Goal: Task Accomplishment & Management: Complete application form

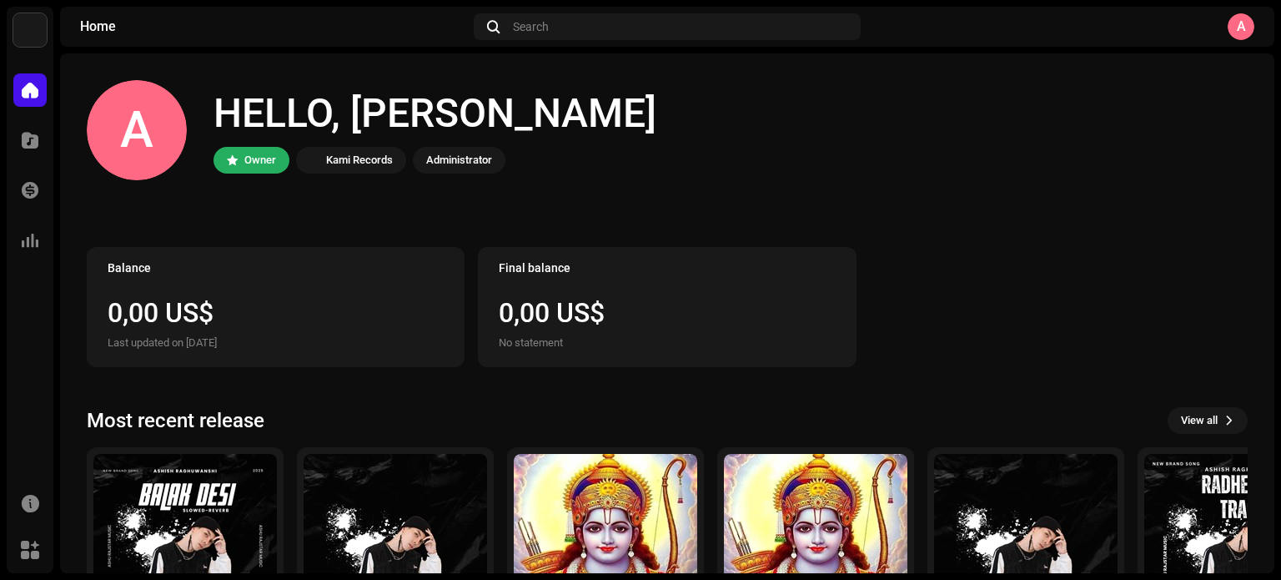
click at [350, 418] on div "Most recent release View all" at bounding box center [667, 420] width 1161 height 27
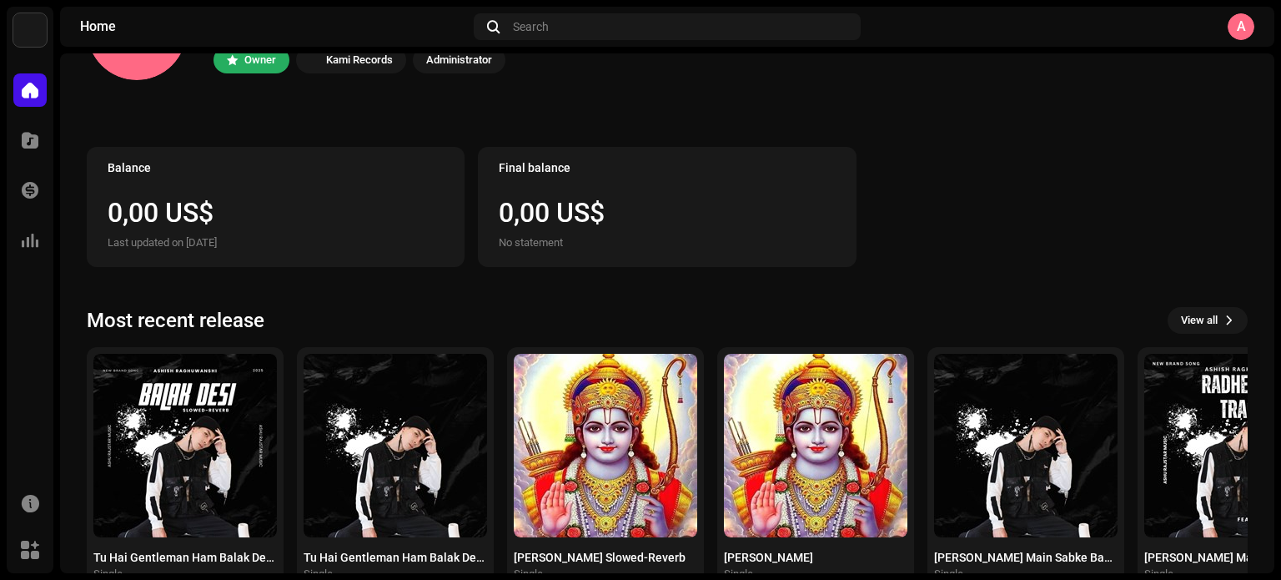
scroll to position [140, 0]
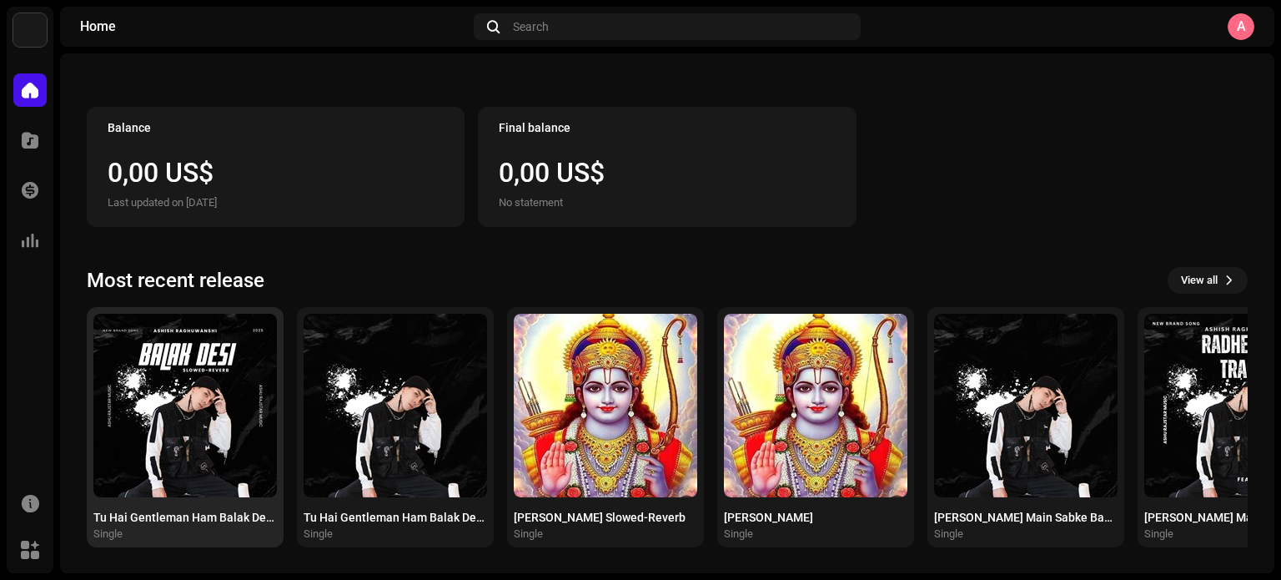
click at [137, 477] on img at bounding box center [185, 406] width 184 height 184
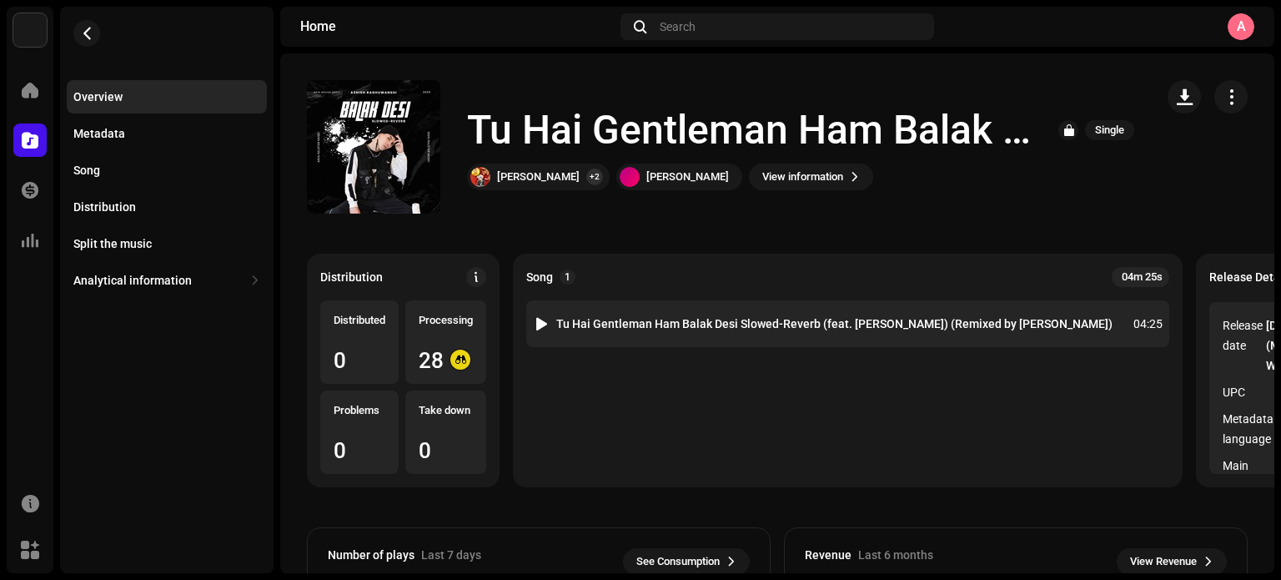
click at [544, 327] on div at bounding box center [542, 323] width 13 height 13
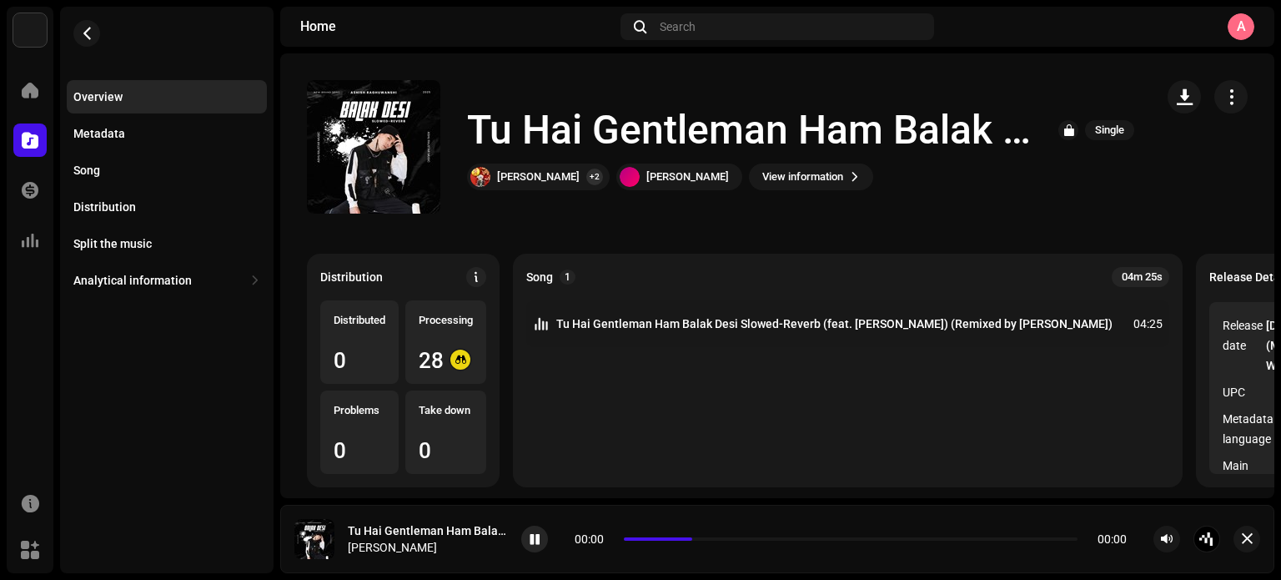
click at [541, 536] on div at bounding box center [534, 539] width 27 height 27
click at [538, 539] on span at bounding box center [535, 539] width 10 height 13
drag, startPoint x: 655, startPoint y: 536, endPoint x: 586, endPoint y: 537, distance: 68.4
click at [586, 537] on div "00:00 00:00" at bounding box center [851, 538] width 552 height 13
click at [664, 537] on span at bounding box center [662, 538] width 77 height 3
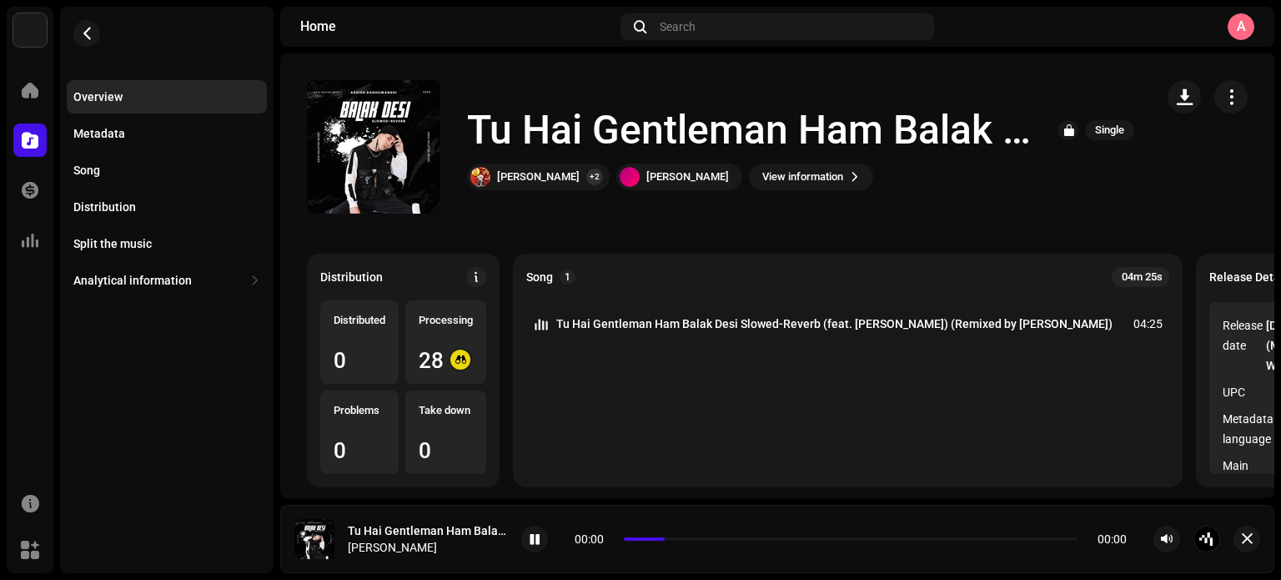
click at [641, 536] on div "00:00 00:00" at bounding box center [851, 538] width 552 height 13
click at [47, 184] on div "Transaction" at bounding box center [30, 190] width 47 height 47
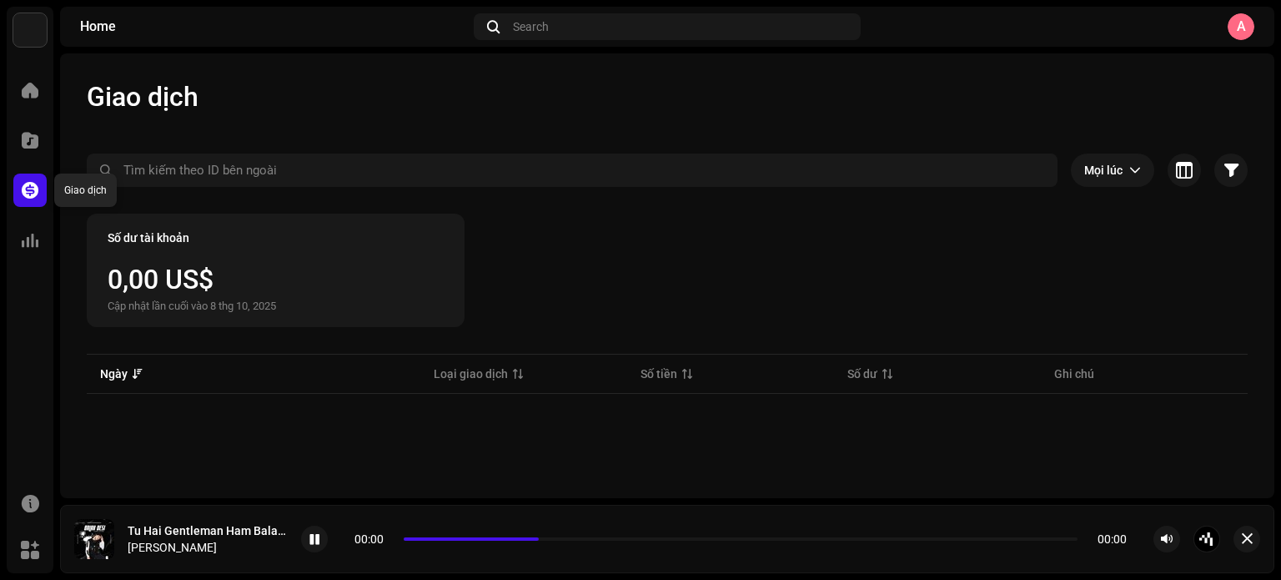
click at [38, 191] on div at bounding box center [29, 190] width 33 height 33
click at [217, 304] on font "Last updated on October 8, 2025" at bounding box center [162, 305] width 109 height 13
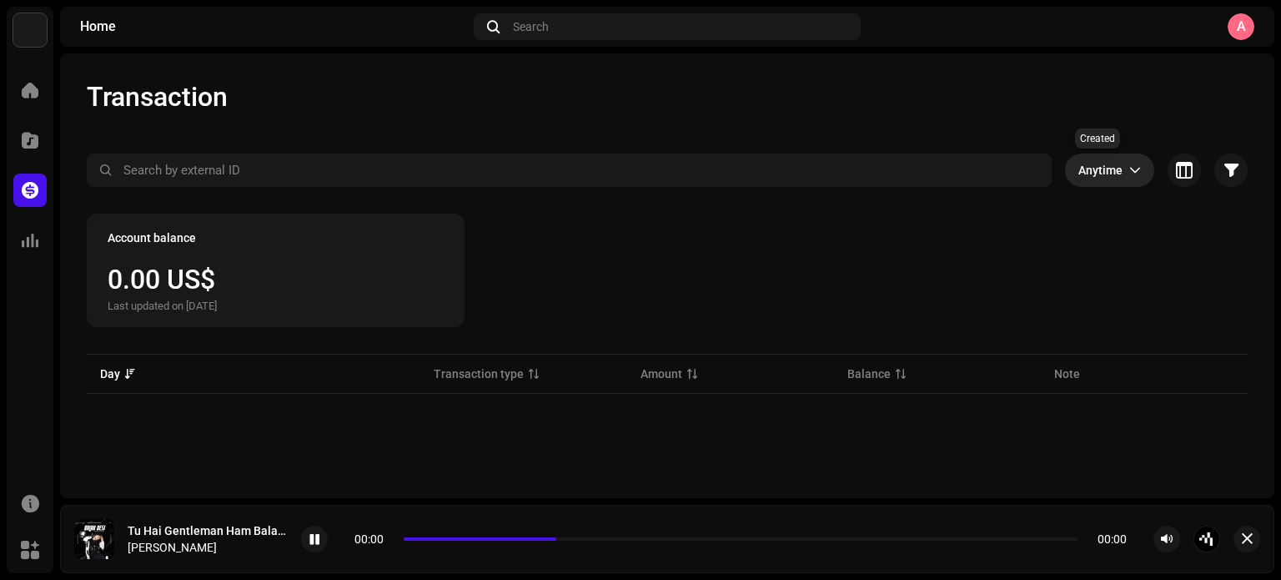
click at [1100, 167] on font "Anytime" at bounding box center [1101, 169] width 44 height 13
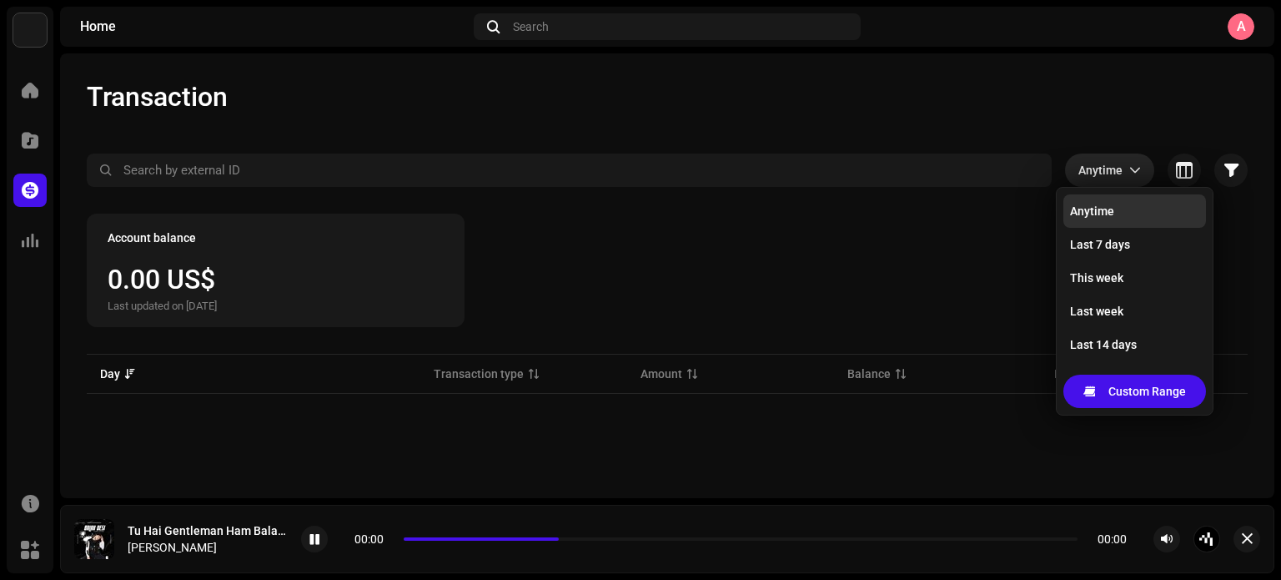
click at [946, 224] on div "Account balance 0.00 US$ Last updated on October 8, 2025" at bounding box center [667, 270] width 1161 height 113
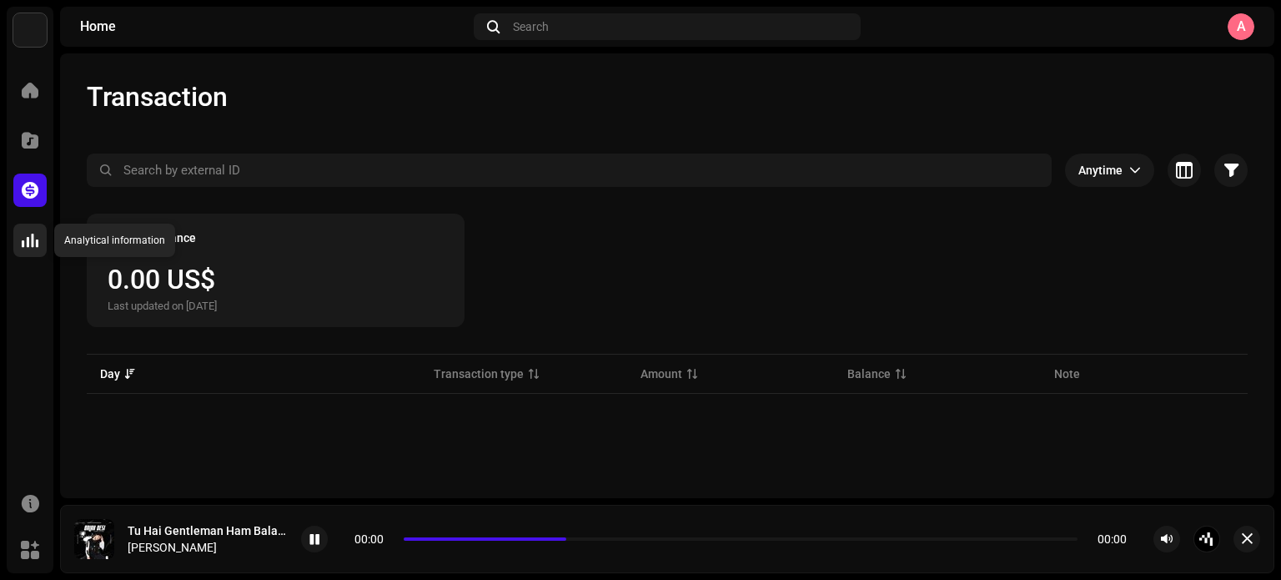
click at [34, 243] on span at bounding box center [30, 240] width 17 height 13
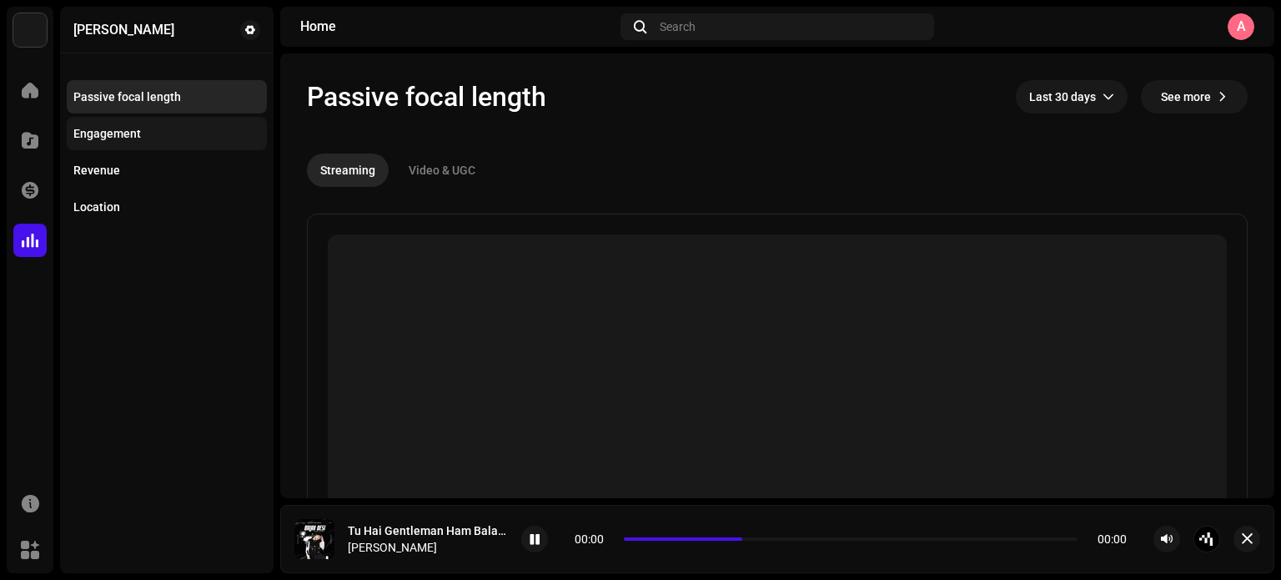
click at [141, 134] on div "Engagement" at bounding box center [166, 133] width 187 height 13
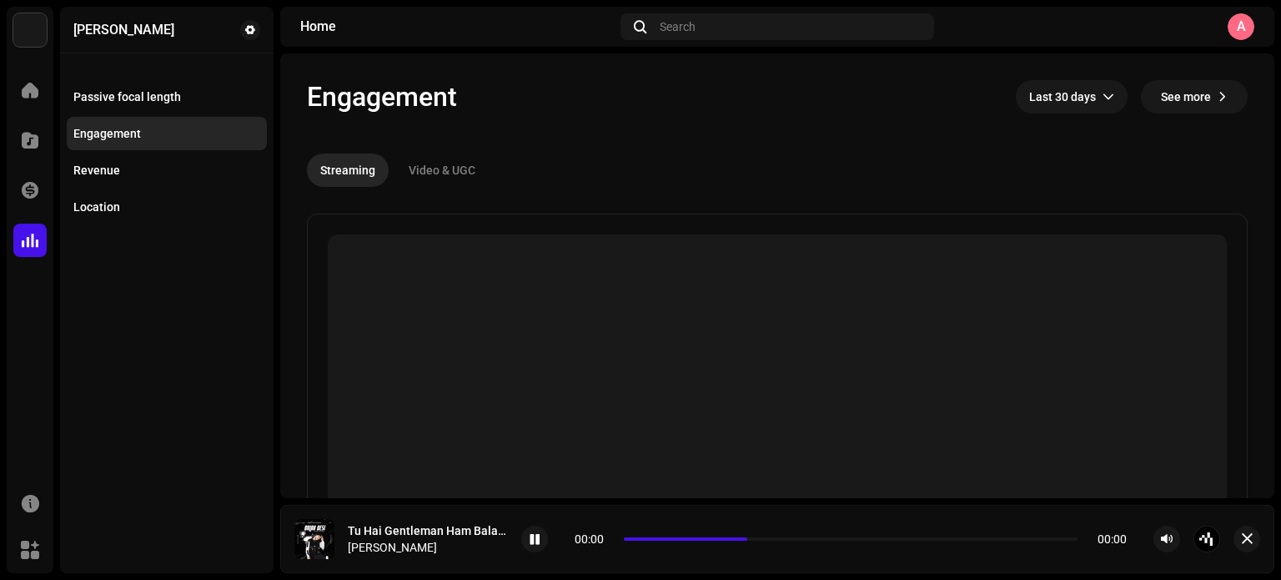
click at [115, 152] on div "Passive focal length Engagement Revenue Location" at bounding box center [167, 151] width 200 height 143
click at [112, 166] on font "Revenue" at bounding box center [96, 169] width 47 height 13
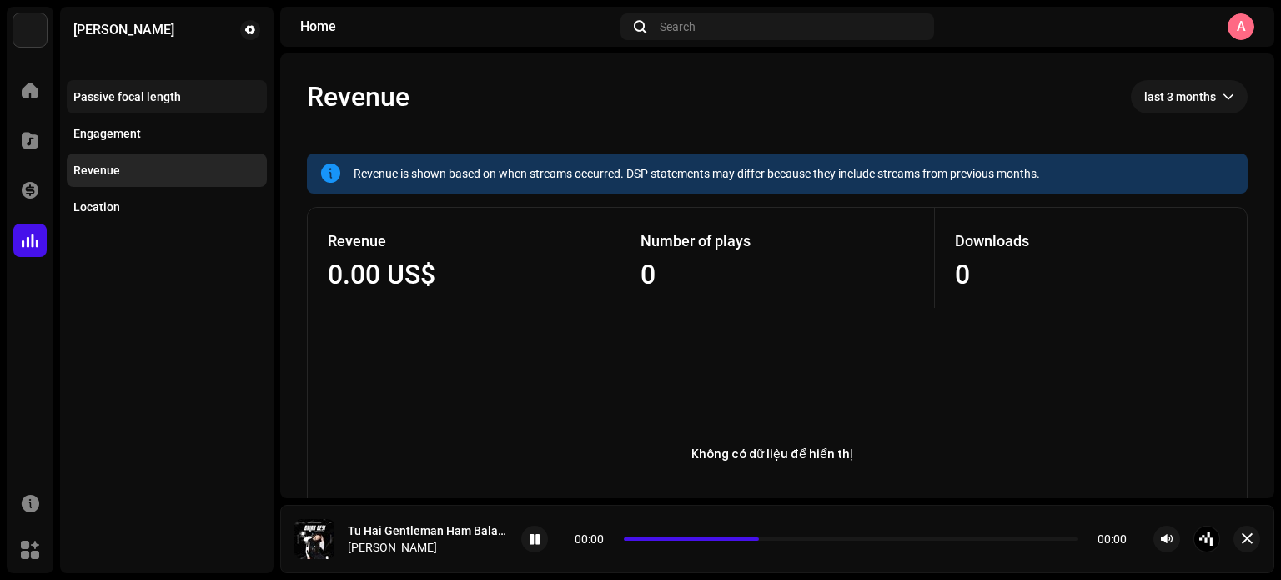
click at [145, 98] on font "Passive focal length" at bounding box center [127, 96] width 108 height 13
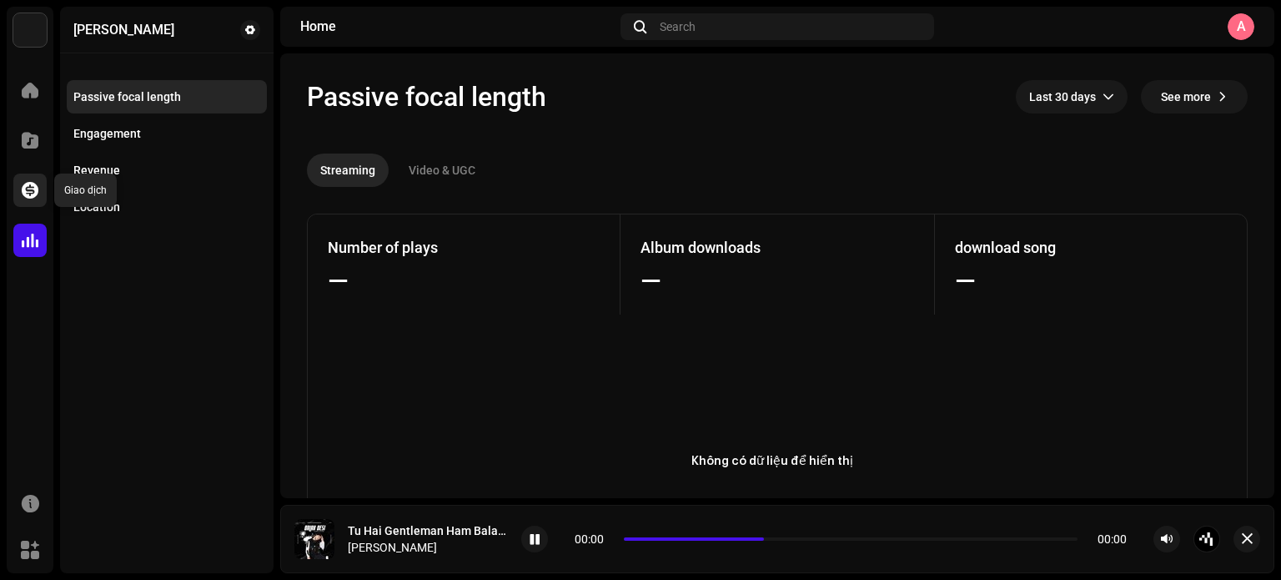
click at [33, 184] on span at bounding box center [30, 190] width 17 height 13
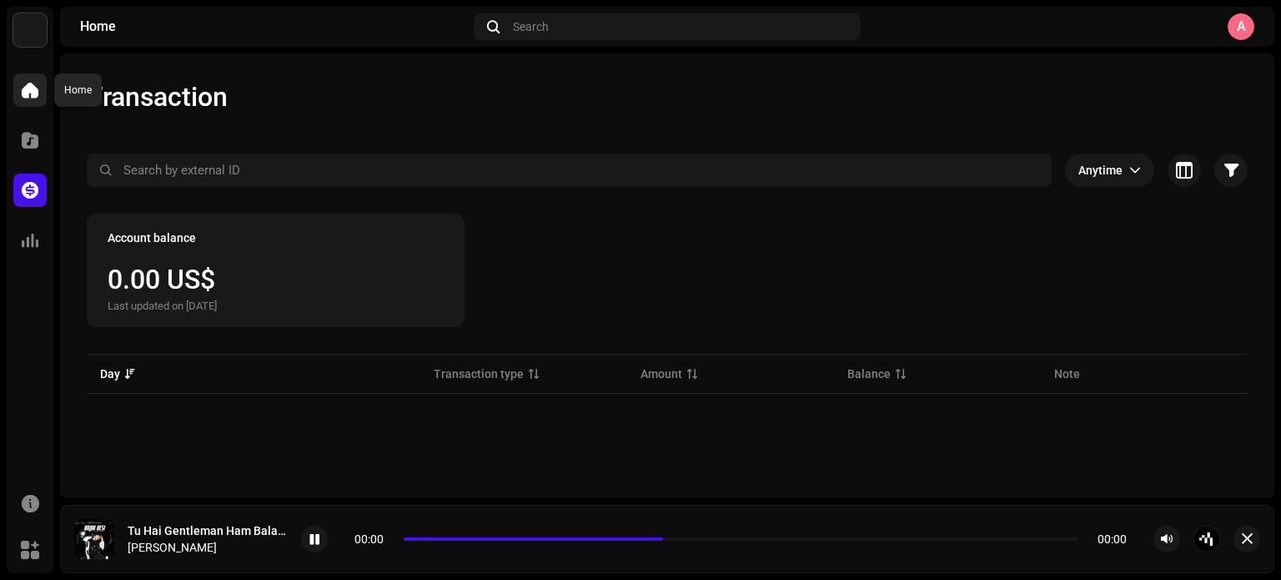
click at [28, 91] on span at bounding box center [30, 89] width 17 height 13
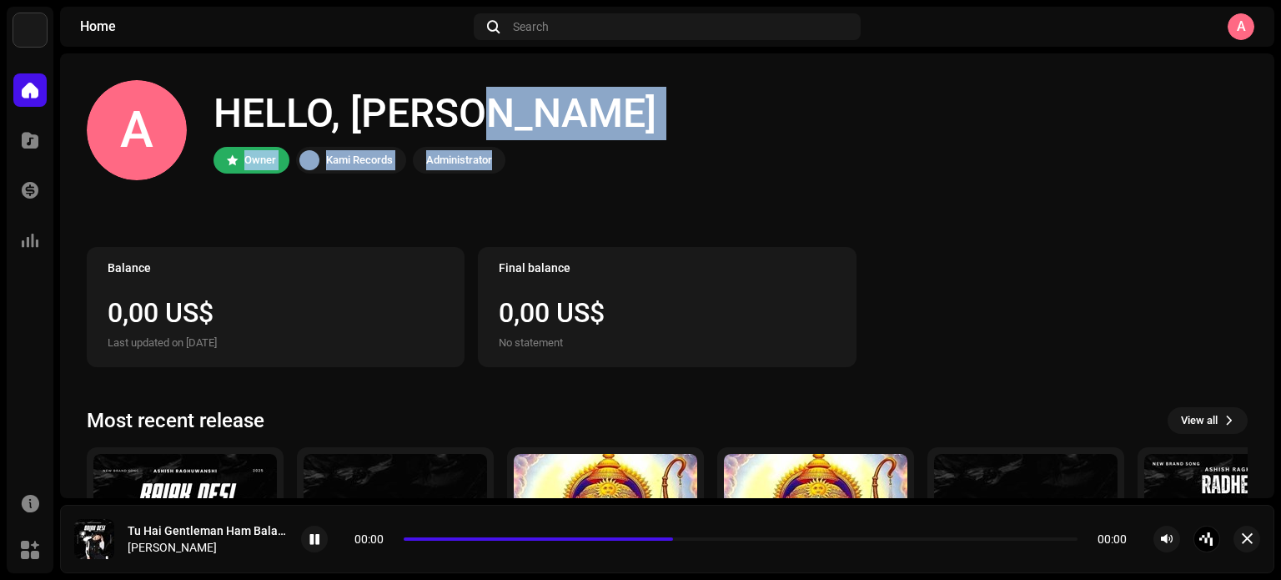
drag, startPoint x: 1275, startPoint y: 119, endPoint x: 1269, endPoint y: 156, distance: 37.2
click at [1269, 156] on div "Ashish RaghuWanshi Home Category Transaction Analytical information Resources M…" at bounding box center [640, 290] width 1281 height 580
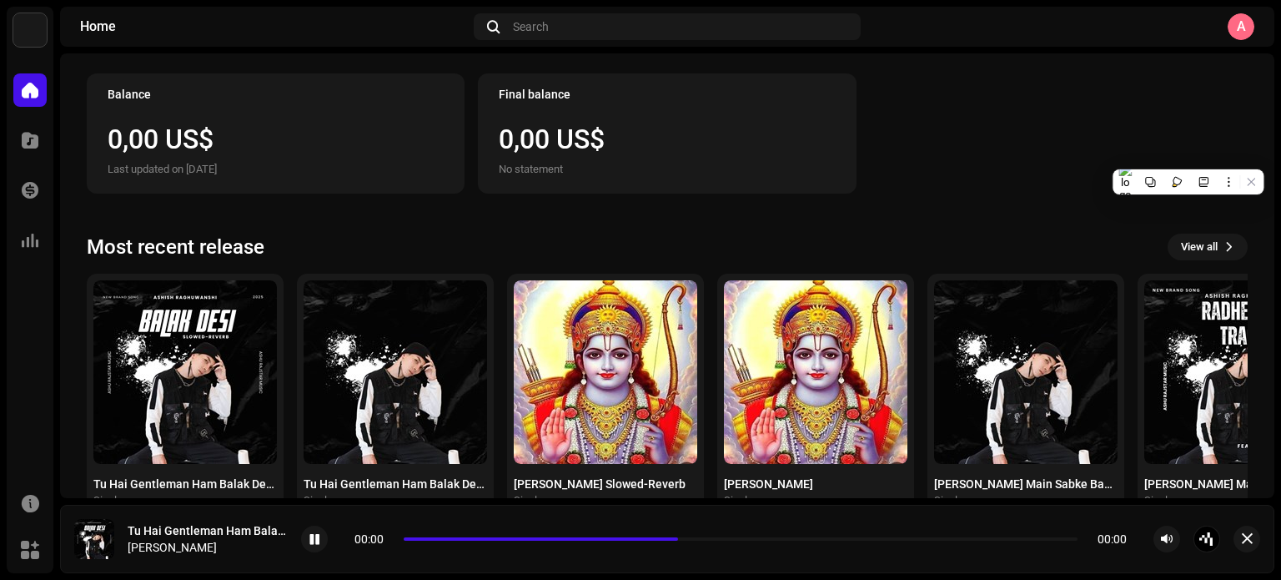
scroll to position [179, 0]
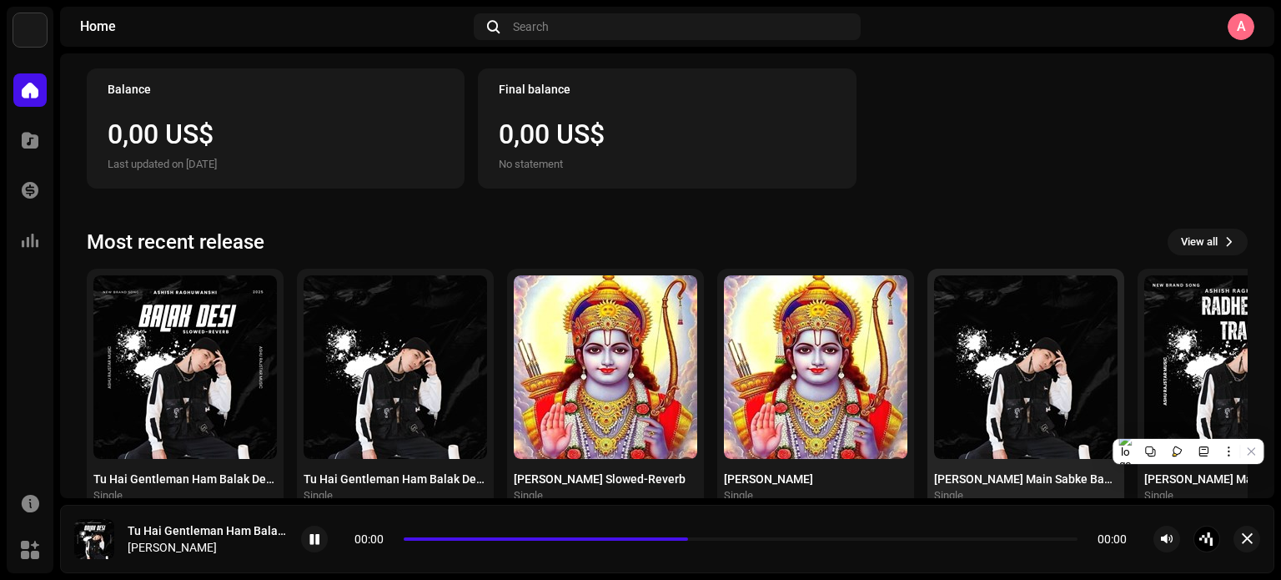
click at [959, 442] on img at bounding box center [1026, 367] width 184 height 184
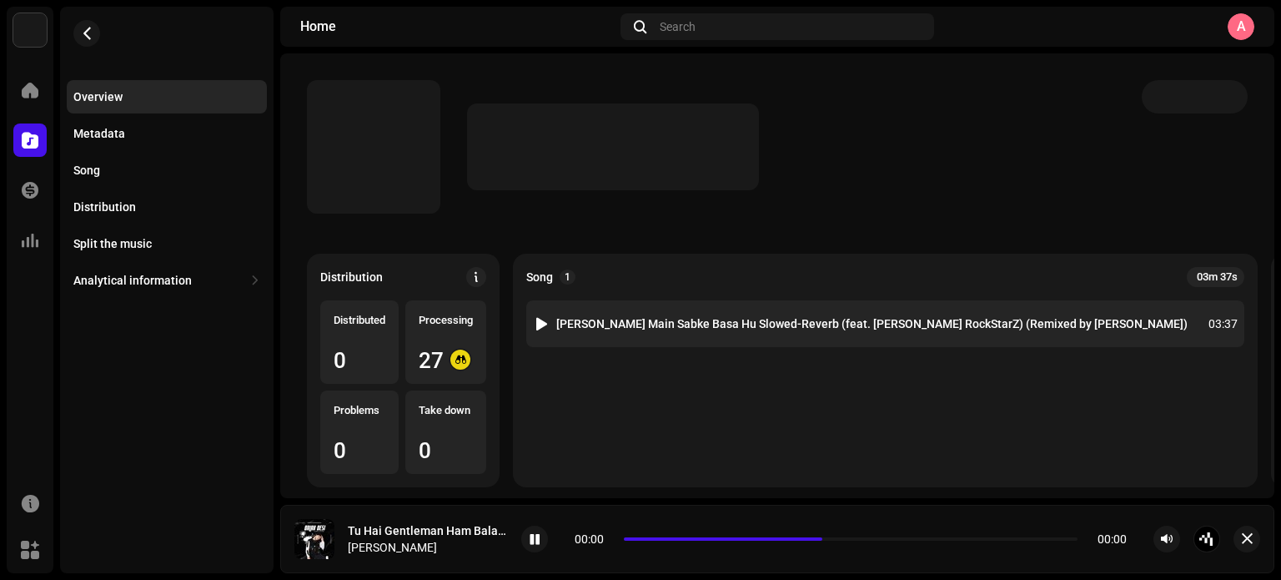
click at [536, 324] on img at bounding box center [542, 324] width 22 height 22
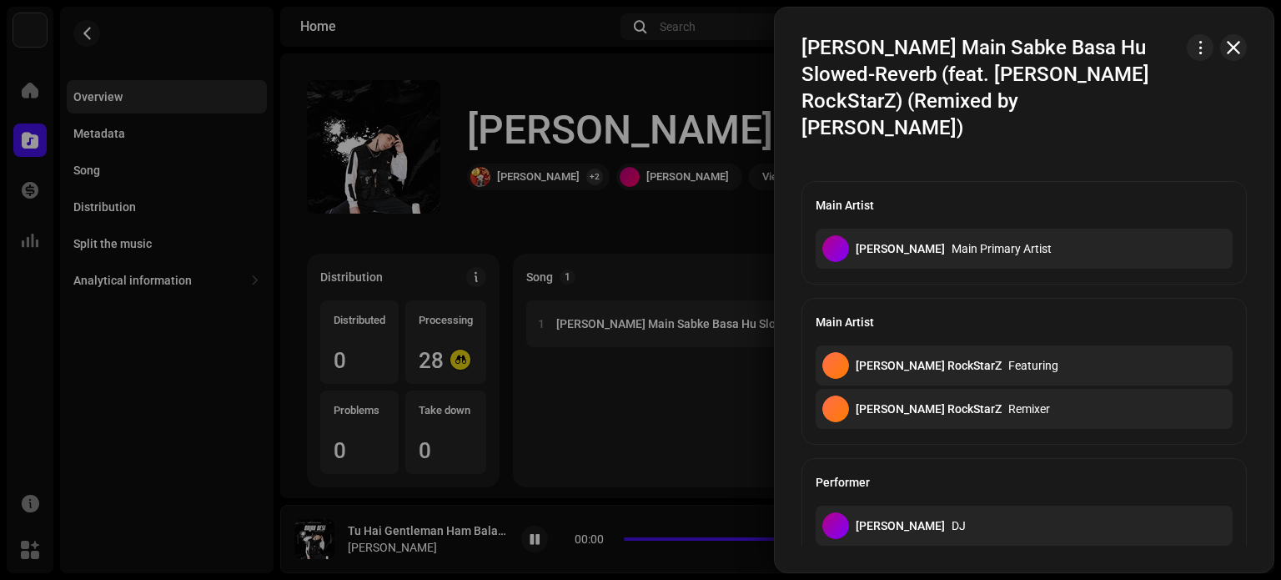
click at [536, 324] on div at bounding box center [640, 290] width 1281 height 580
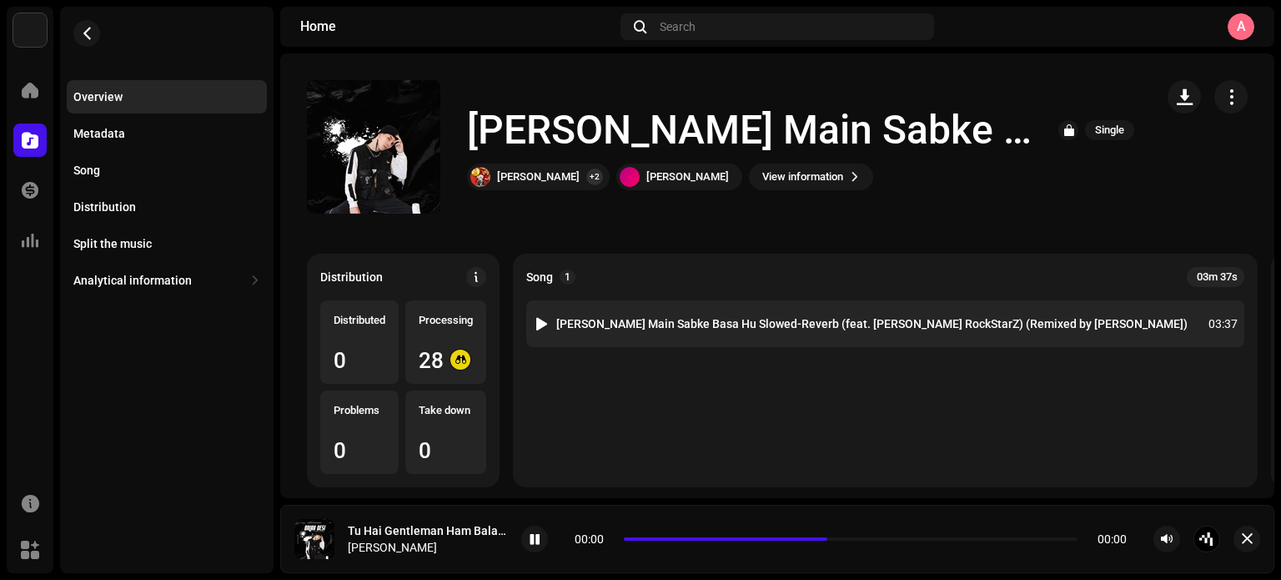
click at [541, 323] on div at bounding box center [542, 323] width 13 height 13
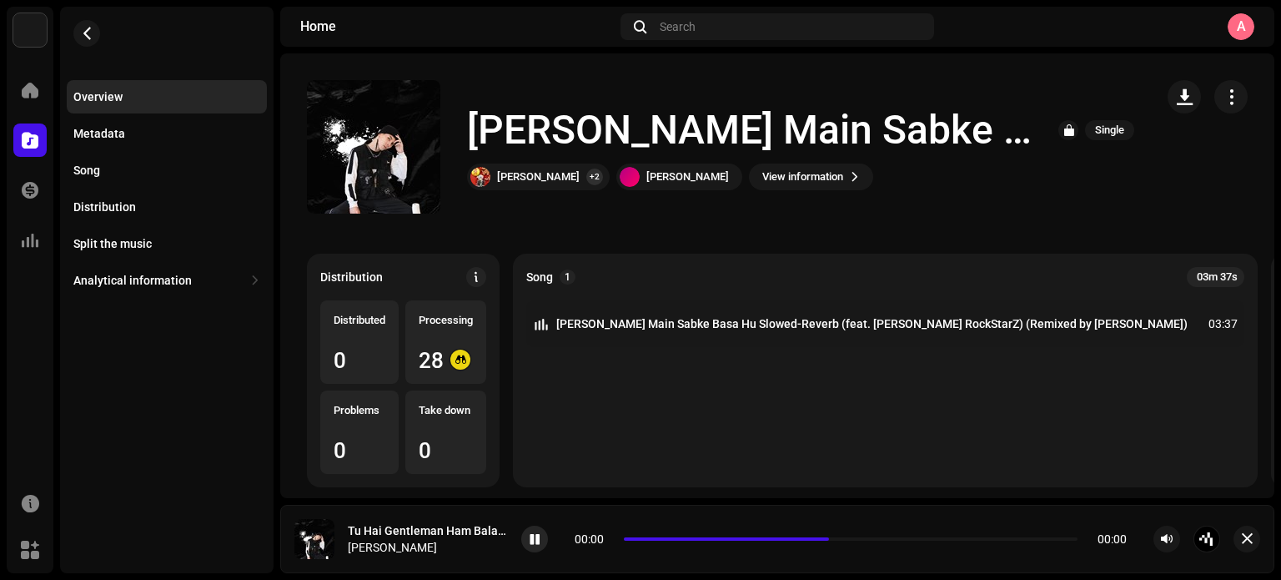
click at [530, 539] on span at bounding box center [535, 539] width 10 height 13
click at [843, 171] on font "View information" at bounding box center [802, 176] width 81 height 13
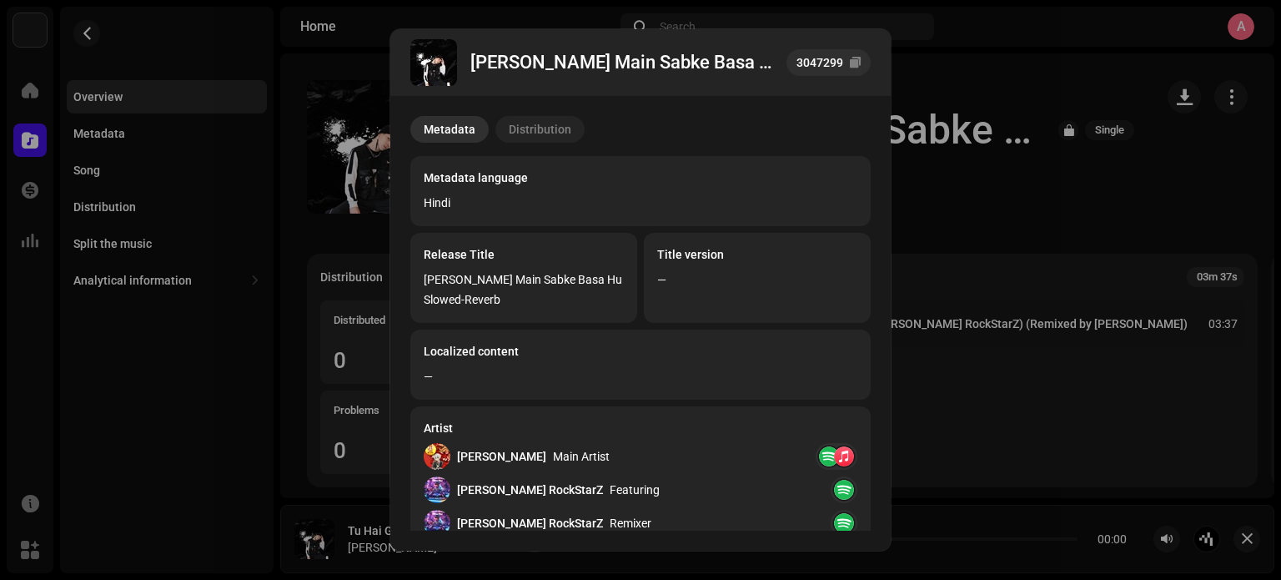
click at [531, 118] on div "Distribution" at bounding box center [540, 129] width 63 height 27
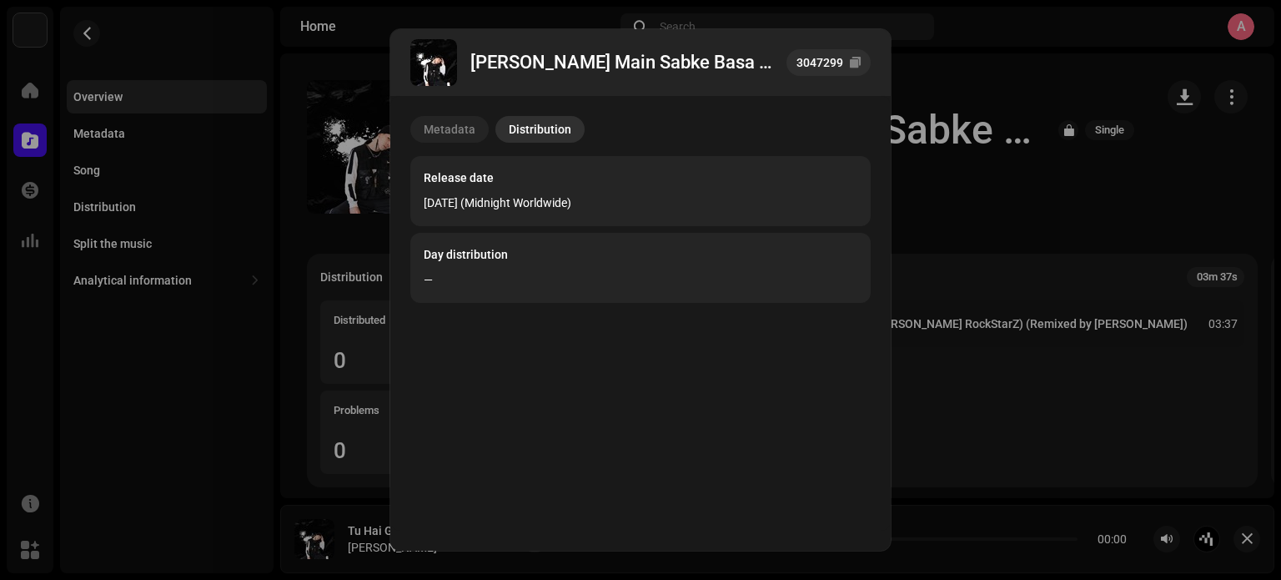
click at [465, 133] on font "Metadata" at bounding box center [450, 129] width 52 height 13
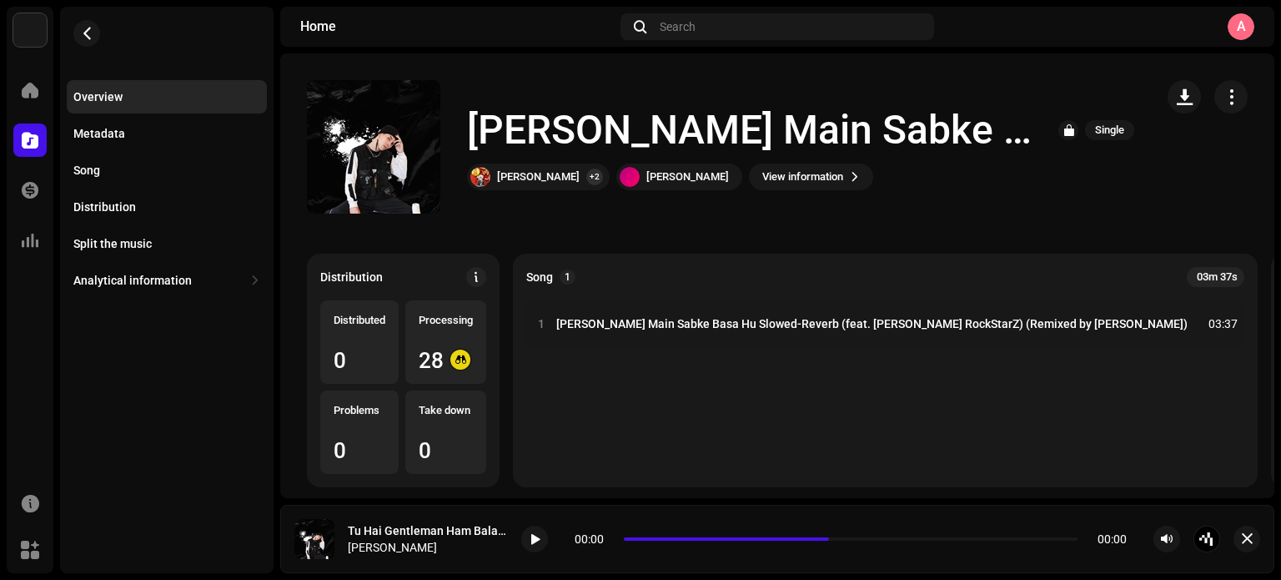
click at [96, 90] on font "Overview" at bounding box center [97, 96] width 49 height 13
click at [73, 128] on div "Metadata" at bounding box center [167, 133] width 200 height 33
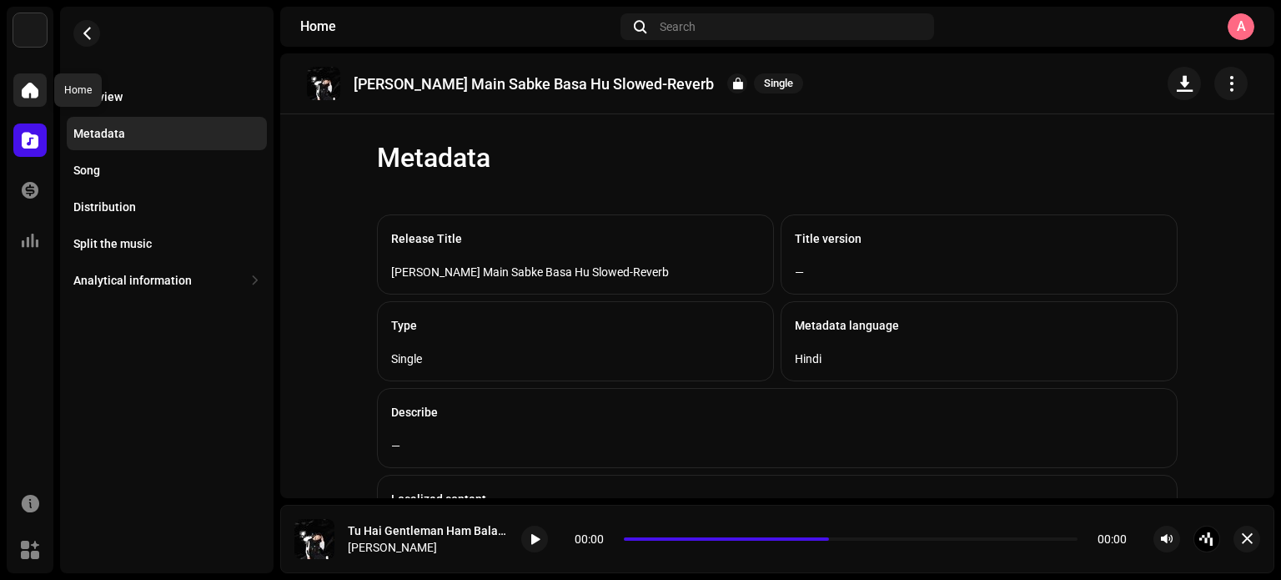
click at [26, 103] on div at bounding box center [29, 89] width 33 height 33
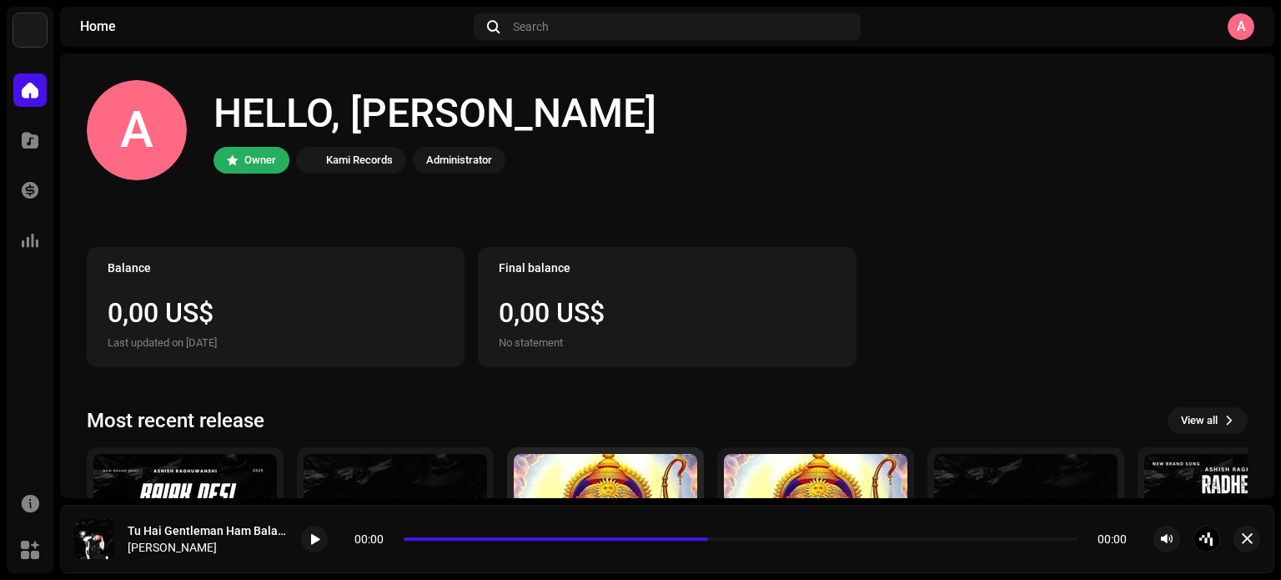
click at [655, 471] on img at bounding box center [606, 546] width 184 height 184
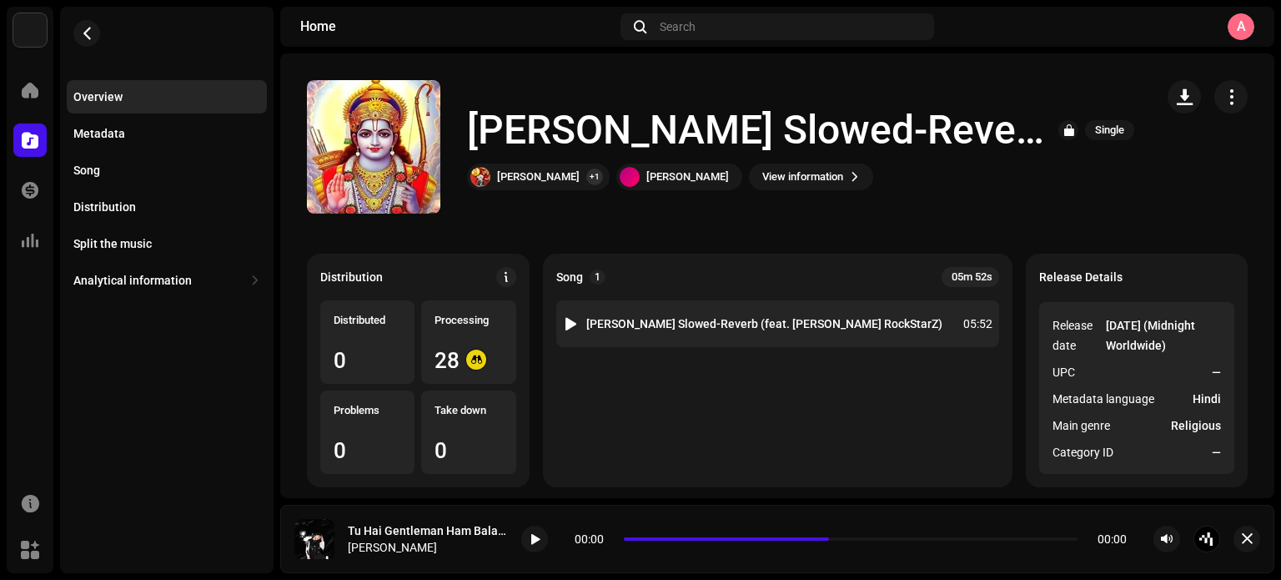
click at [577, 319] on div at bounding box center [571, 323] width 13 height 13
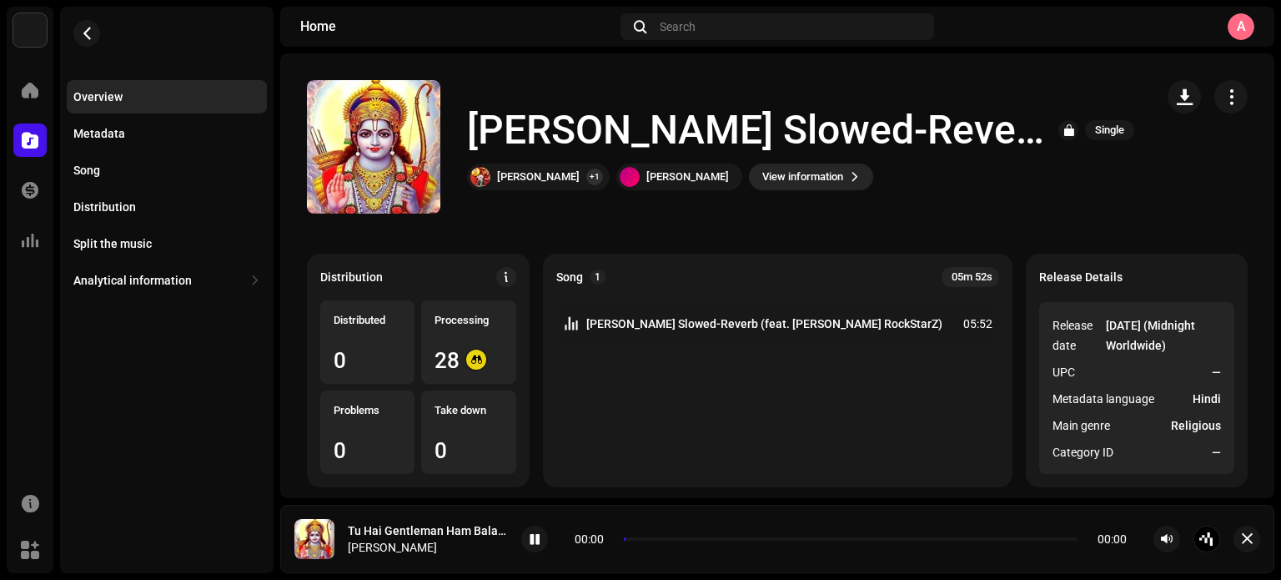
click at [843, 174] on font "View information" at bounding box center [802, 176] width 81 height 13
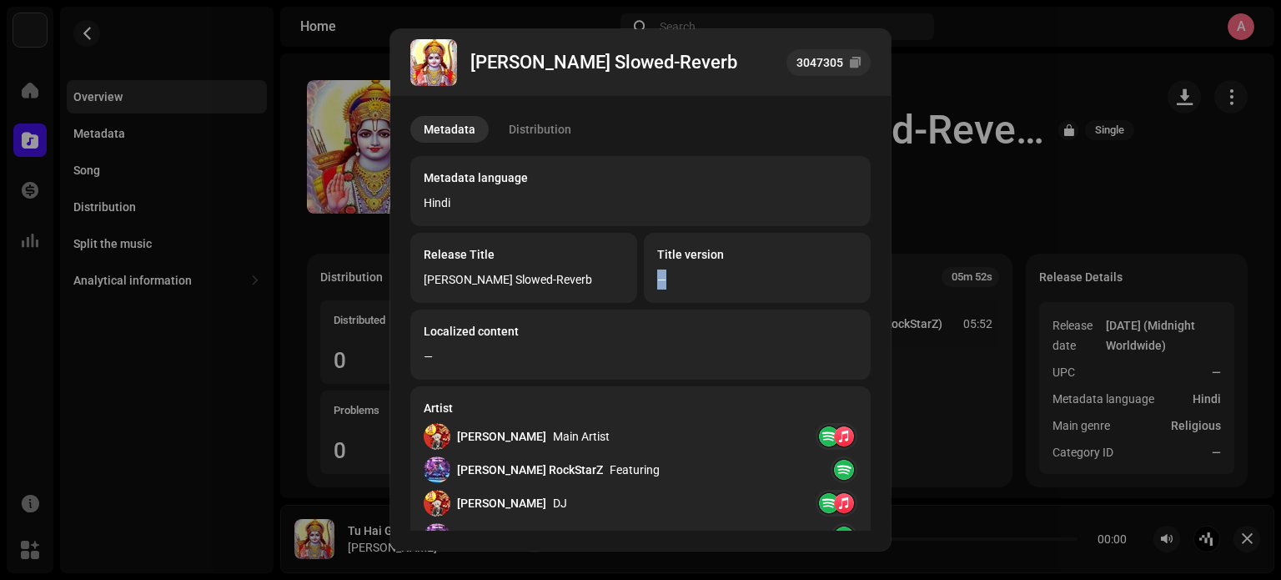
drag, startPoint x: 883, startPoint y: 244, endPoint x: 874, endPoint y: 273, distance: 30.6
click at [874, 273] on div "Metadata Distribution Metadata language Hindi Release Title Jai Shri Ram Slowed…" at bounding box center [640, 313] width 501 height 435
click at [756, 178] on div "Metadata language" at bounding box center [641, 177] width 434 height 17
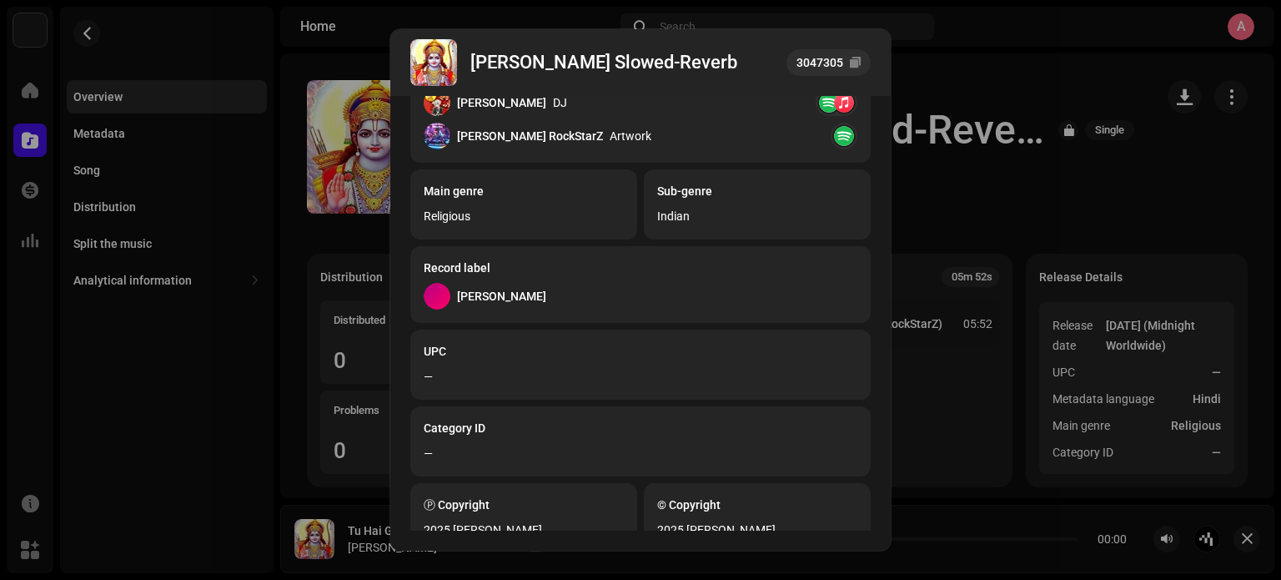
scroll to position [399, 0]
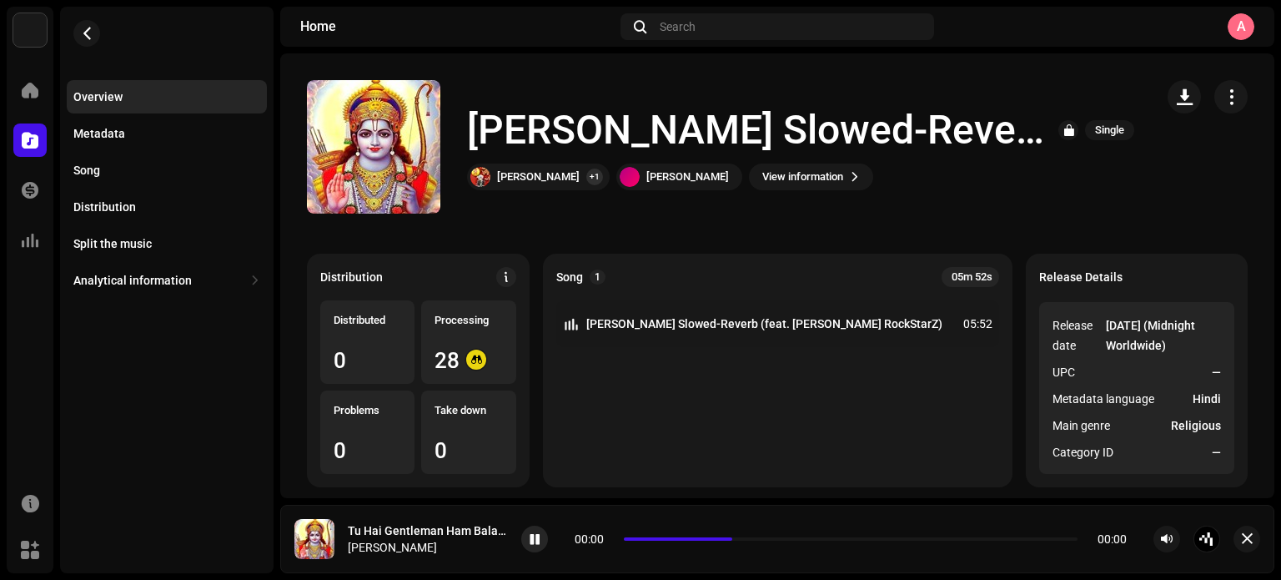
click at [533, 540] on span at bounding box center [535, 539] width 10 height 13
click at [1242, 539] on span "button" at bounding box center [1247, 538] width 11 height 13
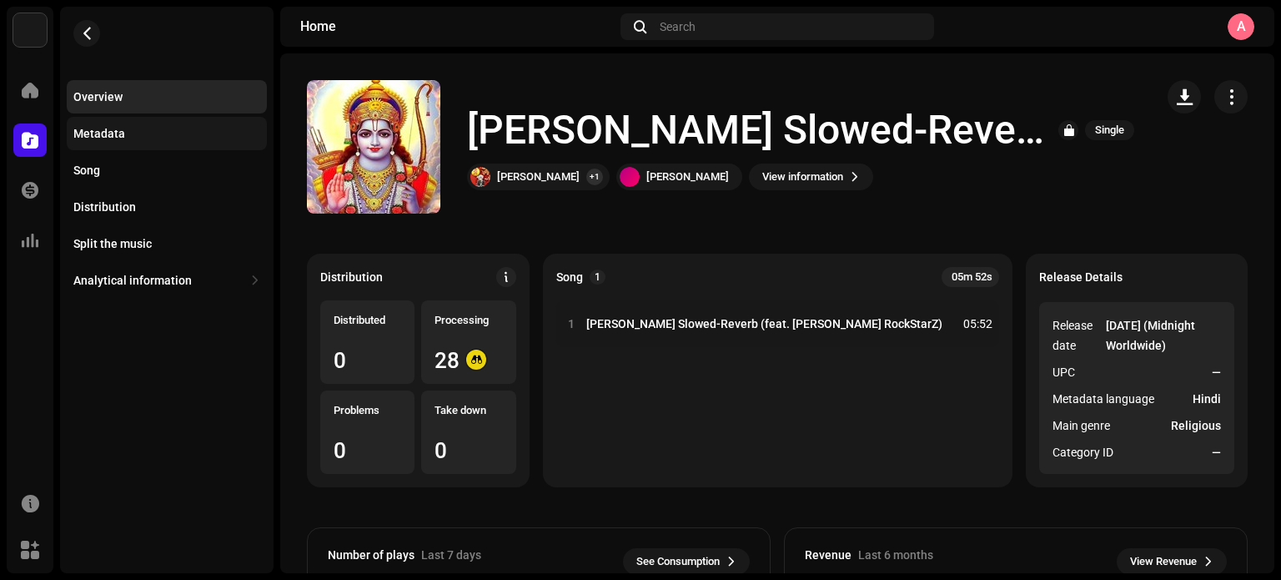
click at [102, 120] on div "Metadata" at bounding box center [167, 133] width 200 height 33
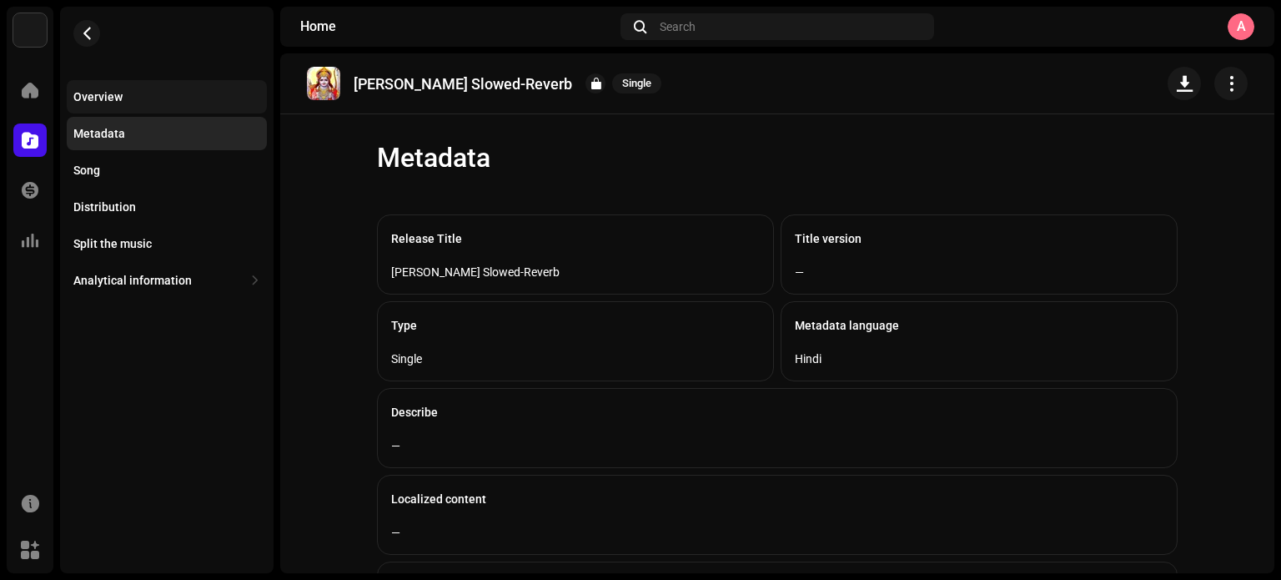
click at [103, 106] on div "Overview" at bounding box center [167, 96] width 200 height 33
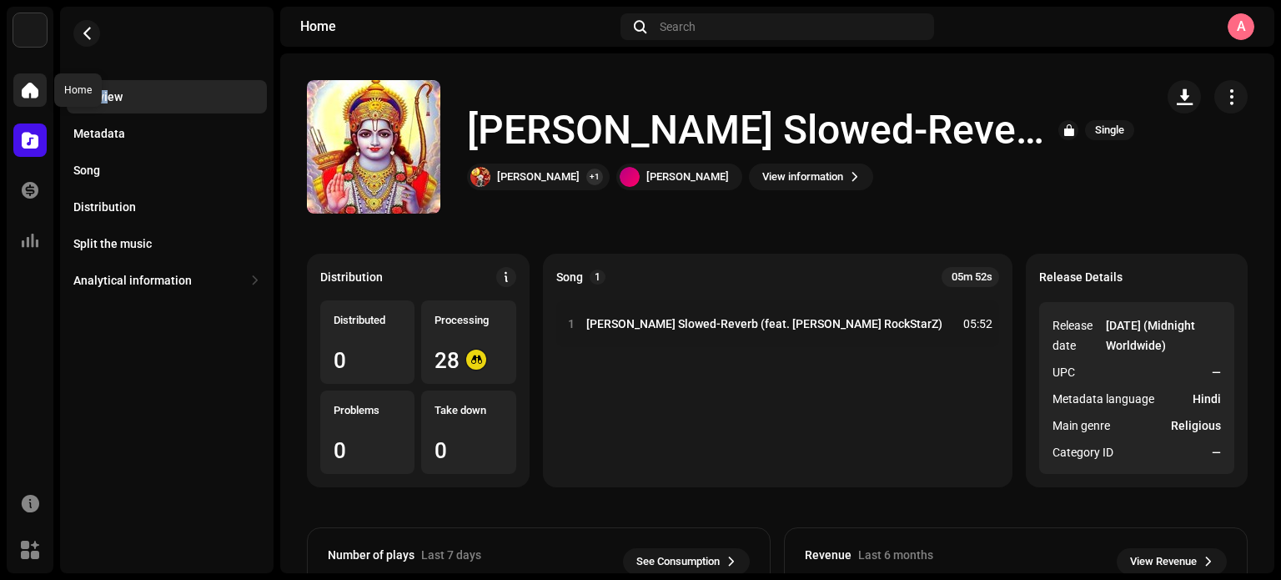
drag, startPoint x: 106, startPoint y: 96, endPoint x: 30, endPoint y: 90, distance: 76.1
click at [30, 90] on navigation-sidebar "Ashish RaghuWanshi Home Category Transaction Analytical information Resources M…" at bounding box center [140, 290] width 267 height 566
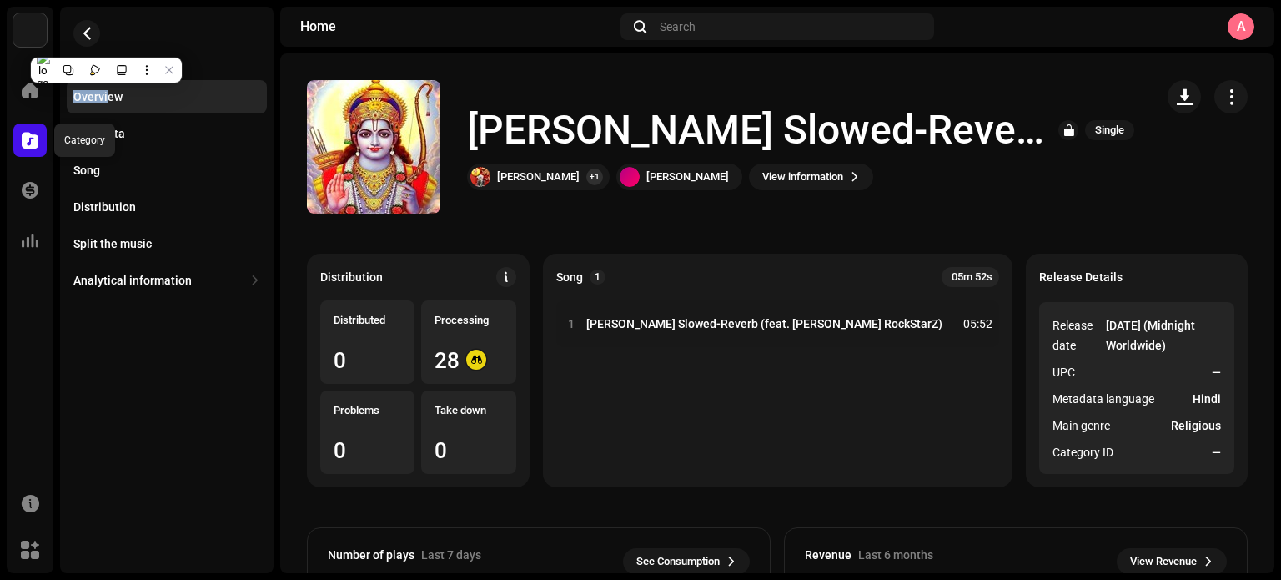
click at [29, 128] on div at bounding box center [29, 139] width 33 height 33
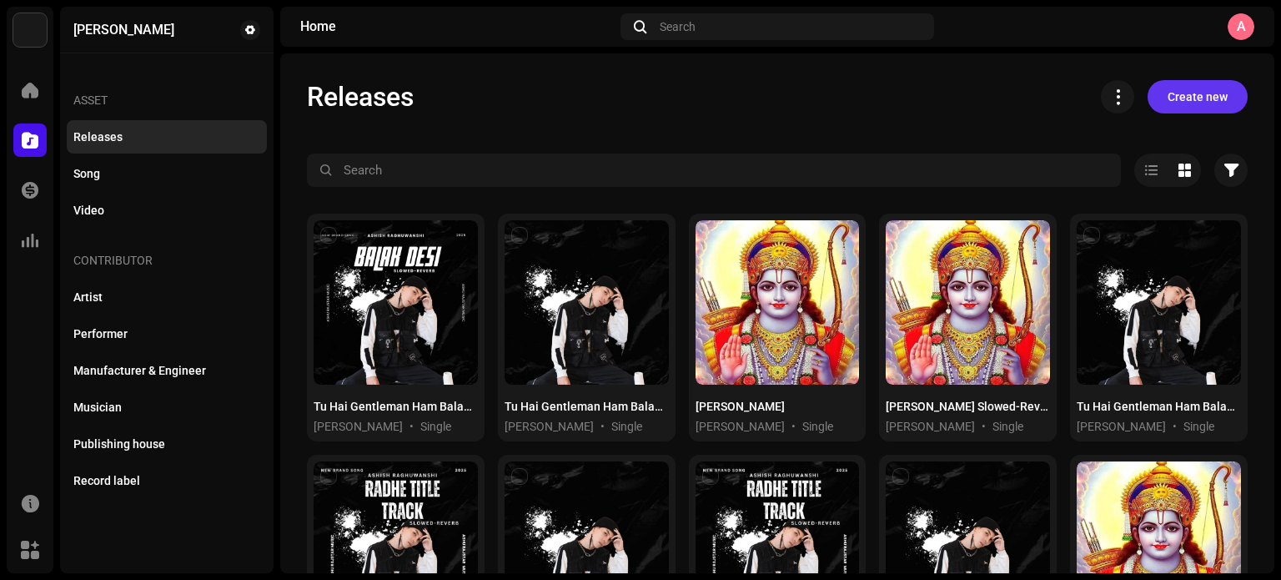
click at [1180, 96] on font "Create new" at bounding box center [1198, 96] width 60 height 13
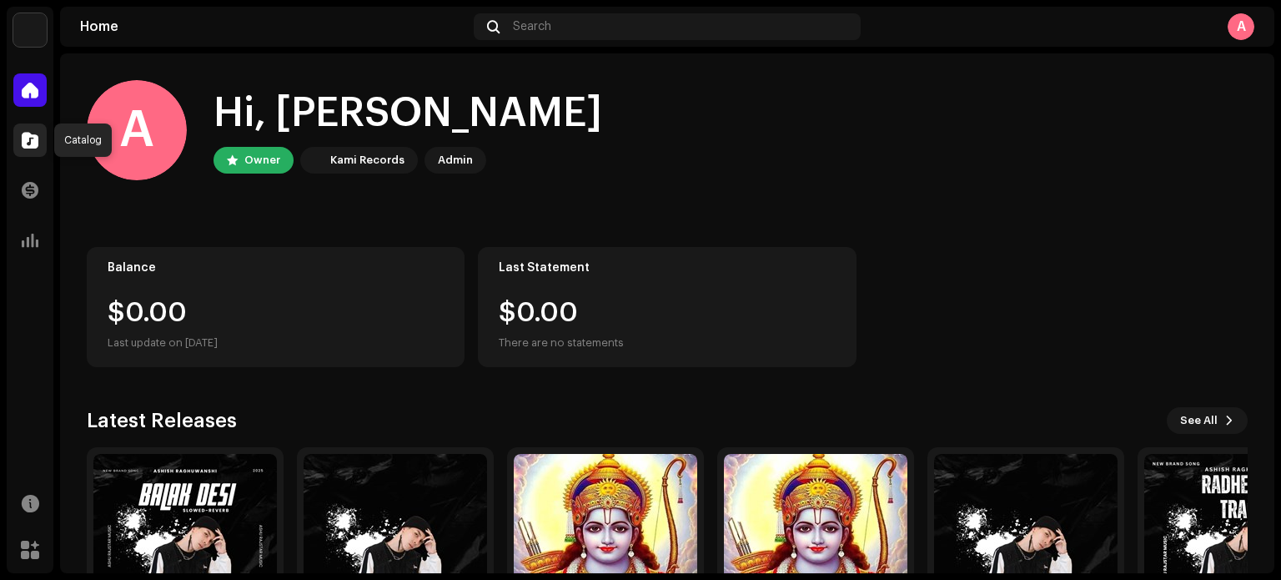
click at [33, 135] on span at bounding box center [30, 139] width 17 height 13
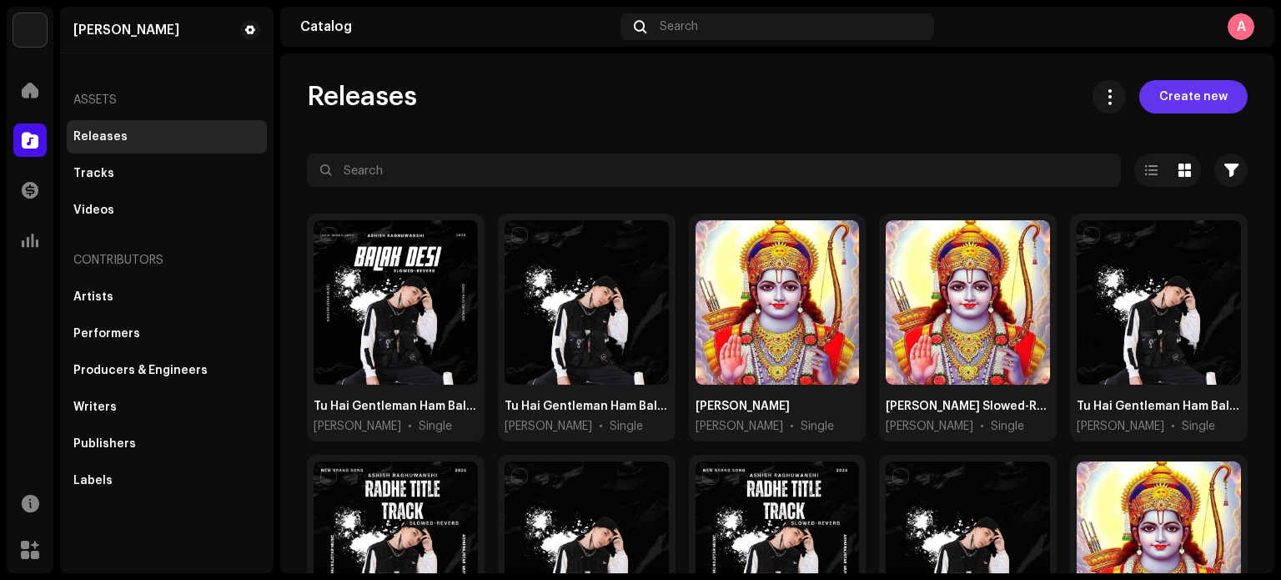
click at [1177, 99] on span "Create new" at bounding box center [1193, 96] width 68 height 33
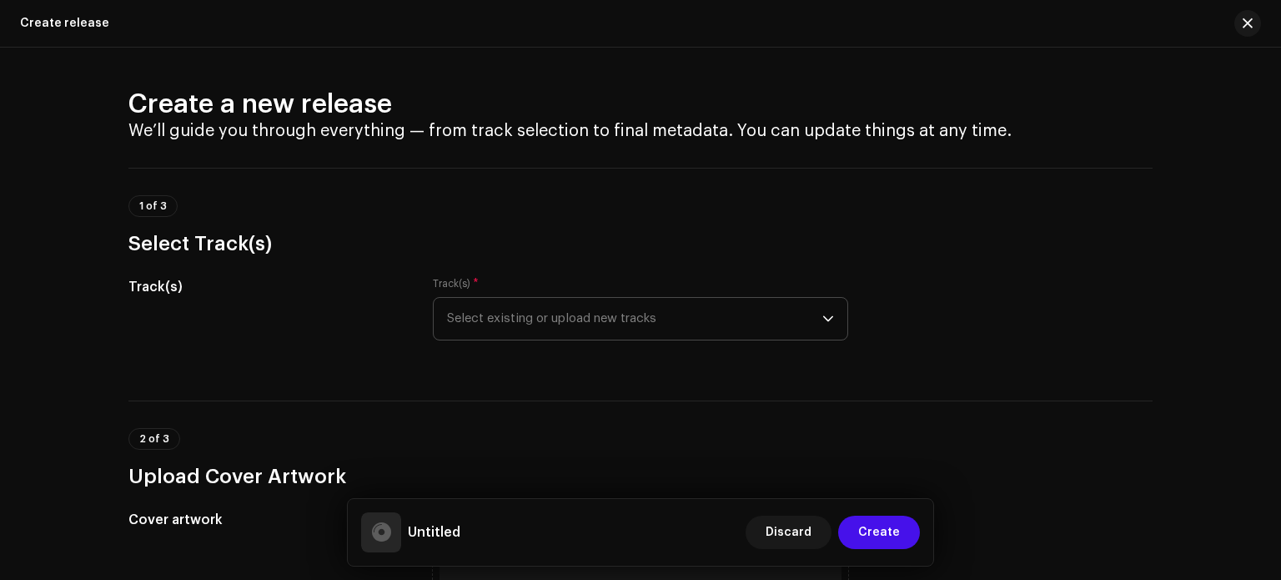
click at [560, 318] on span "Select existing or upload new tracks" at bounding box center [634, 319] width 375 height 42
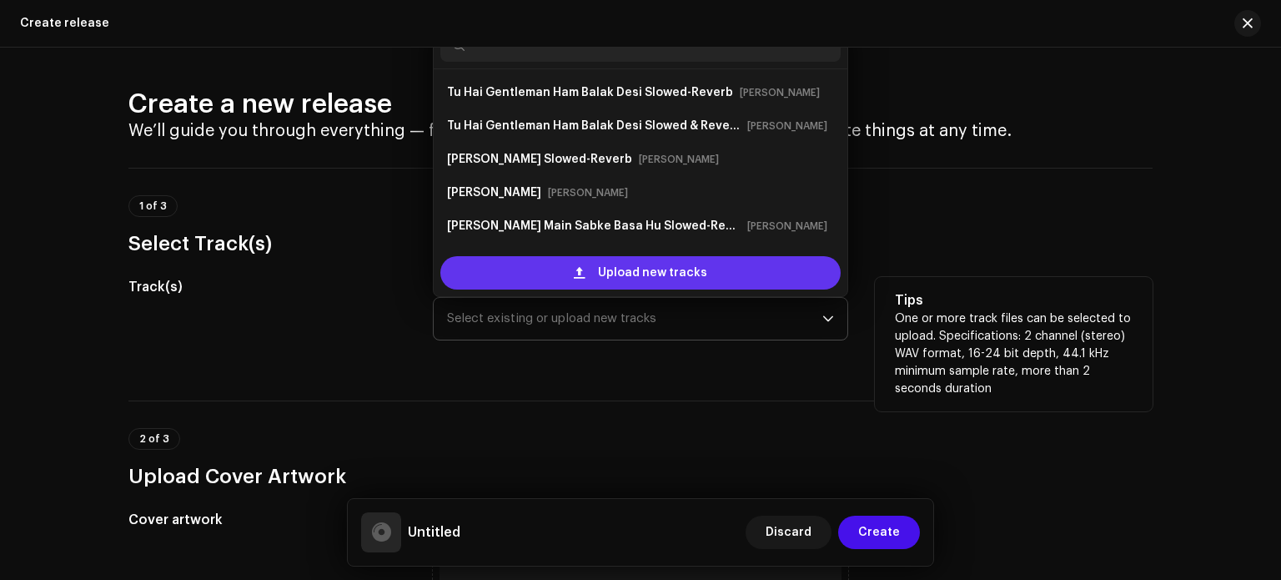
click at [580, 272] on span at bounding box center [579, 272] width 11 height 13
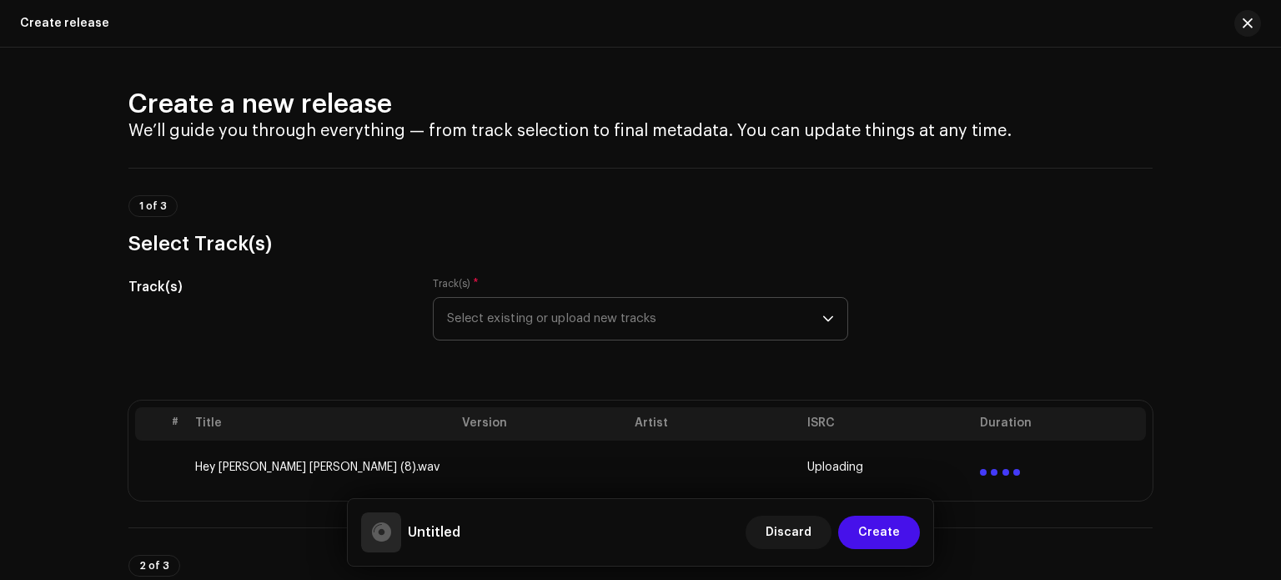
click at [953, 341] on div "Track(s) Track(s) * Select existing or upload new tracks" at bounding box center [640, 318] width 1024 height 83
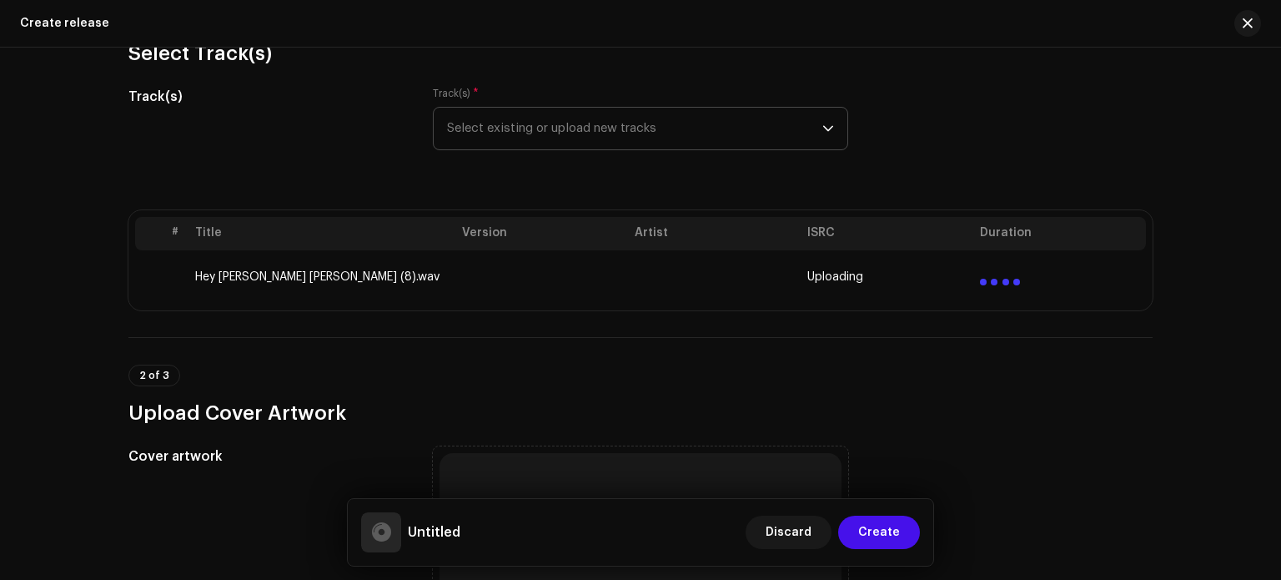
scroll to position [167, 0]
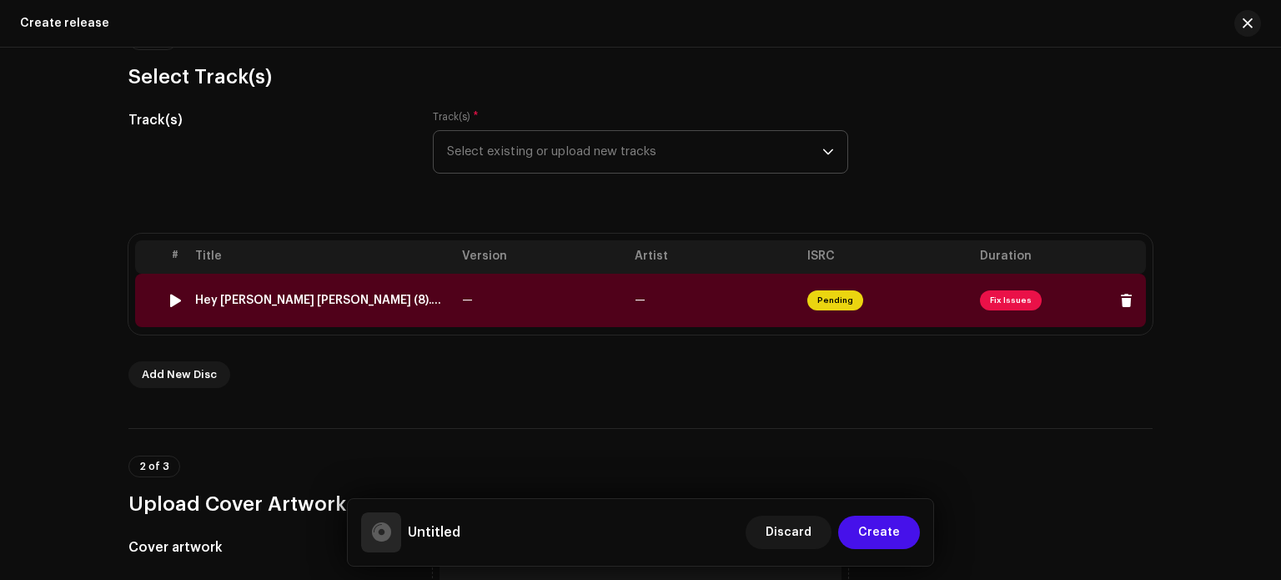
click at [363, 298] on div "Hey [PERSON_NAME] [PERSON_NAME] (8).wav" at bounding box center [322, 300] width 254 height 13
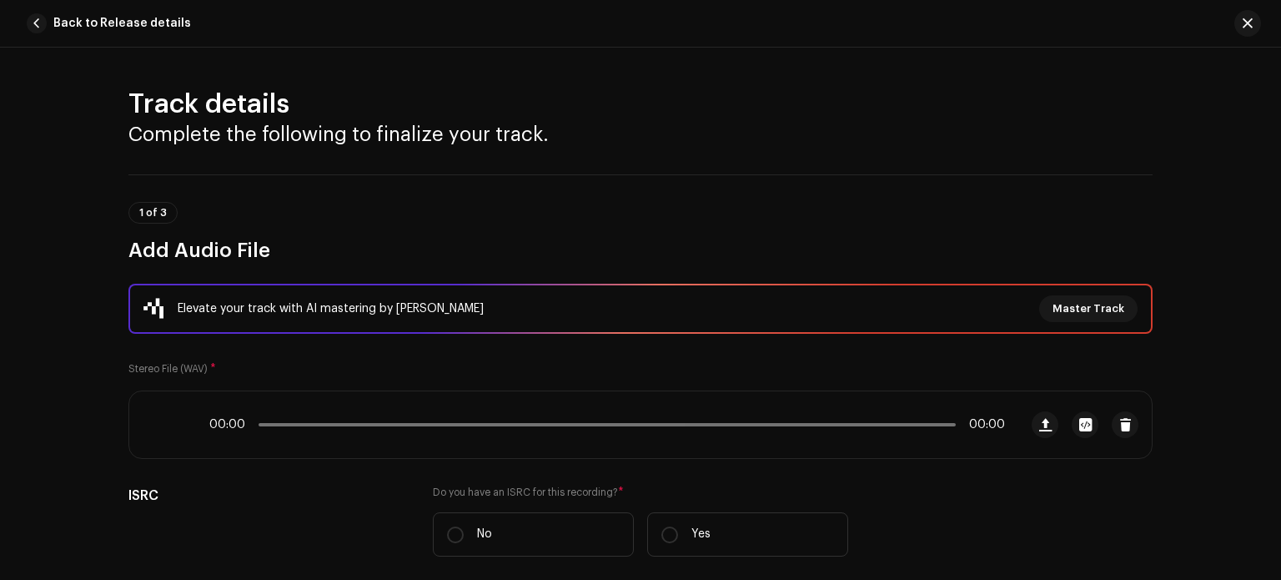
scroll to position [762, 0]
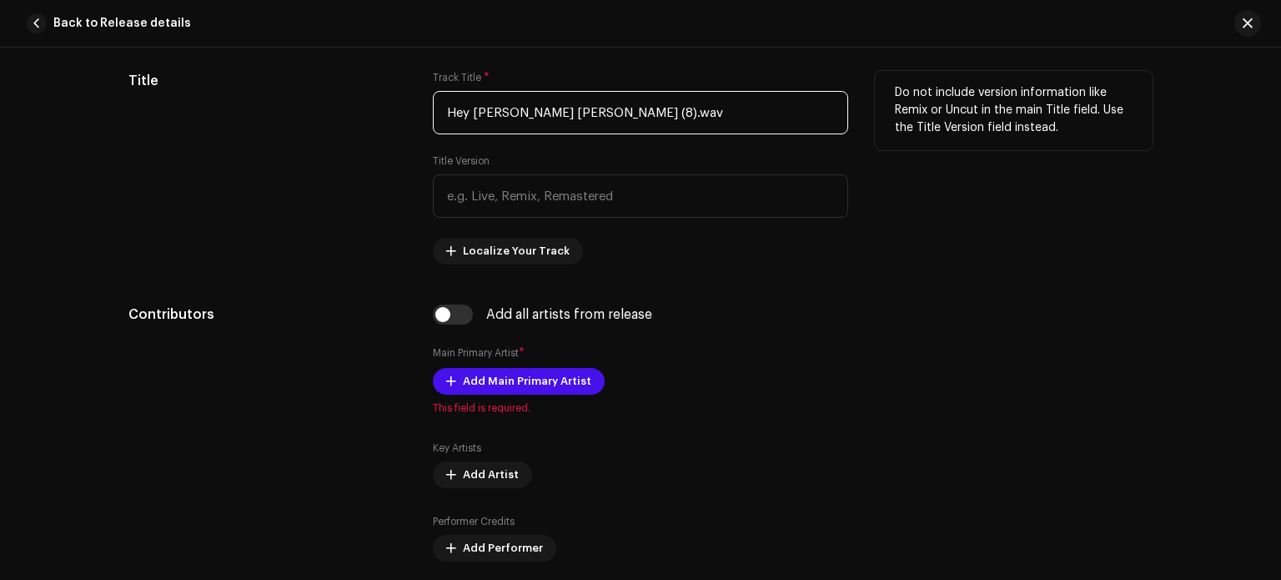
click at [671, 115] on input "Hey [PERSON_NAME] [PERSON_NAME] (8).wav" at bounding box center [640, 112] width 415 height 43
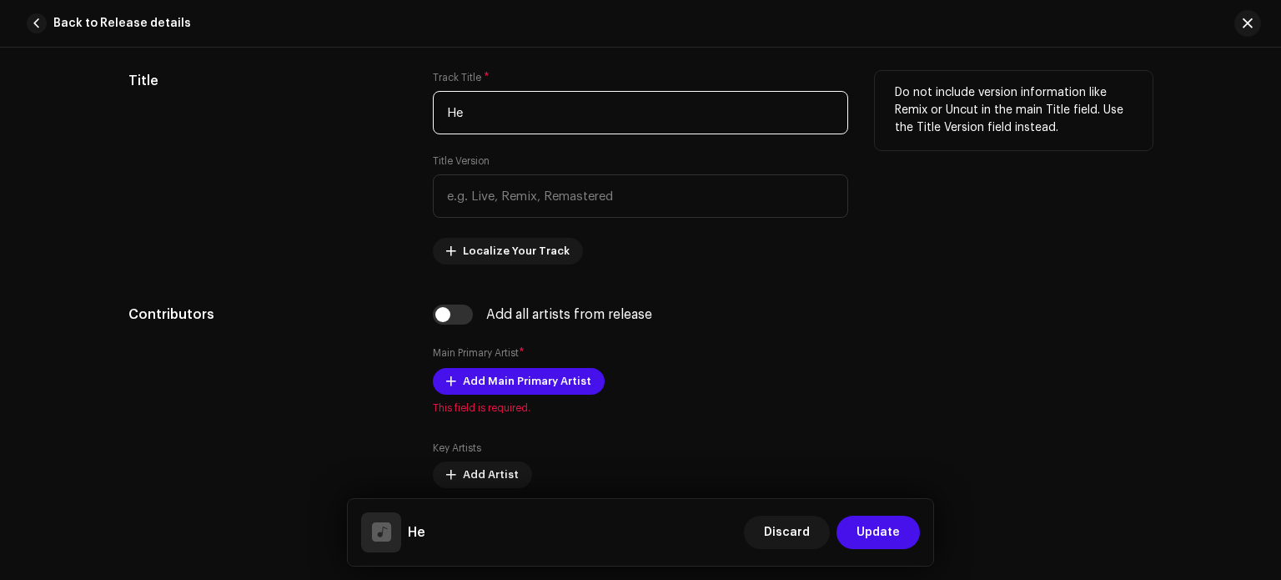
type input "H"
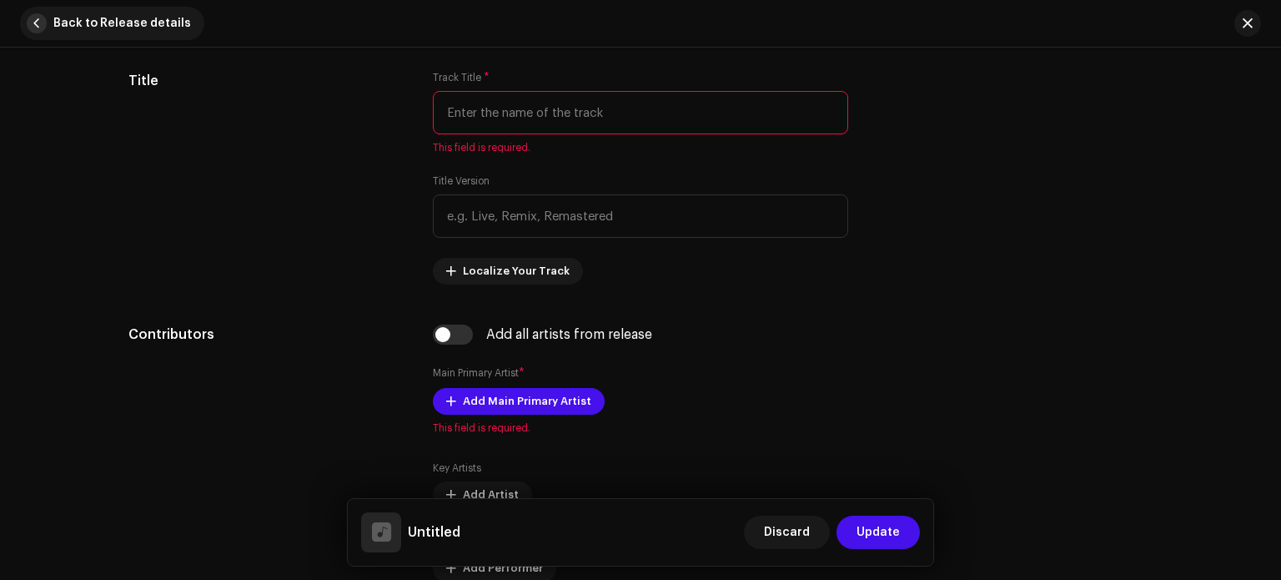
click at [27, 23] on span "button" at bounding box center [37, 23] width 20 height 20
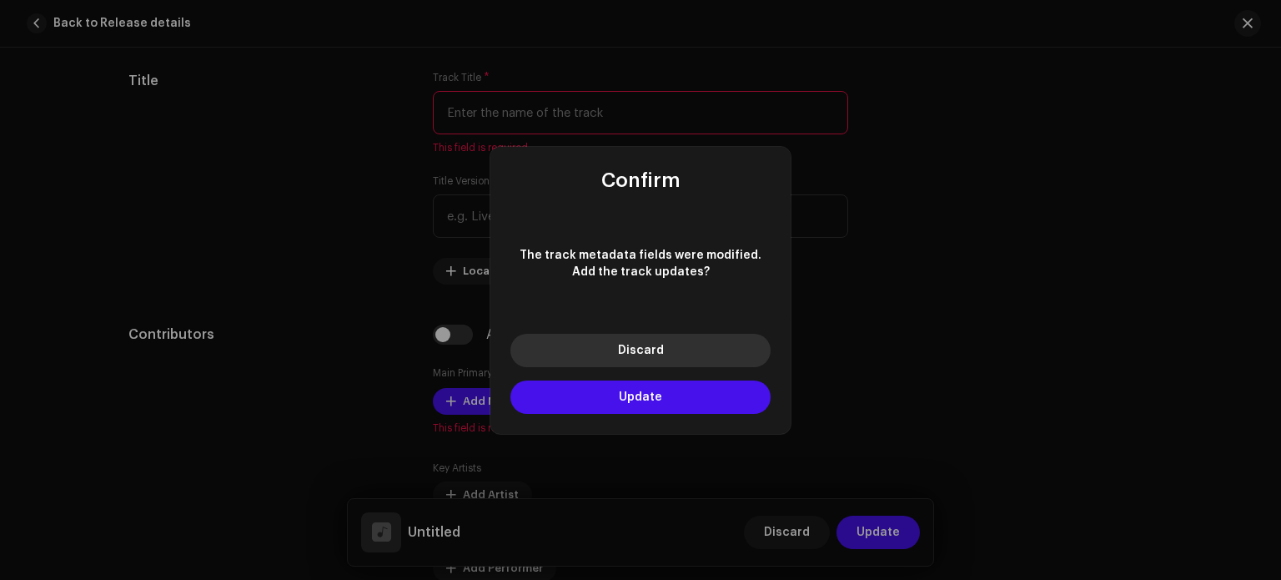
click at [594, 354] on button "Discard" at bounding box center [641, 350] width 260 height 33
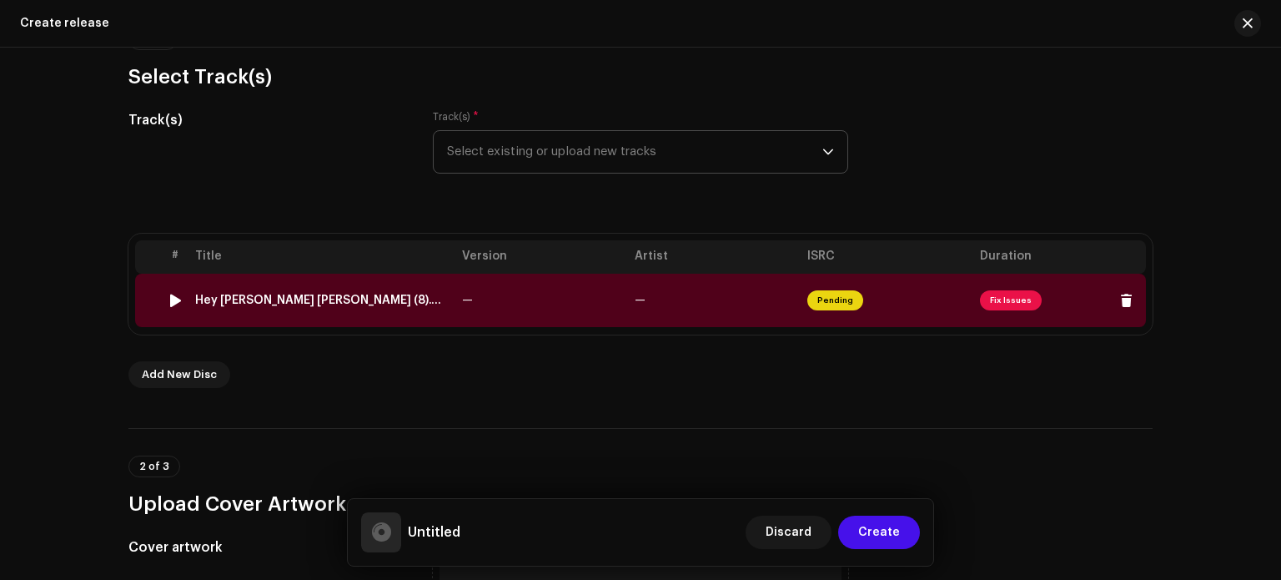
click at [346, 295] on div "Hey [PERSON_NAME] [PERSON_NAME] (8).wav" at bounding box center [322, 300] width 254 height 13
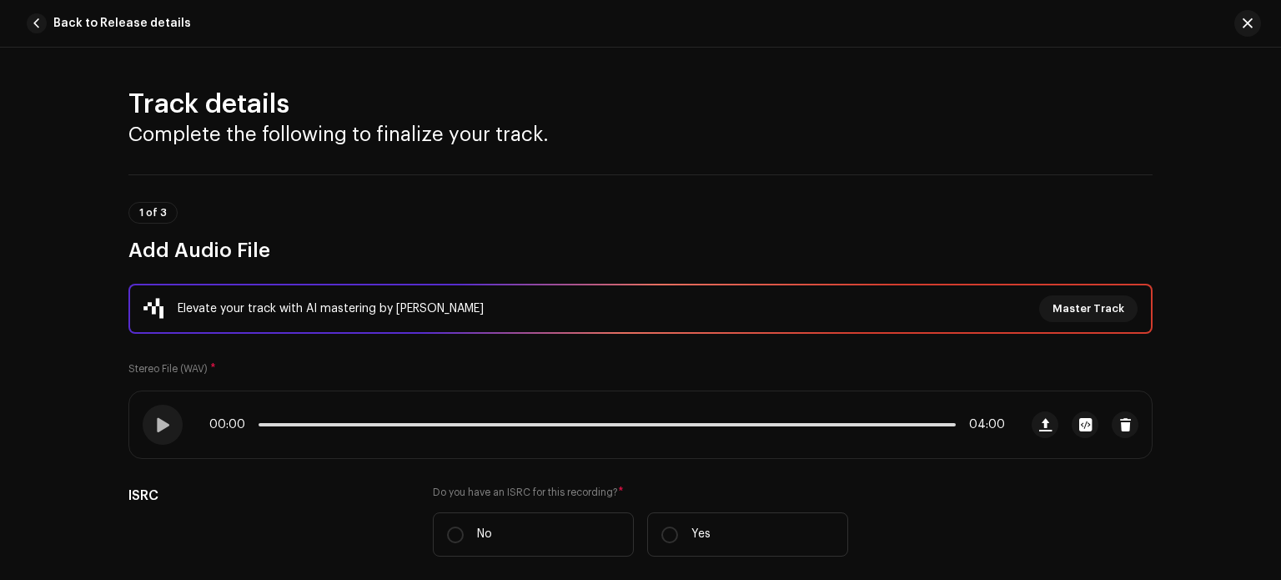
click at [851, 226] on div "1 of 3 Add Audio File" at bounding box center [640, 233] width 1024 height 62
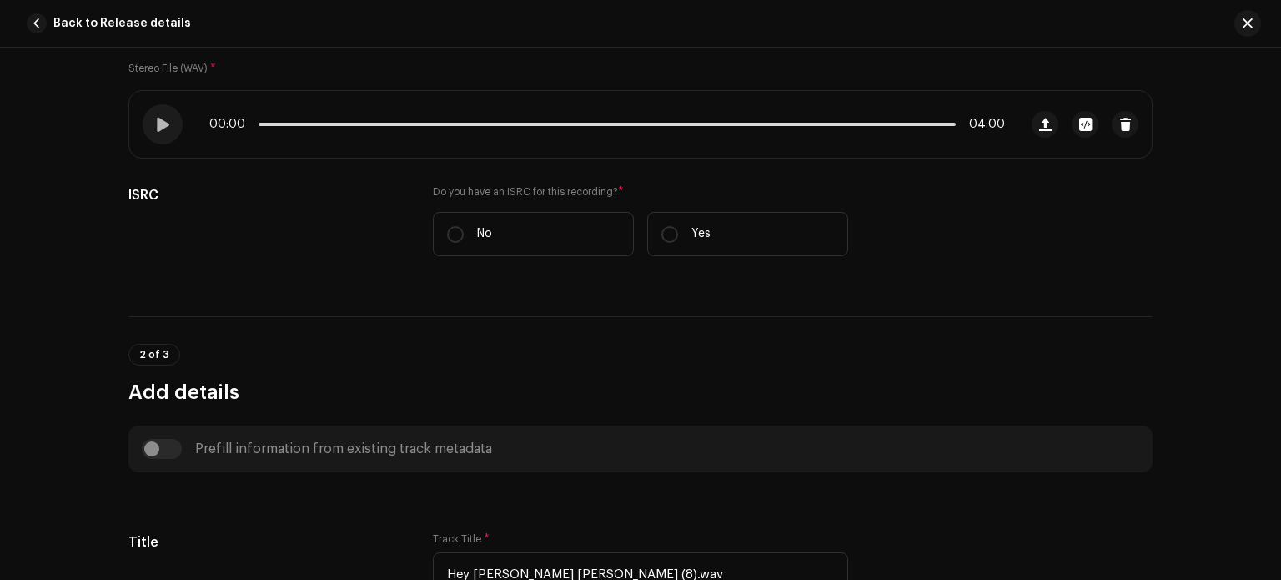
scroll to position [267, 0]
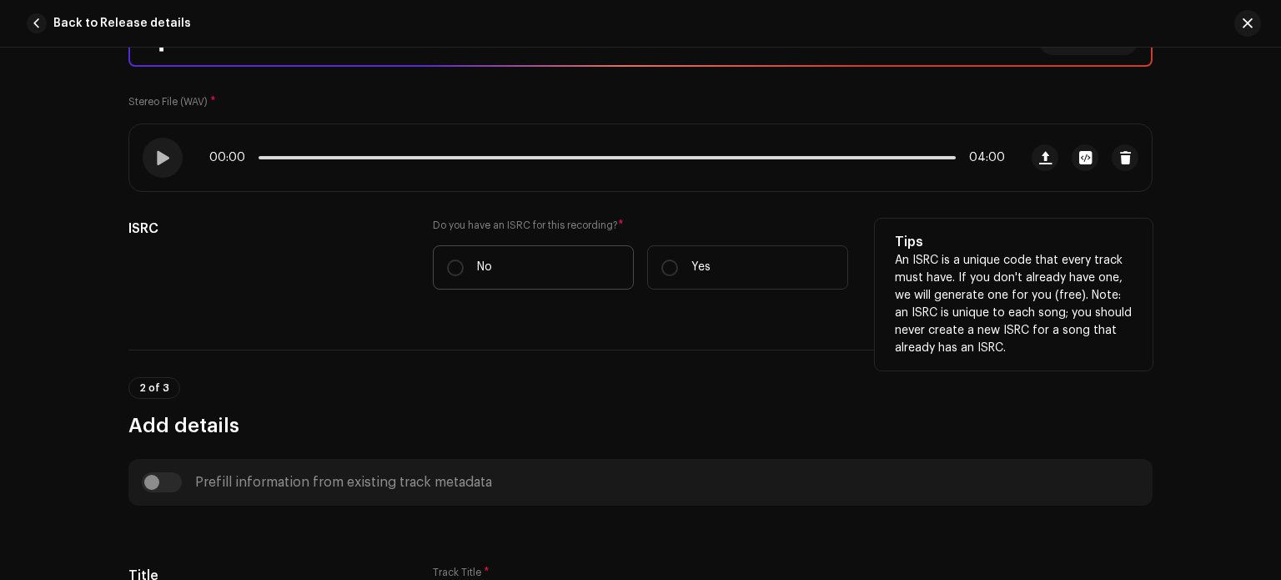
click at [581, 266] on label "No" at bounding box center [533, 267] width 201 height 44
click at [464, 266] on input "No" at bounding box center [455, 267] width 17 height 17
radio input "true"
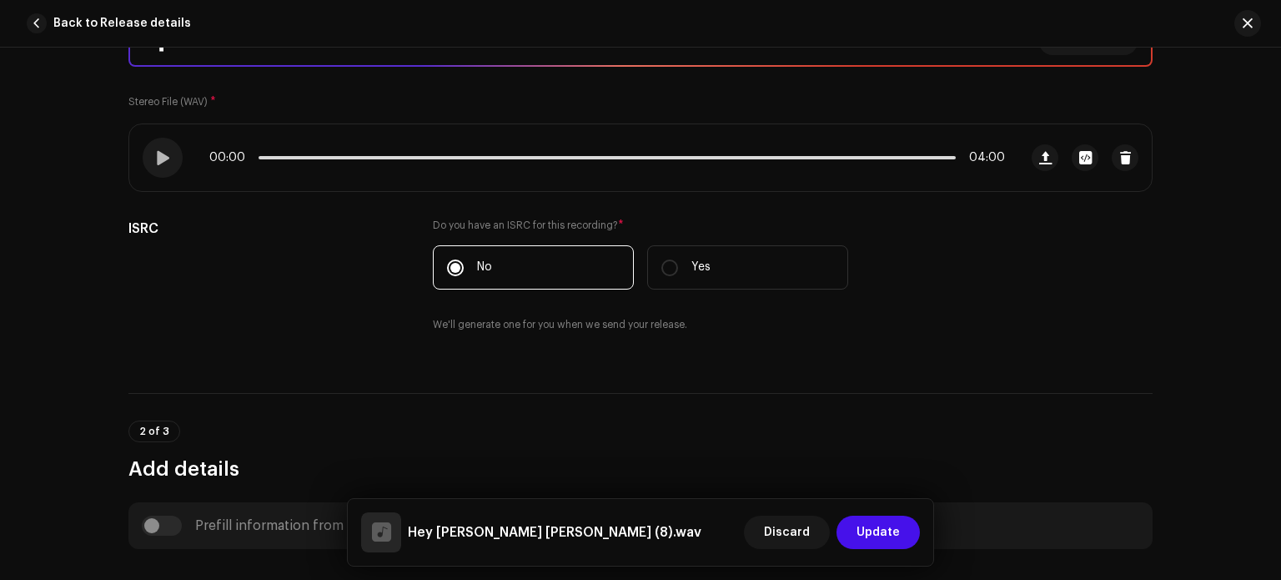
click at [661, 259] on input "Yes" at bounding box center [669, 267] width 17 height 17
radio input "true"
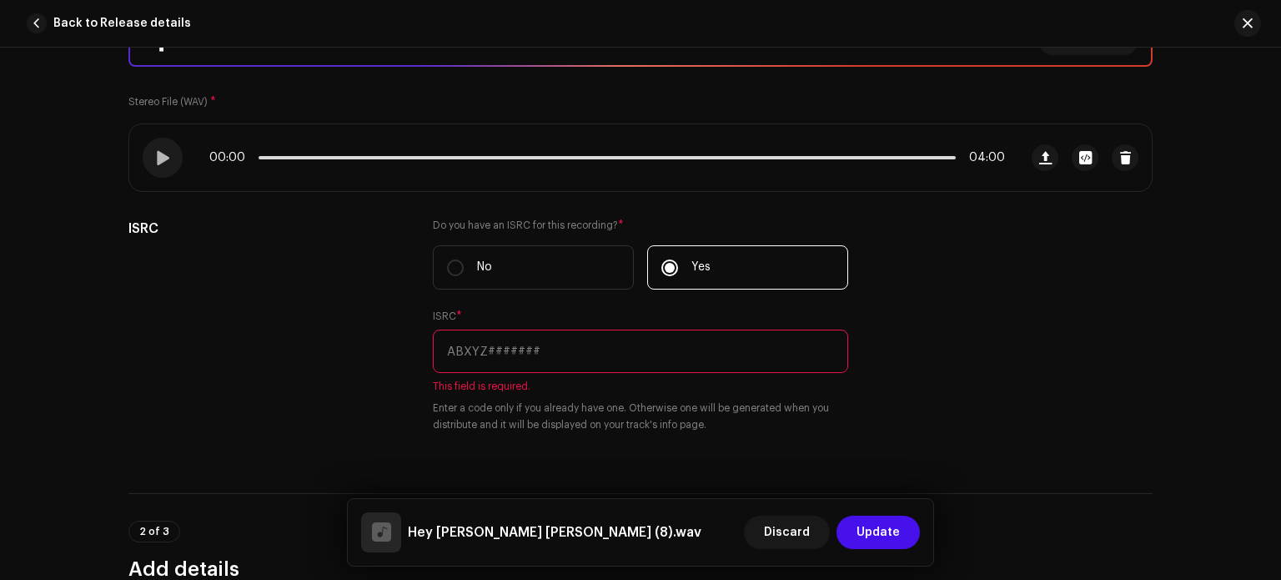
click at [447, 259] on input "No" at bounding box center [455, 267] width 17 height 17
radio input "true"
click at [661, 259] on input "Yes" at bounding box center [669, 267] width 17 height 17
radio input "true"
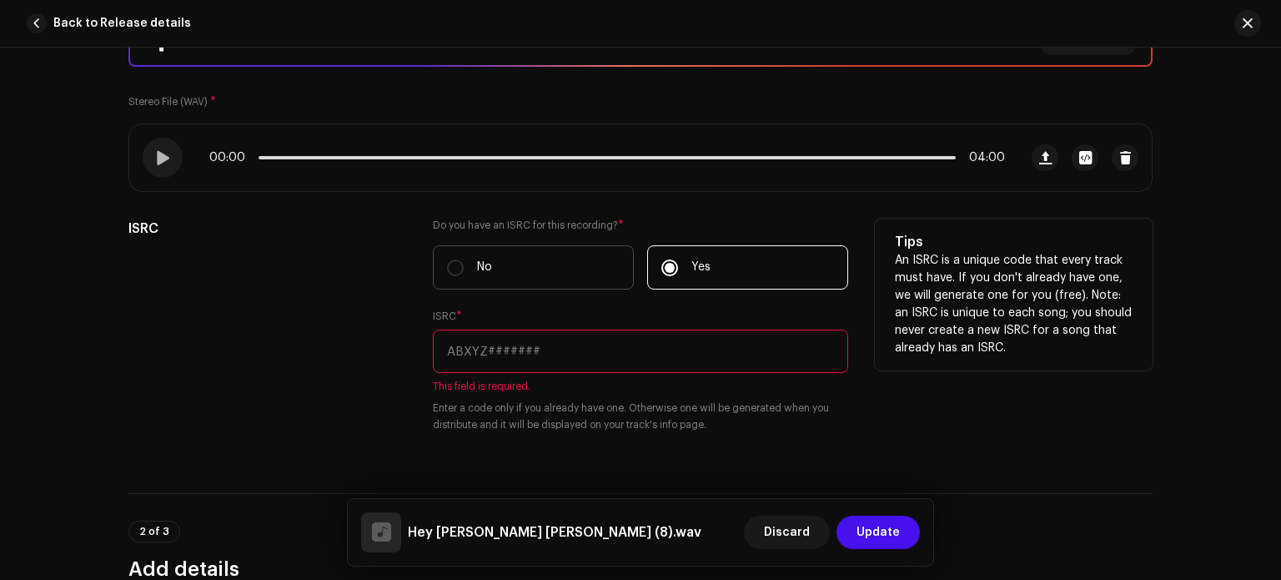
click at [525, 257] on label "No" at bounding box center [533, 267] width 201 height 44
click at [464, 259] on input "No" at bounding box center [455, 267] width 17 height 17
radio input "true"
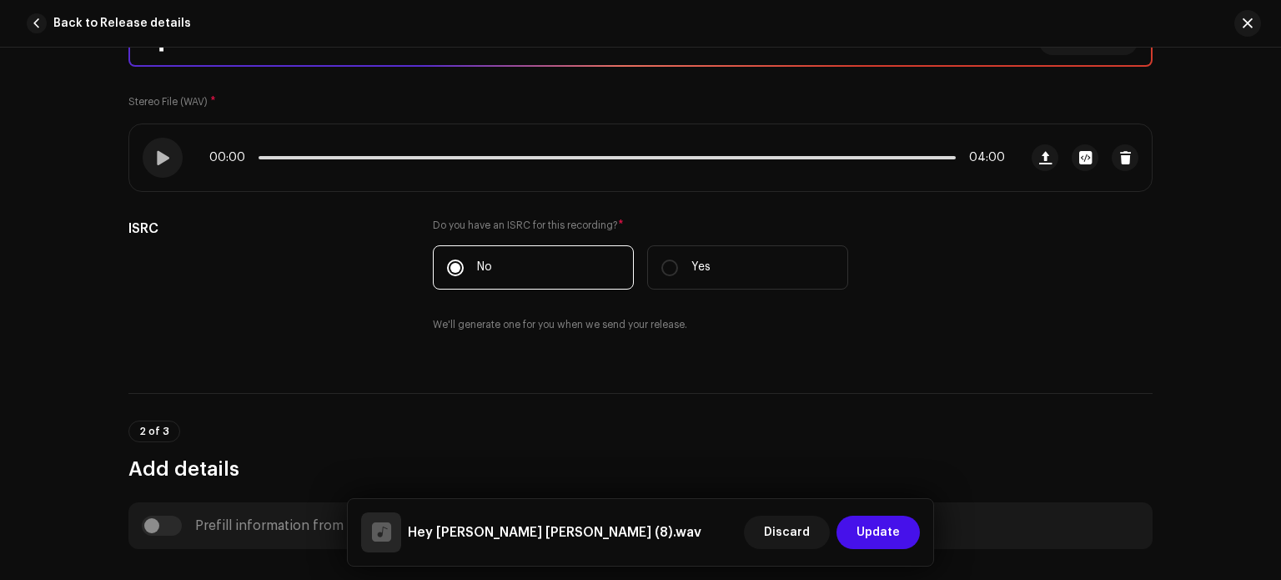
click at [451, 403] on div "2 of 3 Add details" at bounding box center [640, 437] width 1024 height 89
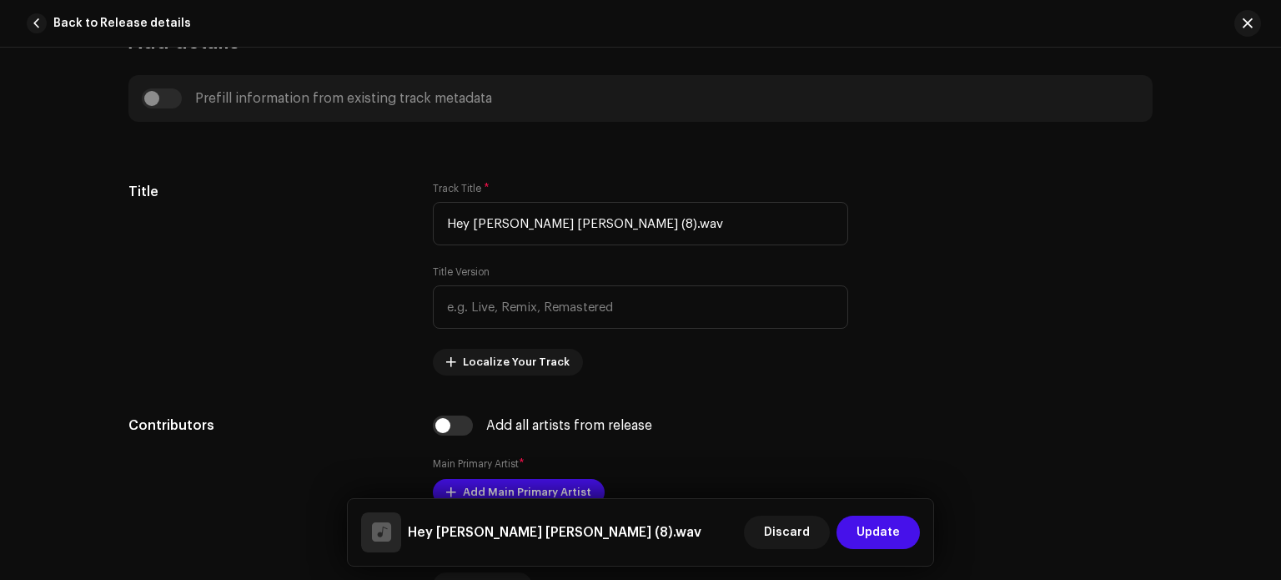
scroll to position [701, 0]
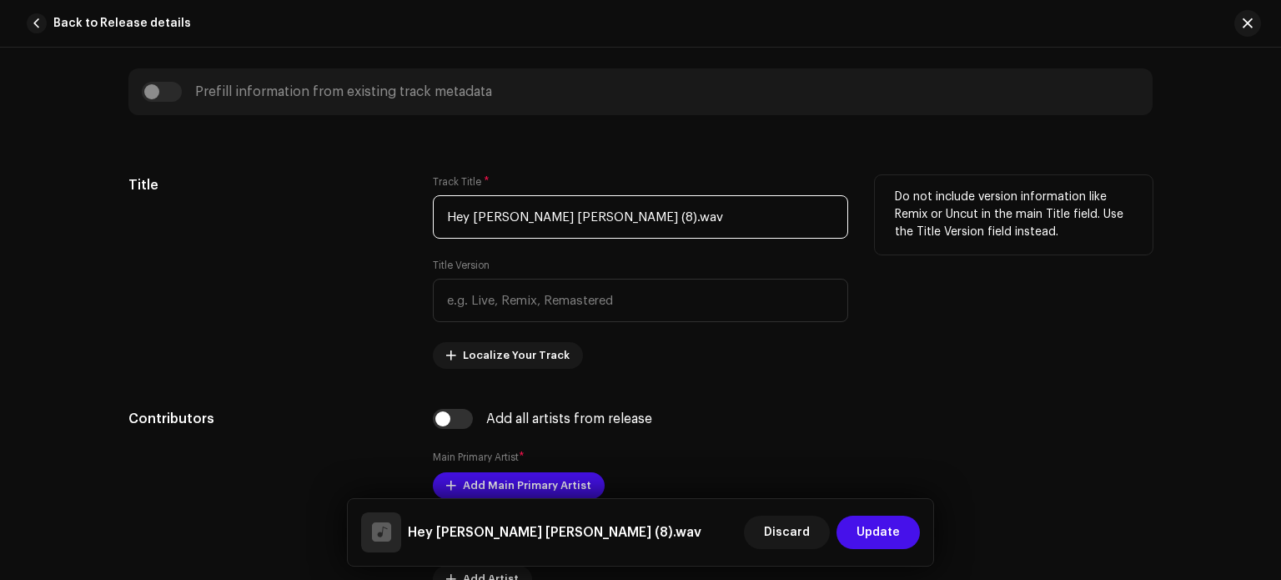
click at [672, 220] on input "Hey [PERSON_NAME] [PERSON_NAME] (8).wav" at bounding box center [640, 216] width 415 height 43
click at [633, 217] on input "Hey [PERSON_NAME] [PERSON_NAME]" at bounding box center [640, 216] width 415 height 43
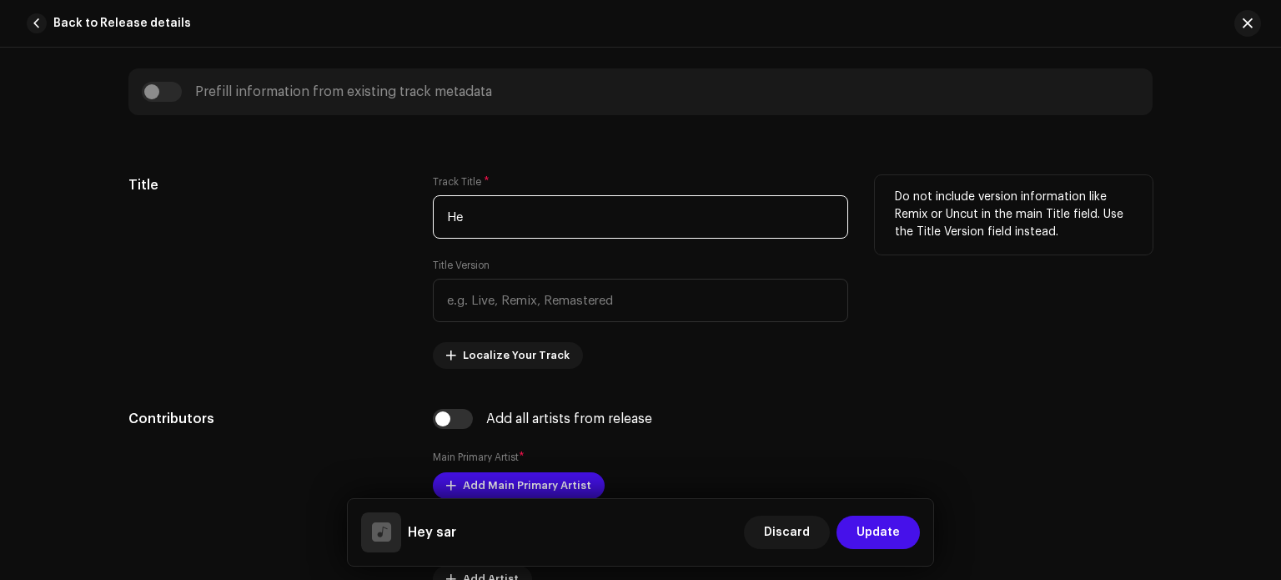
type input "H"
type input "D"
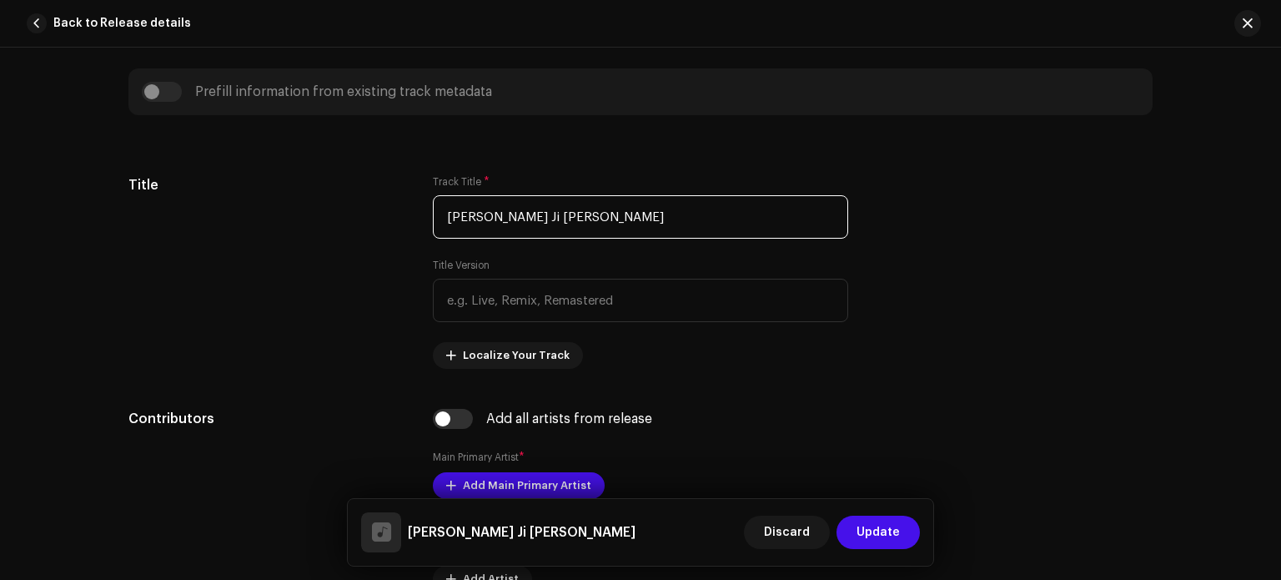
type input "[PERSON_NAME] Ji [PERSON_NAME]"
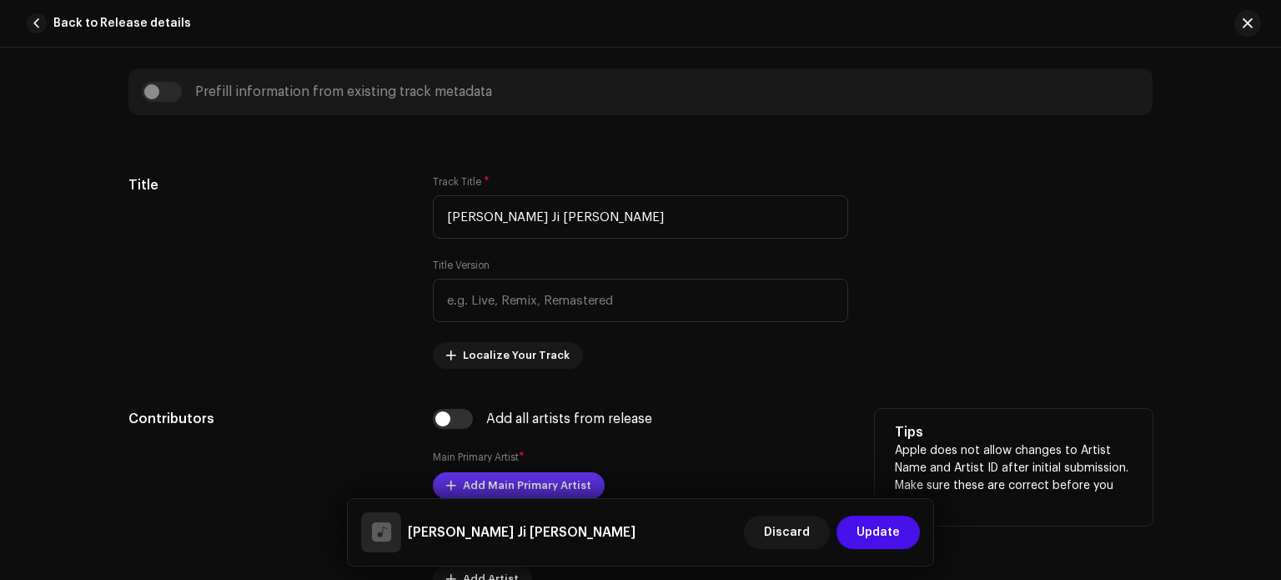
click at [507, 477] on span "Add Main Primary Artist" at bounding box center [527, 485] width 128 height 33
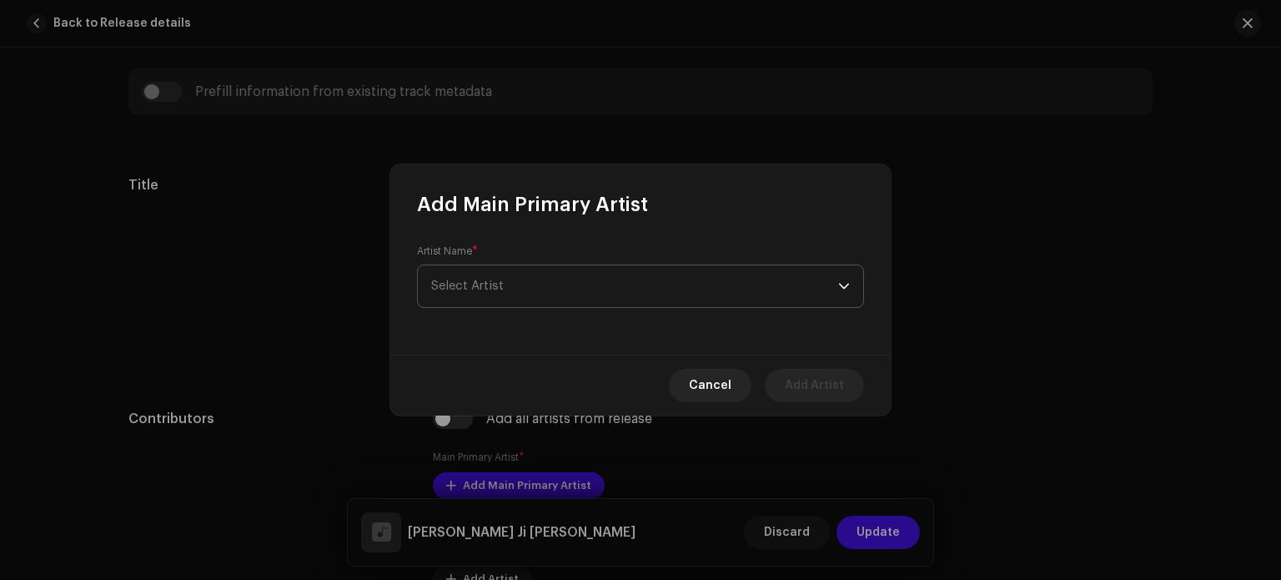
click at [550, 279] on span "Select Artist" at bounding box center [634, 286] width 407 height 42
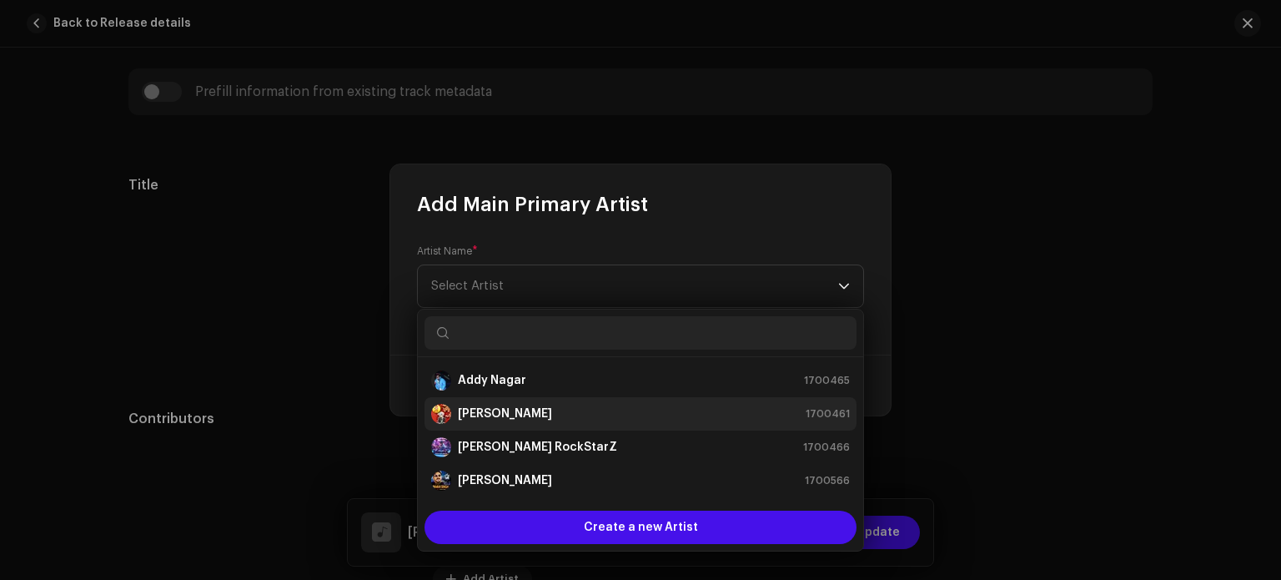
click at [535, 410] on strong "[PERSON_NAME]" at bounding box center [505, 413] width 94 height 17
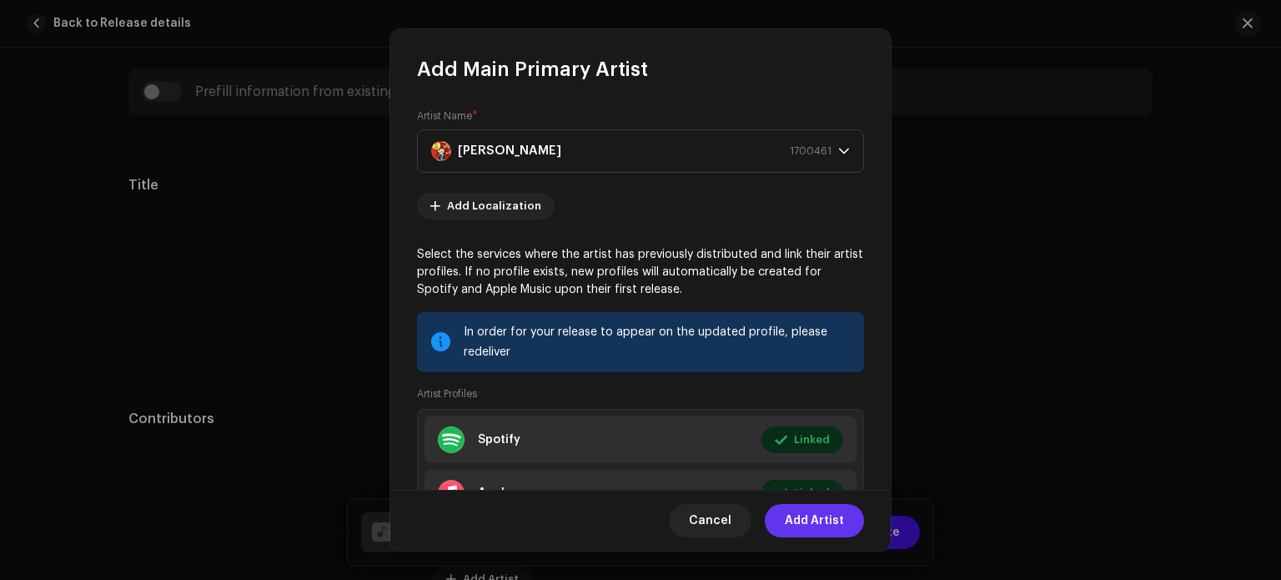
click at [807, 522] on span "Add Artist" at bounding box center [814, 520] width 59 height 33
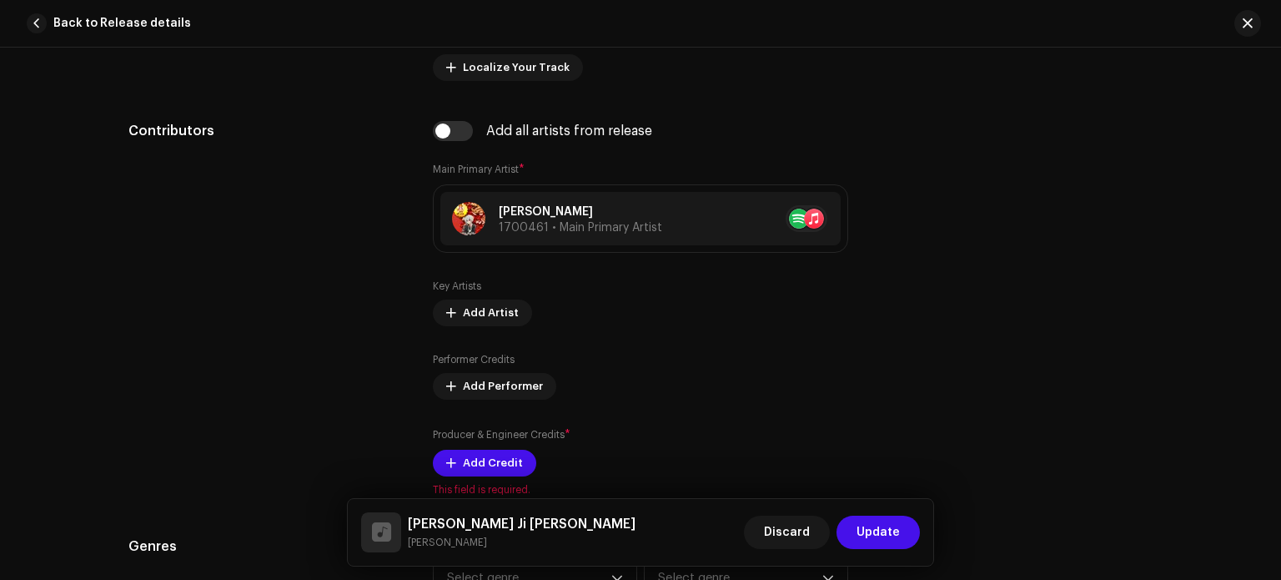
scroll to position [1022, 0]
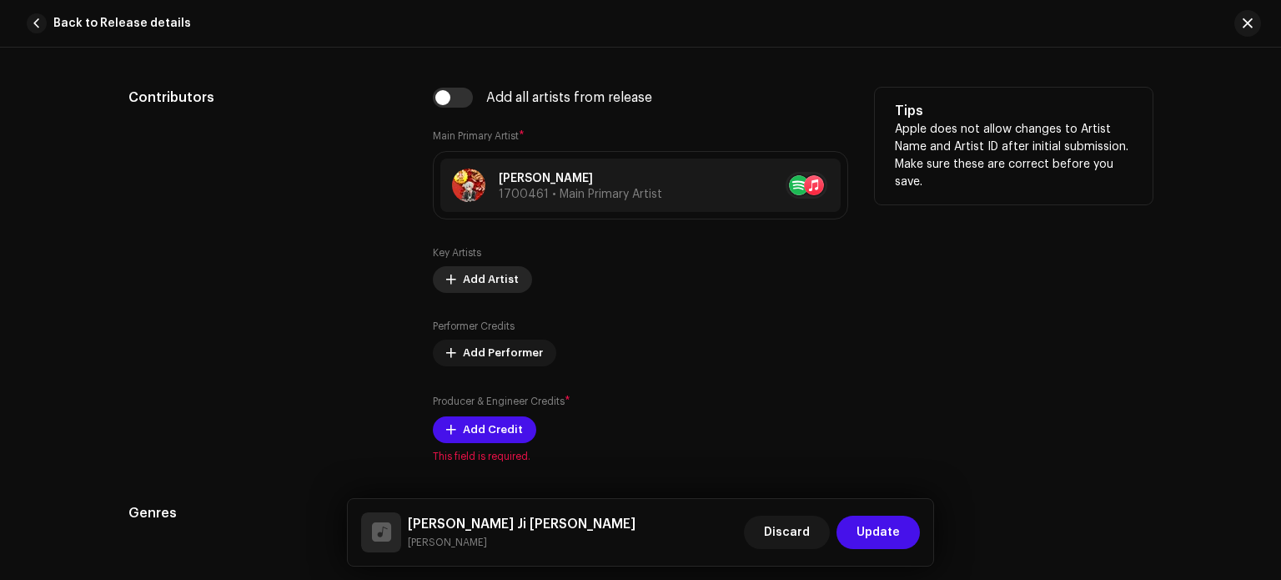
click at [515, 276] on button "Add Artist" at bounding box center [482, 279] width 99 height 27
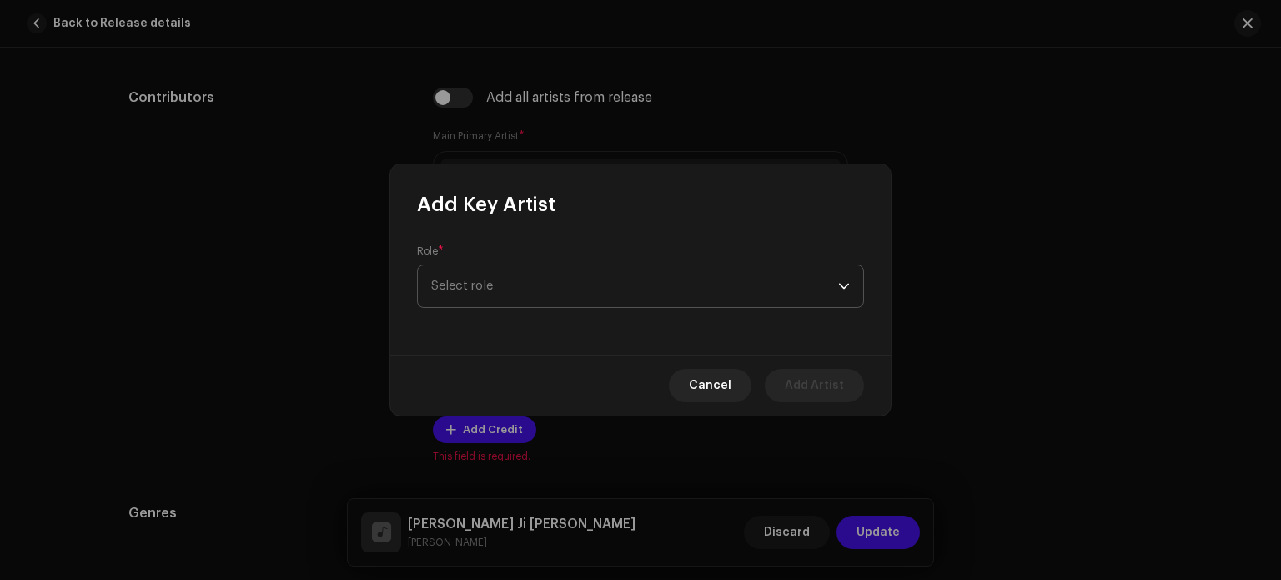
click at [530, 282] on span "Select role" at bounding box center [634, 286] width 407 height 42
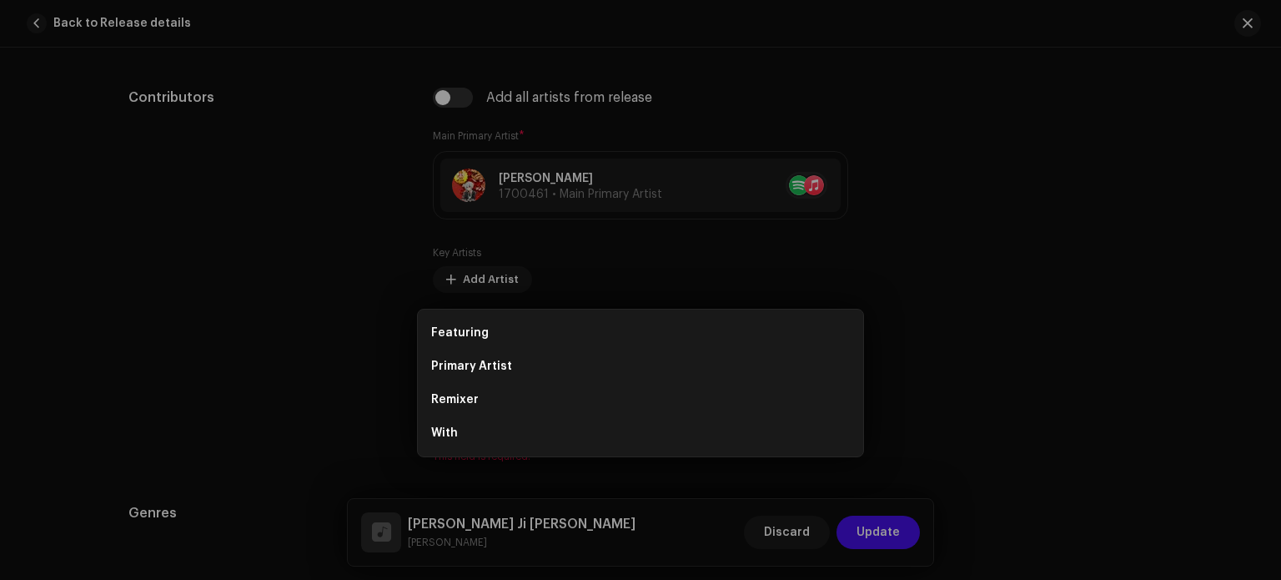
click at [1002, 269] on div "Add Key Artist Role * Select role Cancel Add Artist" at bounding box center [640, 290] width 1281 height 580
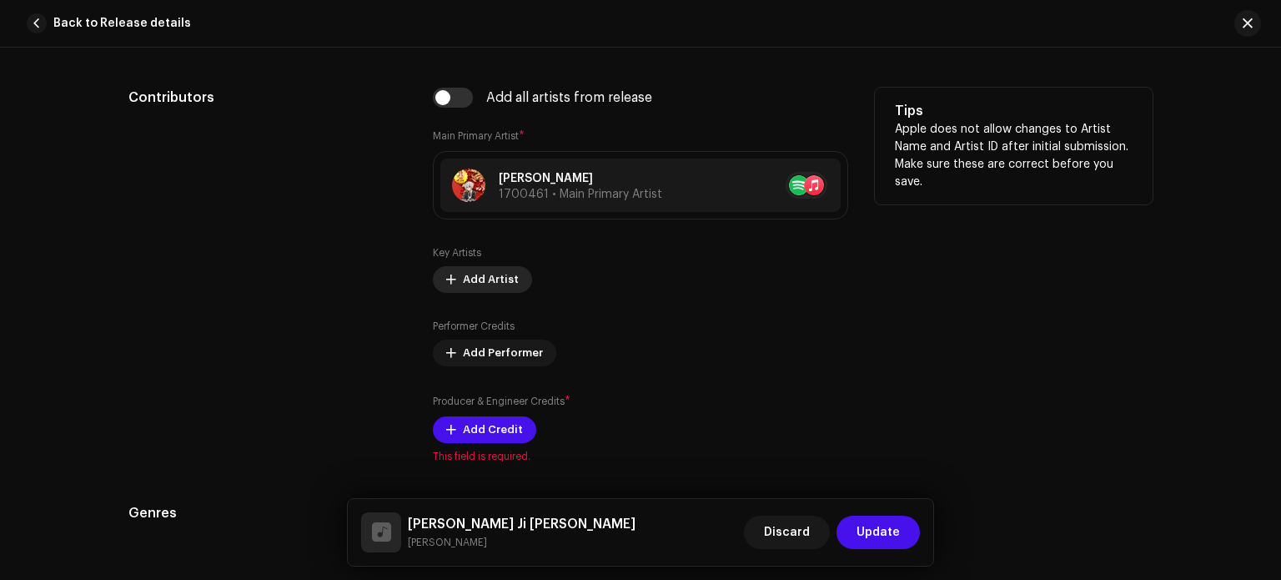
click at [497, 284] on span "Add Artist" at bounding box center [491, 279] width 56 height 33
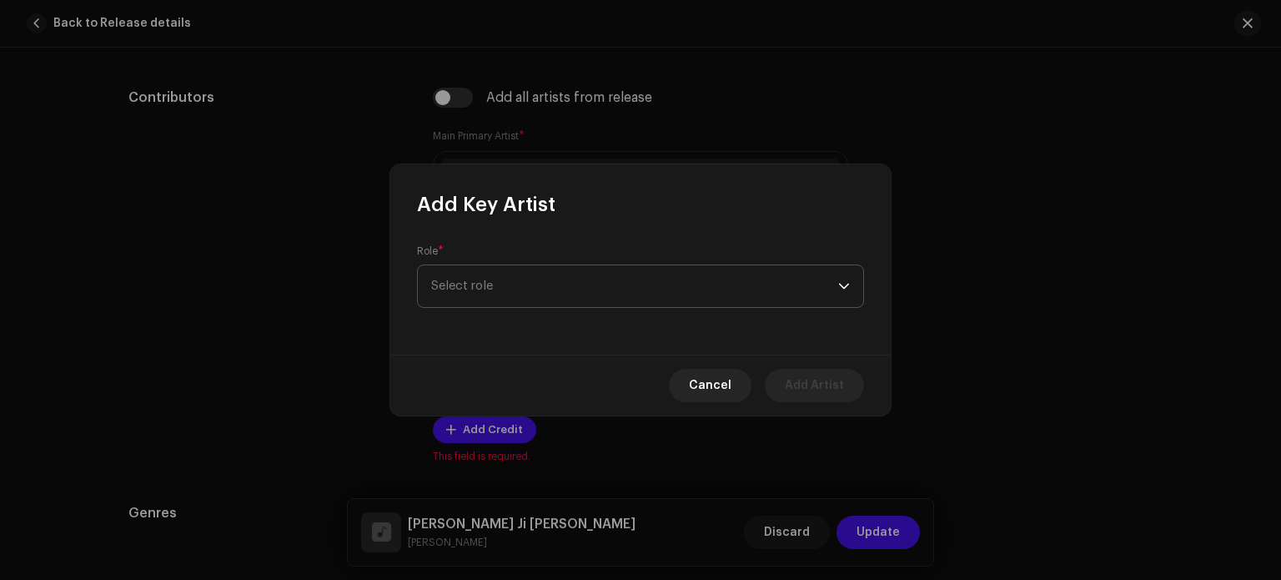
click at [515, 292] on span "Select role" at bounding box center [634, 286] width 407 height 42
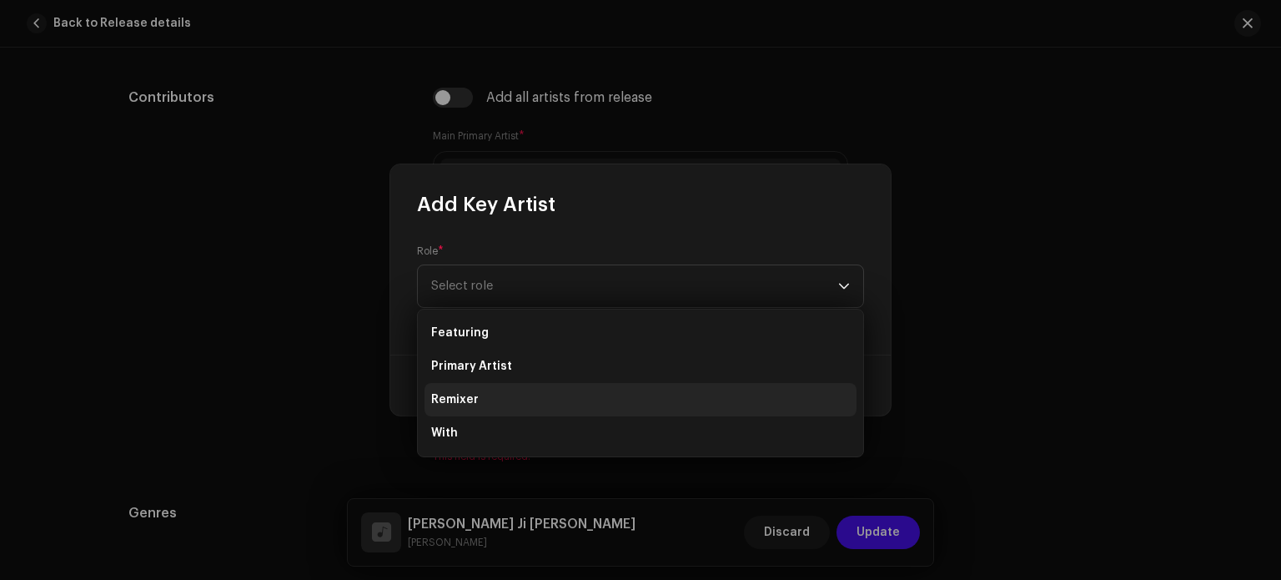
click at [490, 396] on li "Remixer" at bounding box center [641, 399] width 432 height 33
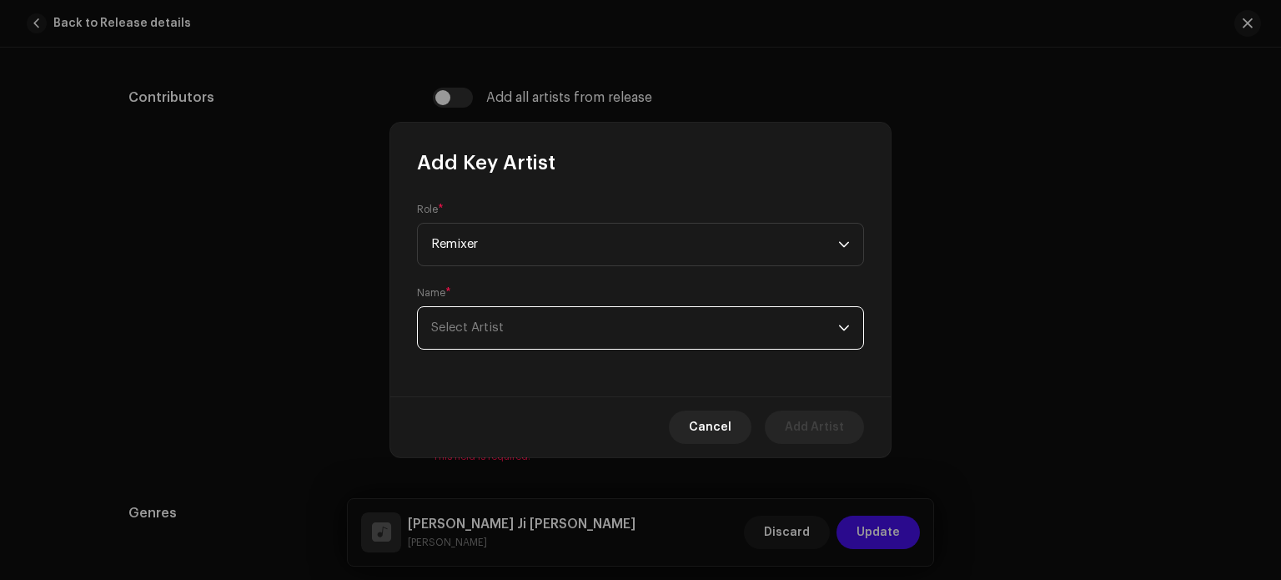
click at [507, 329] on span "Select Artist" at bounding box center [634, 328] width 407 height 42
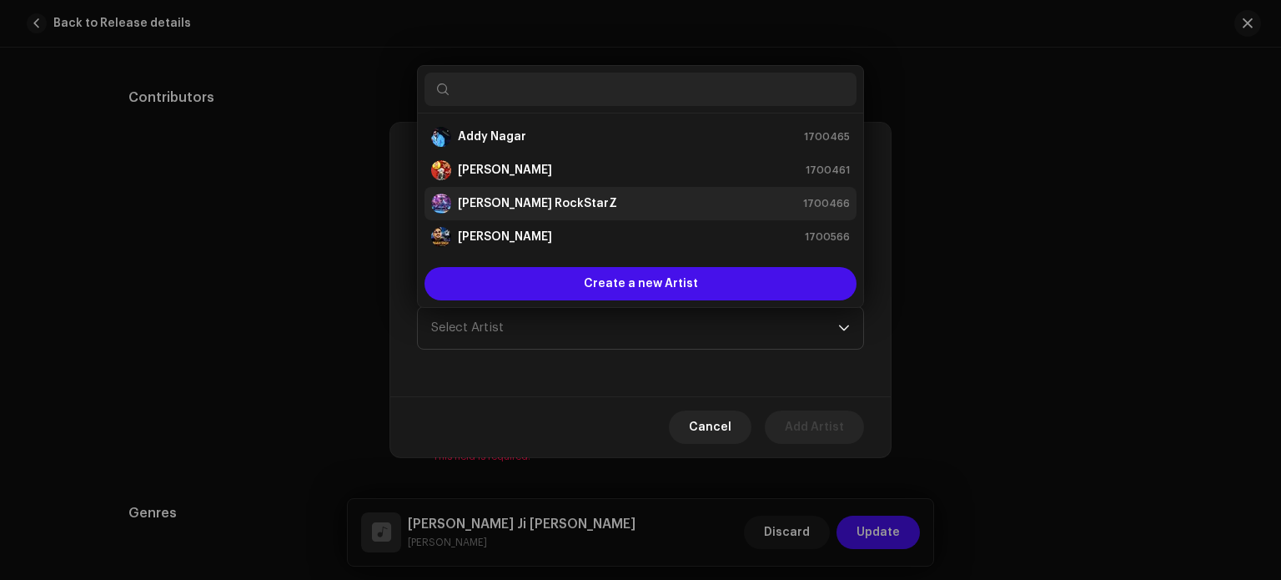
click at [531, 209] on strong "[PERSON_NAME] RockStarZ" at bounding box center [537, 203] width 159 height 17
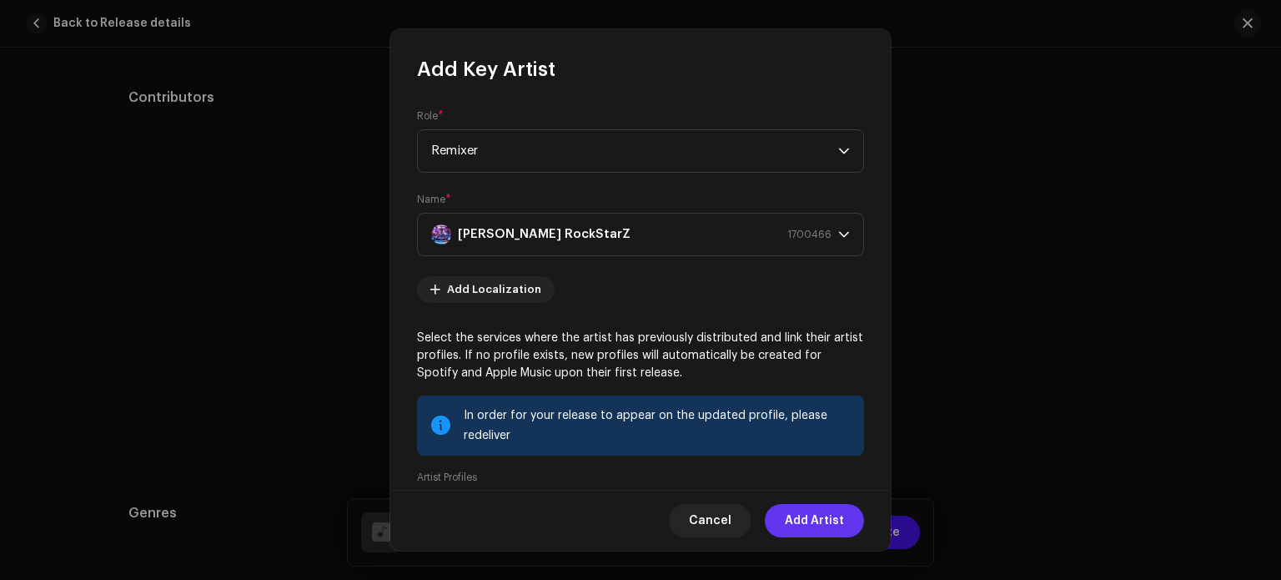
click at [807, 520] on span "Add Artist" at bounding box center [814, 520] width 59 height 33
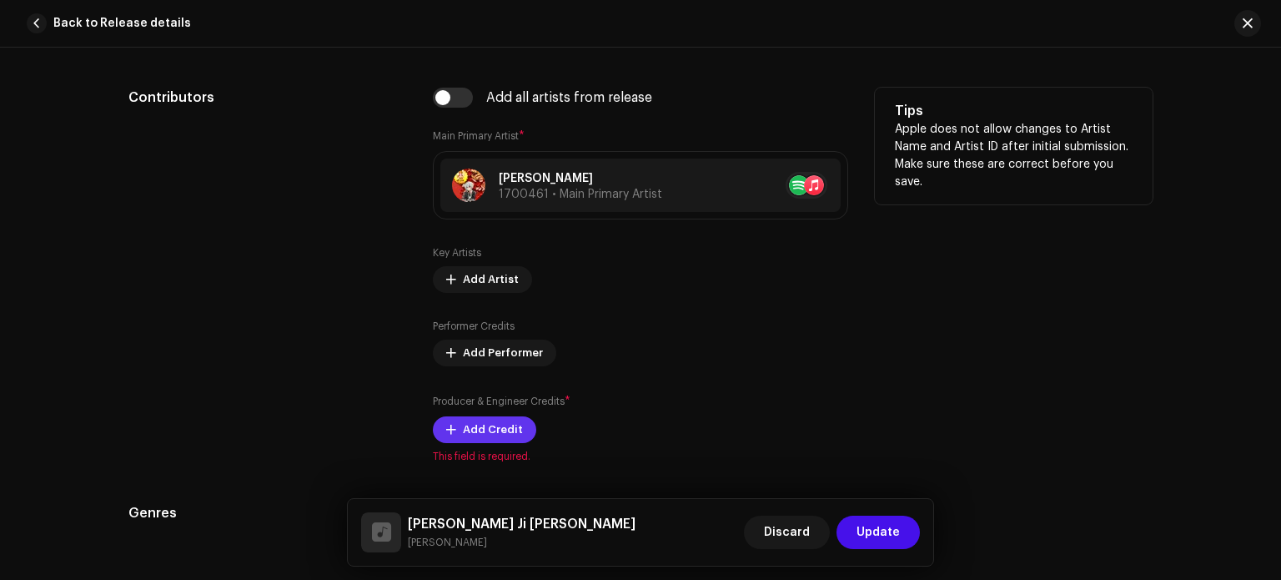
click at [512, 430] on span "Add Credit" at bounding box center [493, 429] width 60 height 33
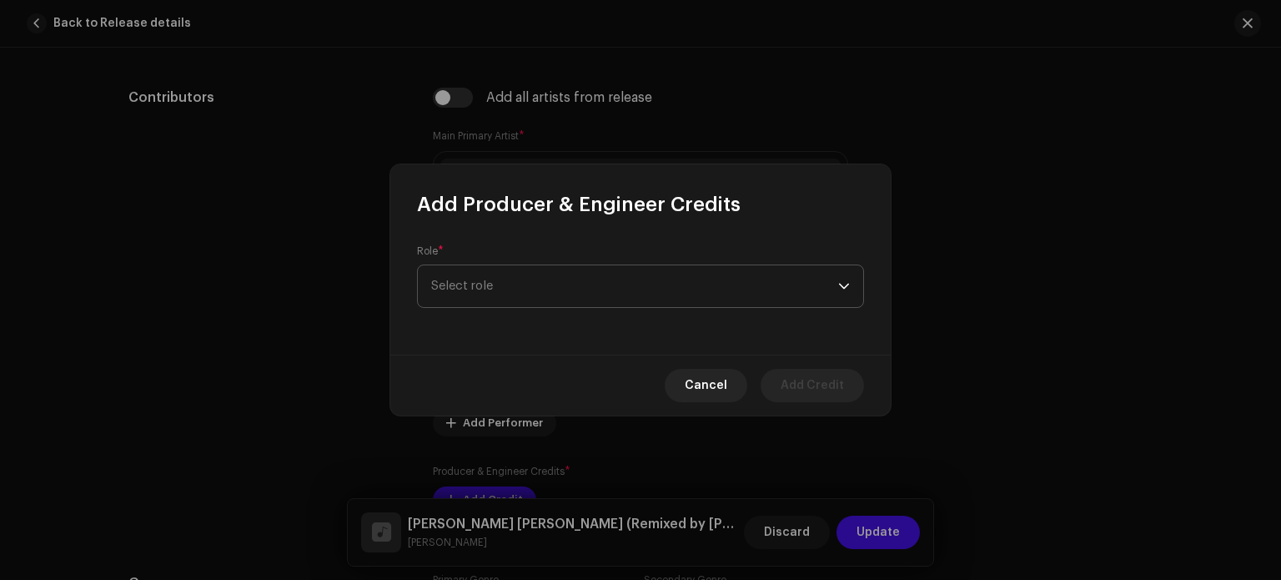
click at [548, 270] on span "Select role" at bounding box center [634, 286] width 407 height 42
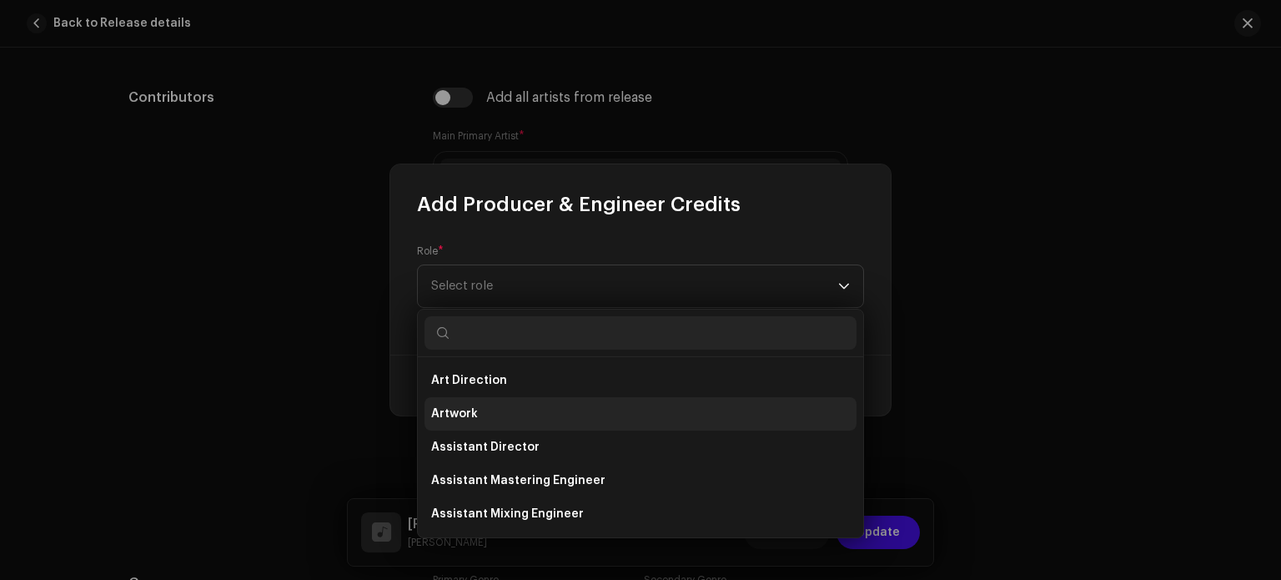
click at [524, 415] on li "Artwork" at bounding box center [641, 413] width 432 height 33
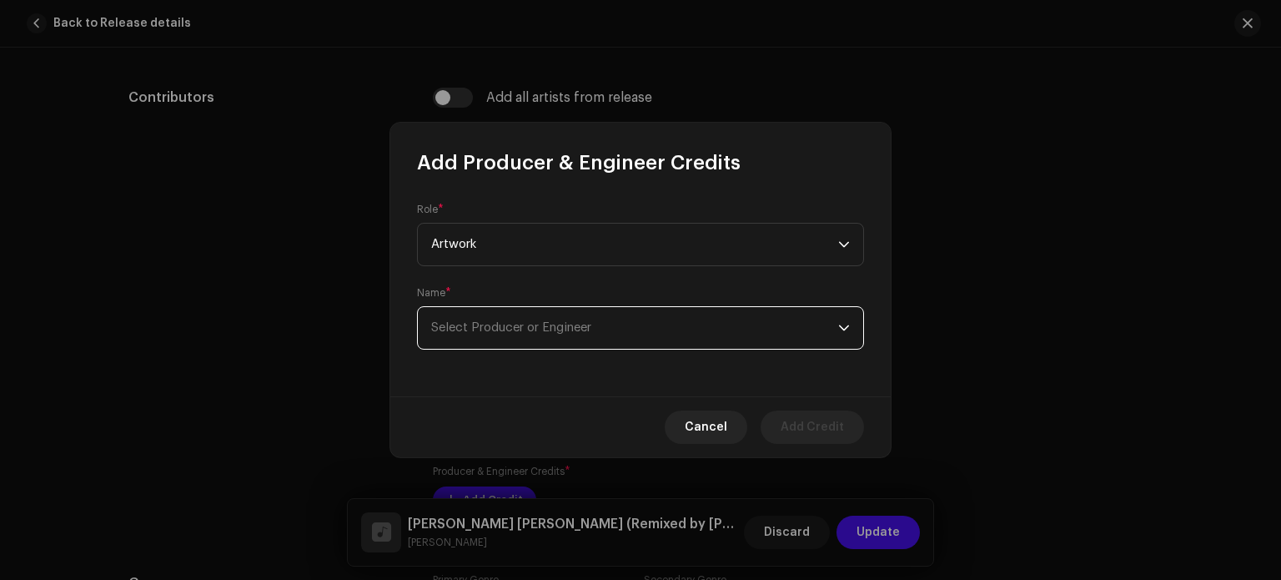
click at [606, 329] on span "Select Producer or Engineer" at bounding box center [634, 328] width 407 height 42
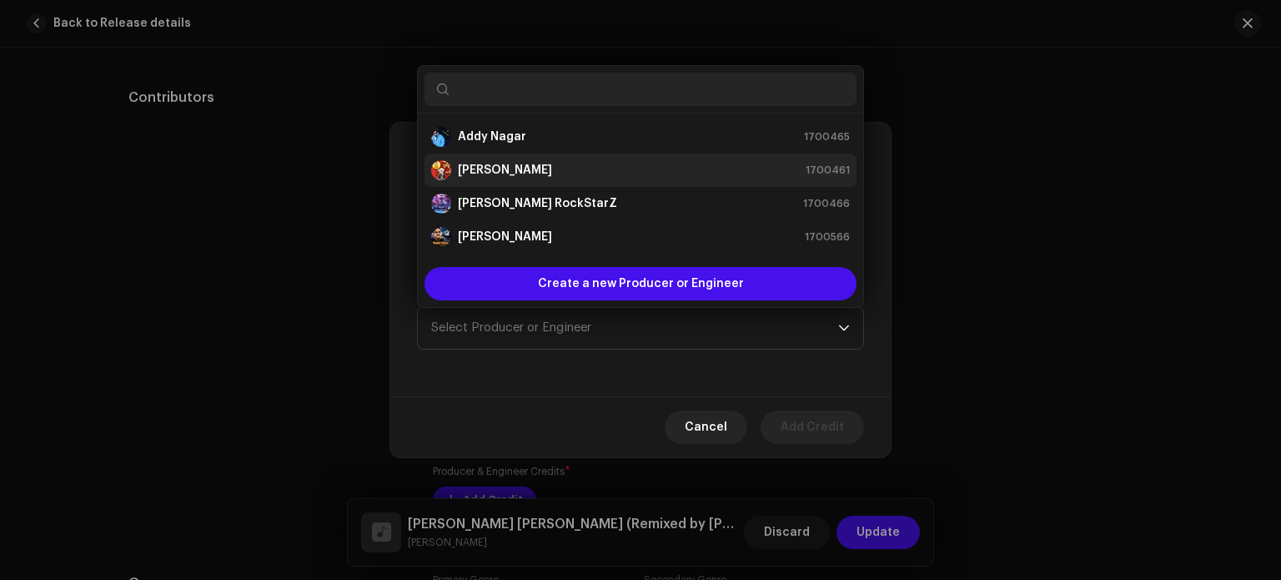
click at [589, 174] on div "[PERSON_NAME] 1700461" at bounding box center [640, 170] width 419 height 20
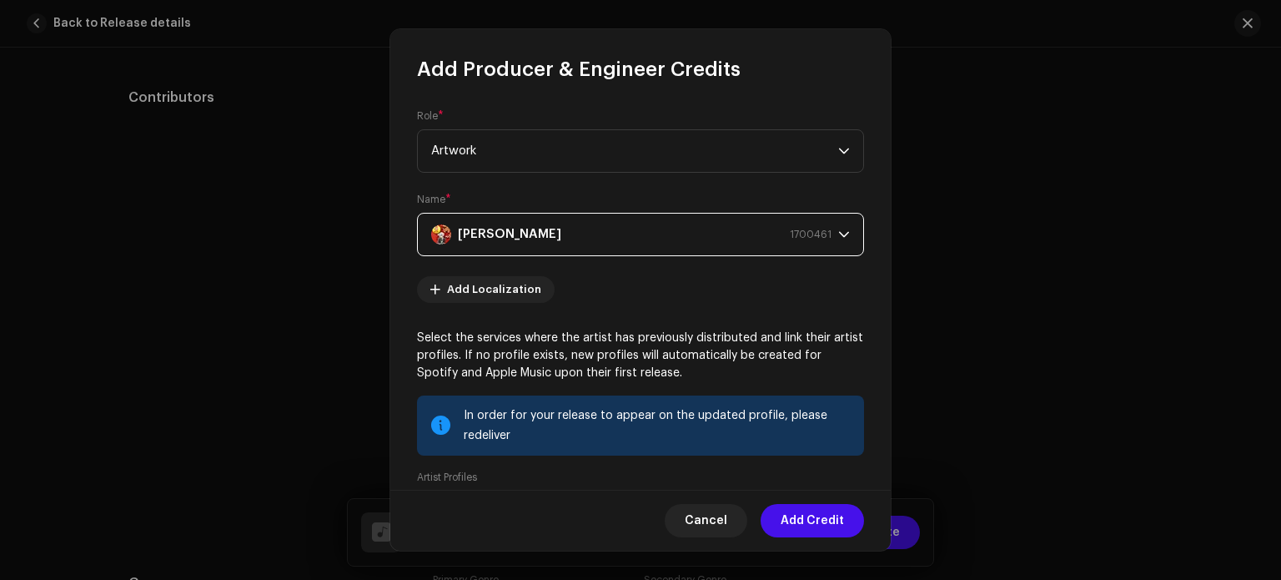
click at [799, 238] on span "1700461" at bounding box center [811, 235] width 42 height 42
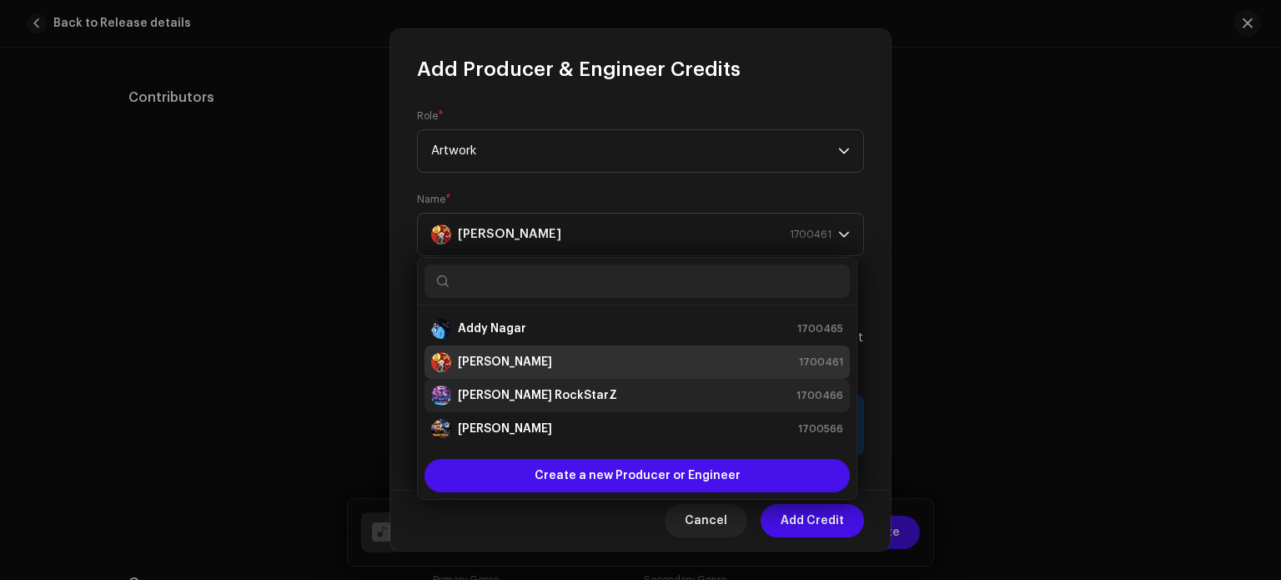
click at [572, 395] on div "[PERSON_NAME] RockStarZ 1700466" at bounding box center [637, 395] width 412 height 20
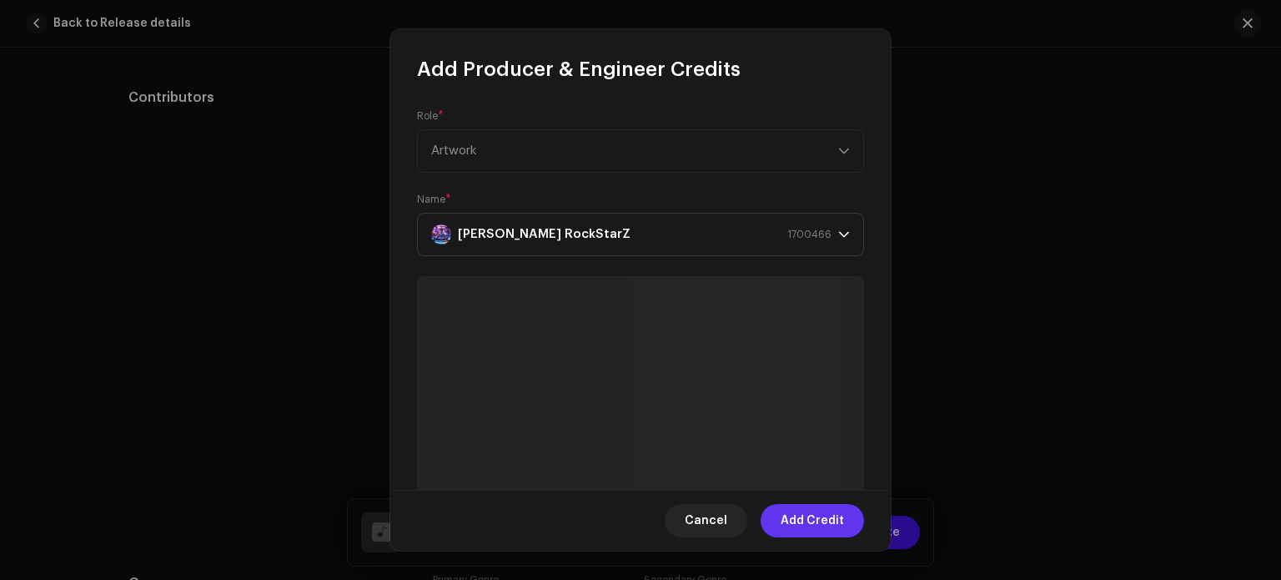
click at [792, 523] on span "Add Credit" at bounding box center [812, 520] width 63 height 33
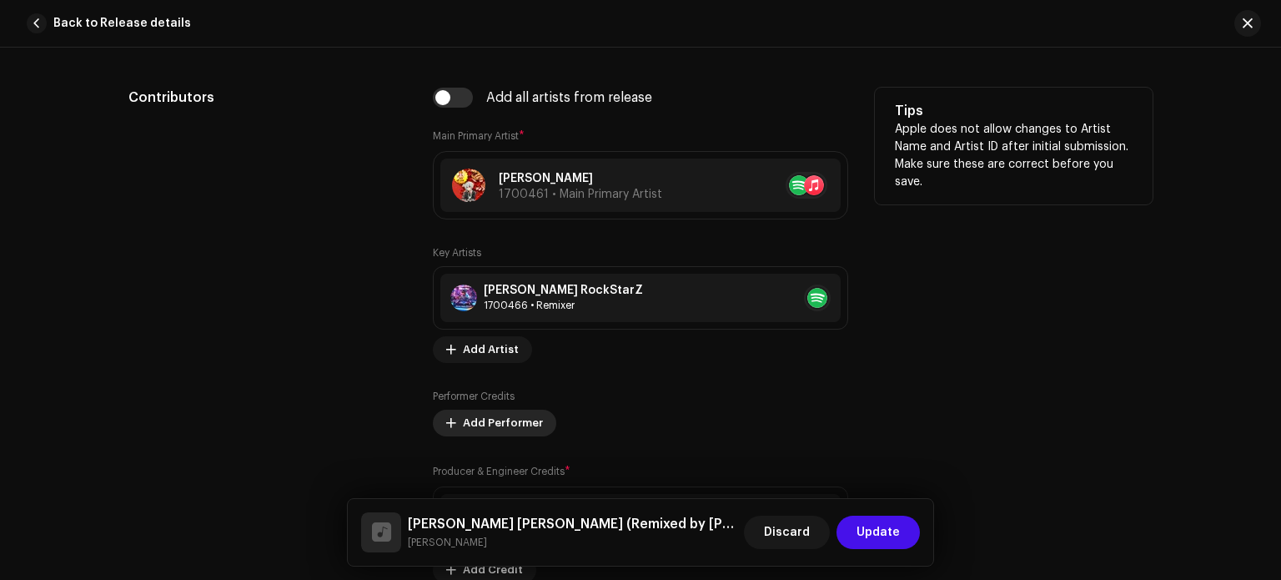
click at [521, 423] on span "Add Performer" at bounding box center [503, 422] width 80 height 33
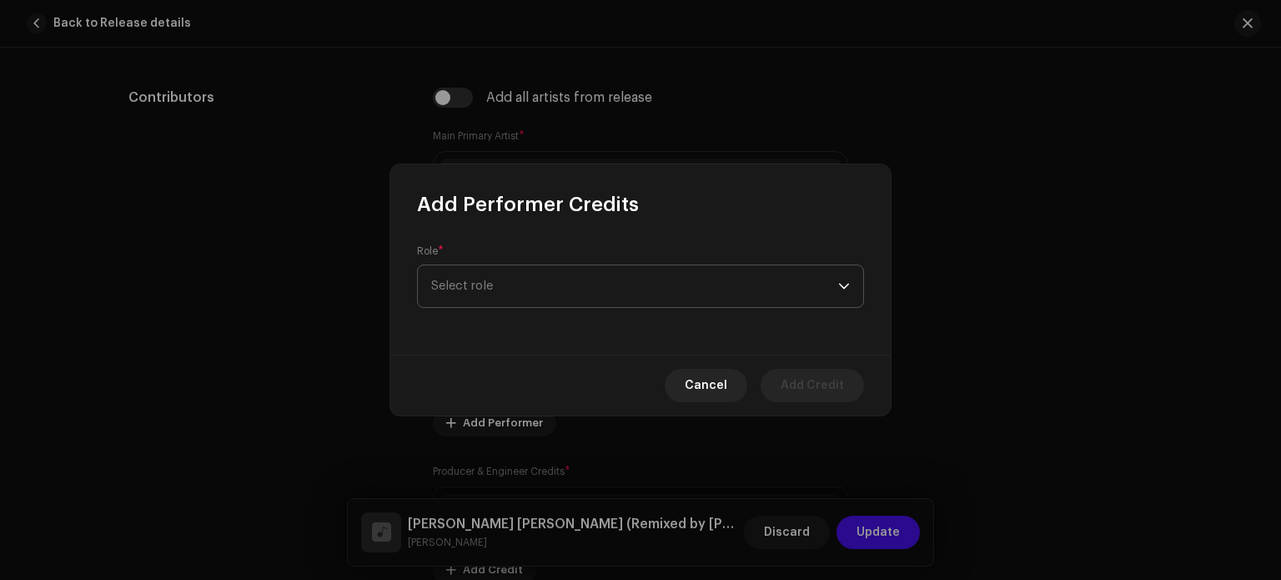
click at [557, 283] on span "Select role" at bounding box center [634, 286] width 407 height 42
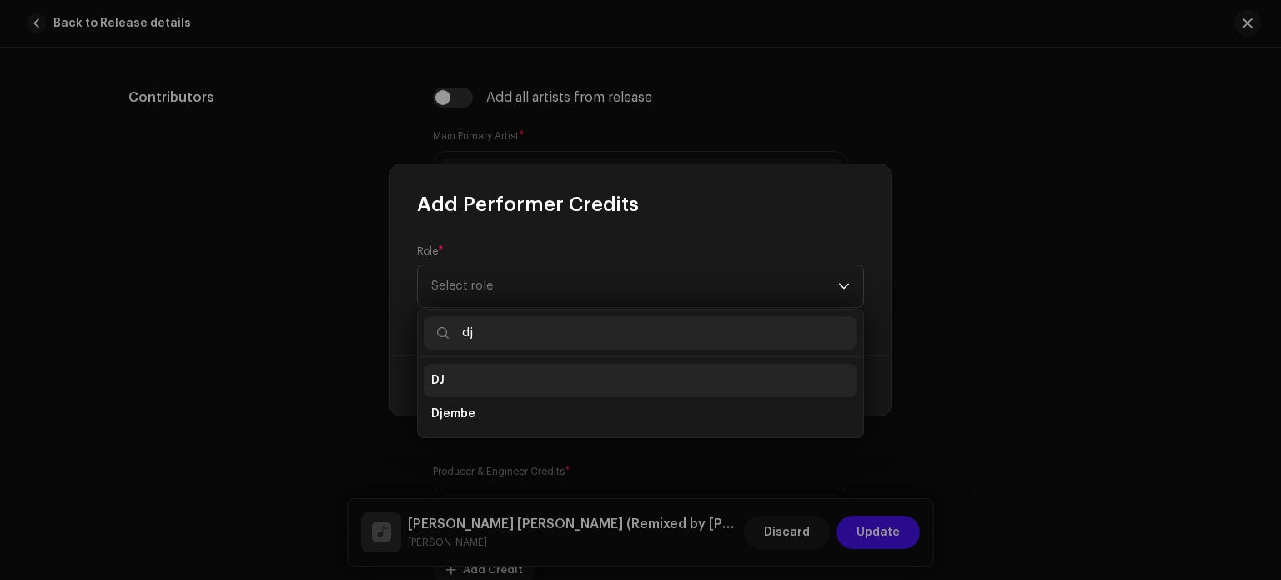
type input "dj"
click at [455, 381] on li "DJ" at bounding box center [641, 380] width 432 height 33
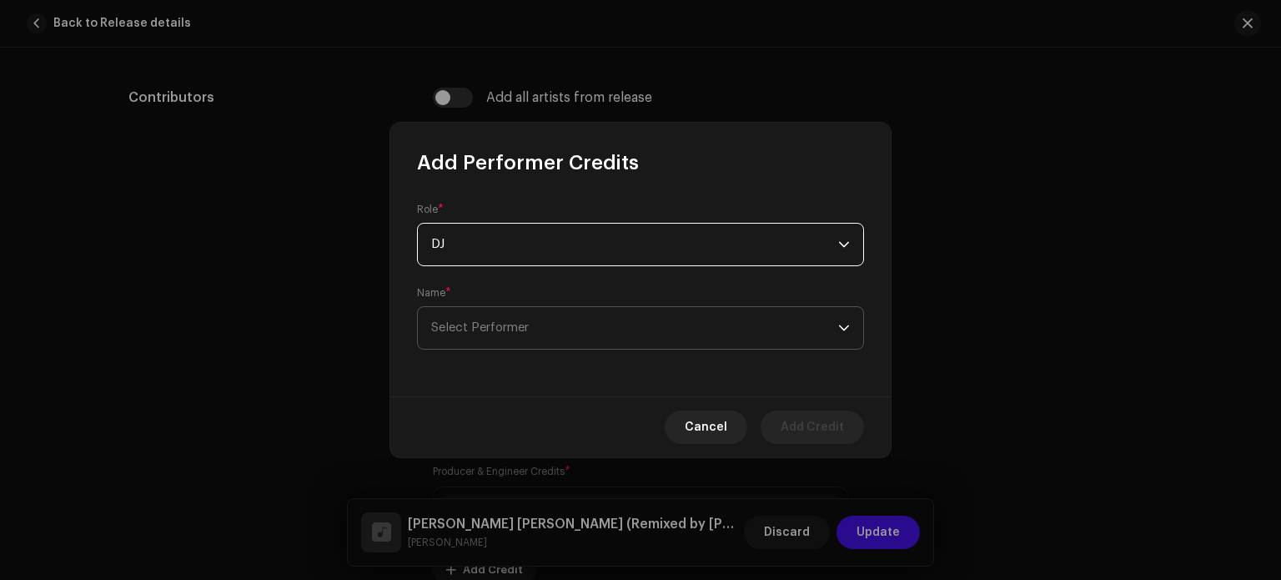
click at [495, 340] on span "Select Performer" at bounding box center [634, 328] width 407 height 42
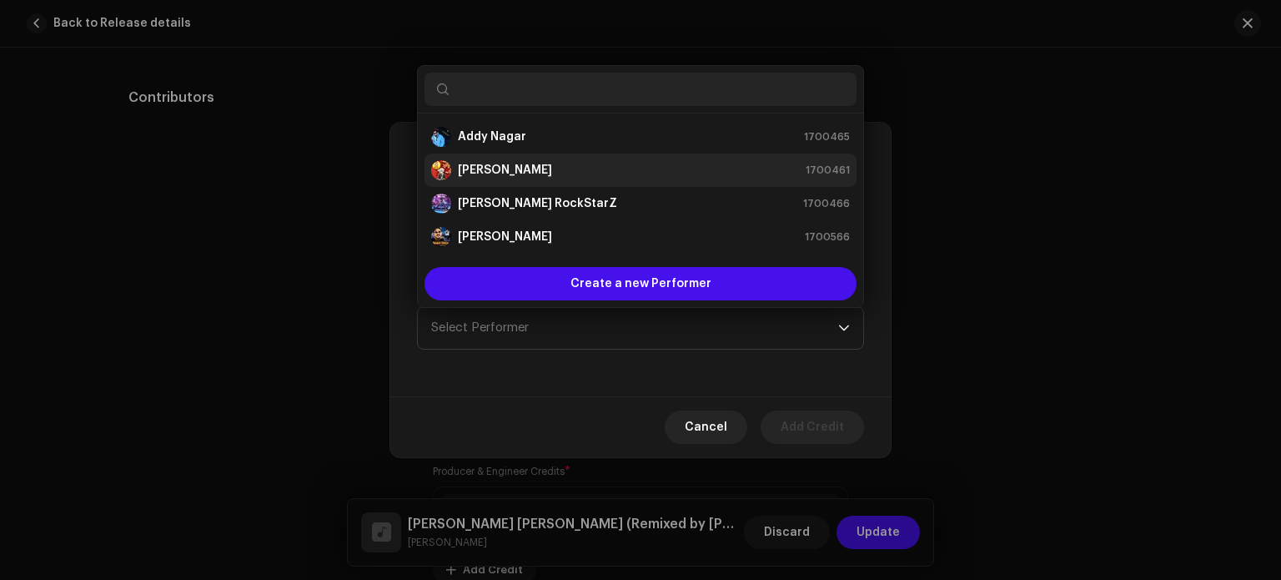
click at [529, 169] on strong "[PERSON_NAME]" at bounding box center [505, 170] width 94 height 17
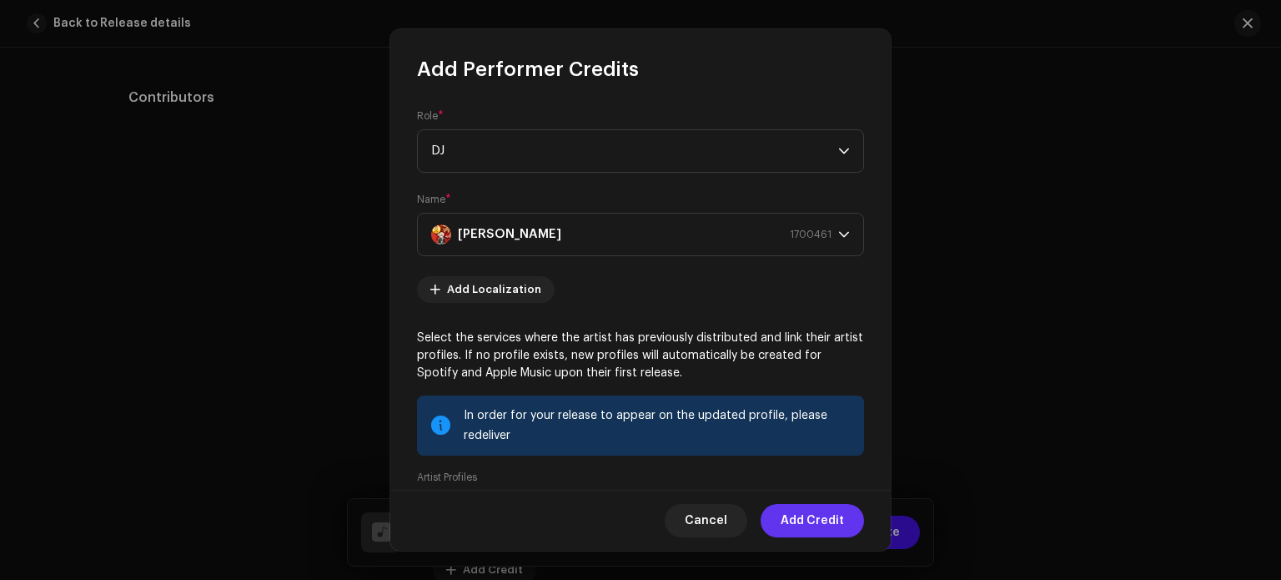
click at [807, 521] on span "Add Credit" at bounding box center [812, 520] width 63 height 33
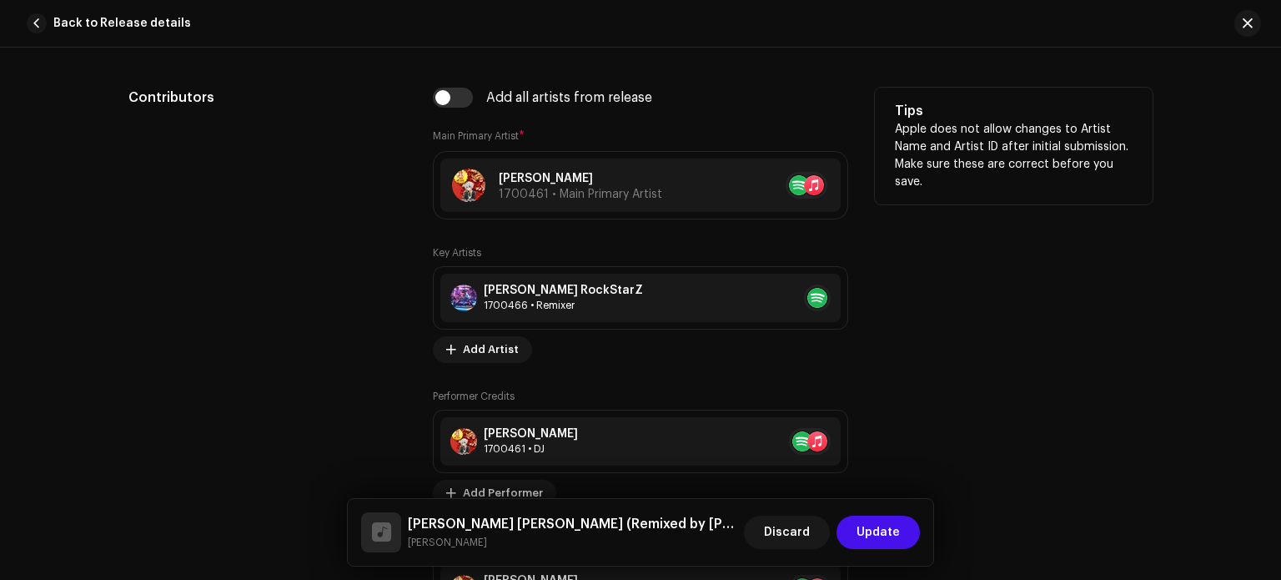
drag, startPoint x: 521, startPoint y: 421, endPoint x: 587, endPoint y: 370, distance: 84.4
click at [587, 370] on div "Key Artists [PERSON_NAME] RockStarZ 1700466 • Remixer No selected item Add Arti…" at bounding box center [640, 449] width 415 height 407
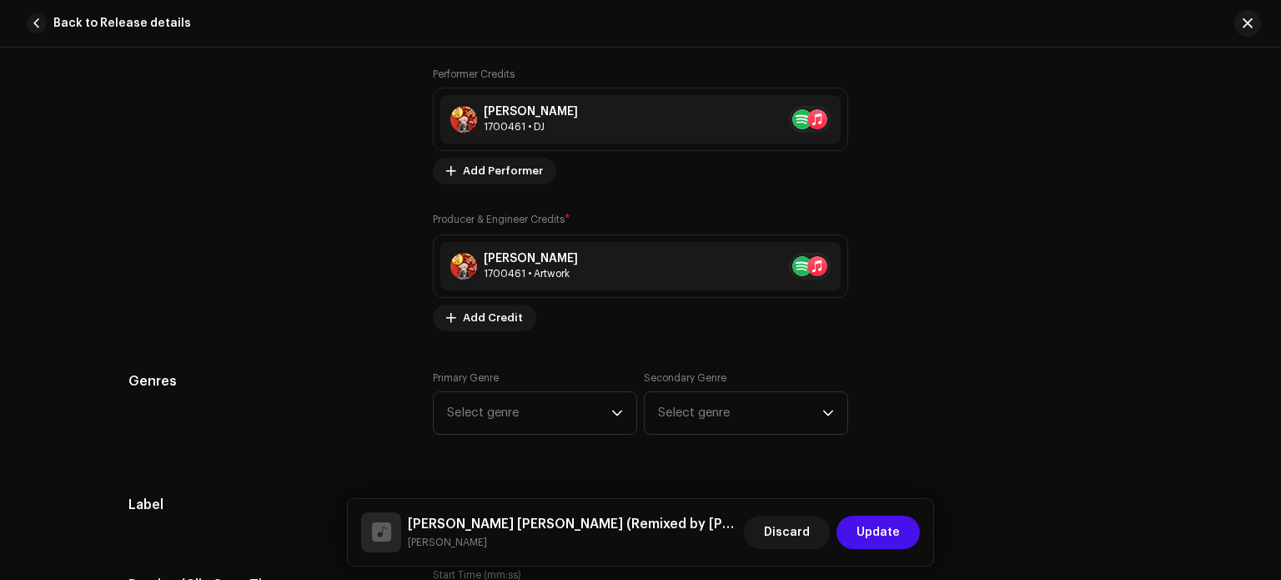
scroll to position [1522, 0]
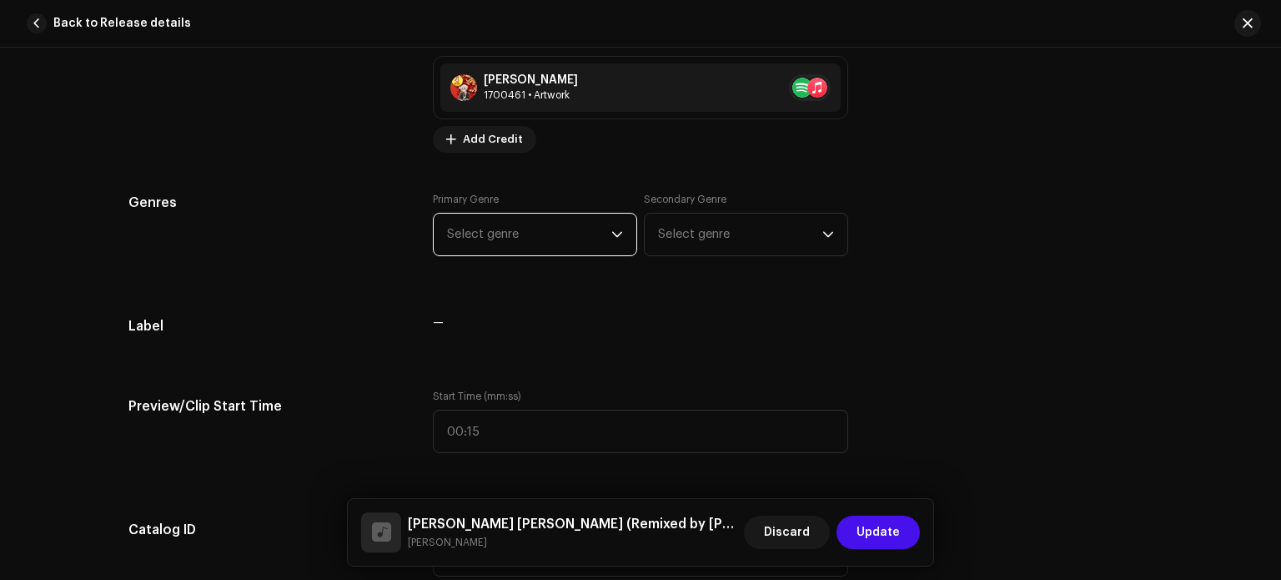
click at [604, 236] on span "Select genre" at bounding box center [529, 235] width 164 height 42
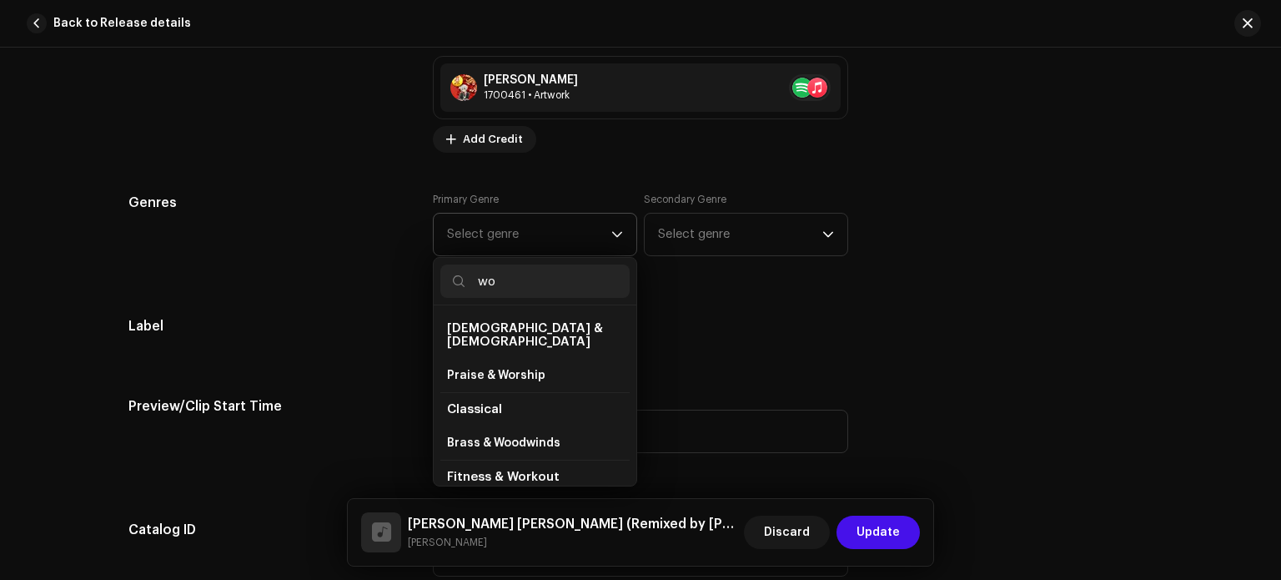
type input "w"
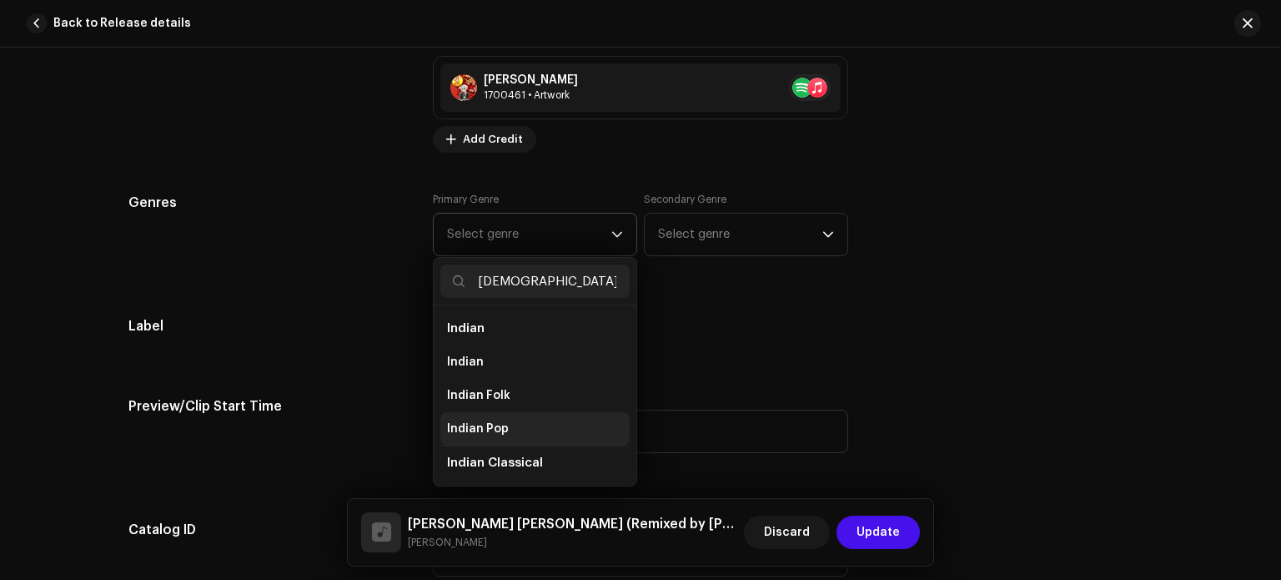
type input "[DEMOGRAPHIC_DATA]"
click at [509, 431] on li "Indian Pop" at bounding box center [534, 428] width 189 height 33
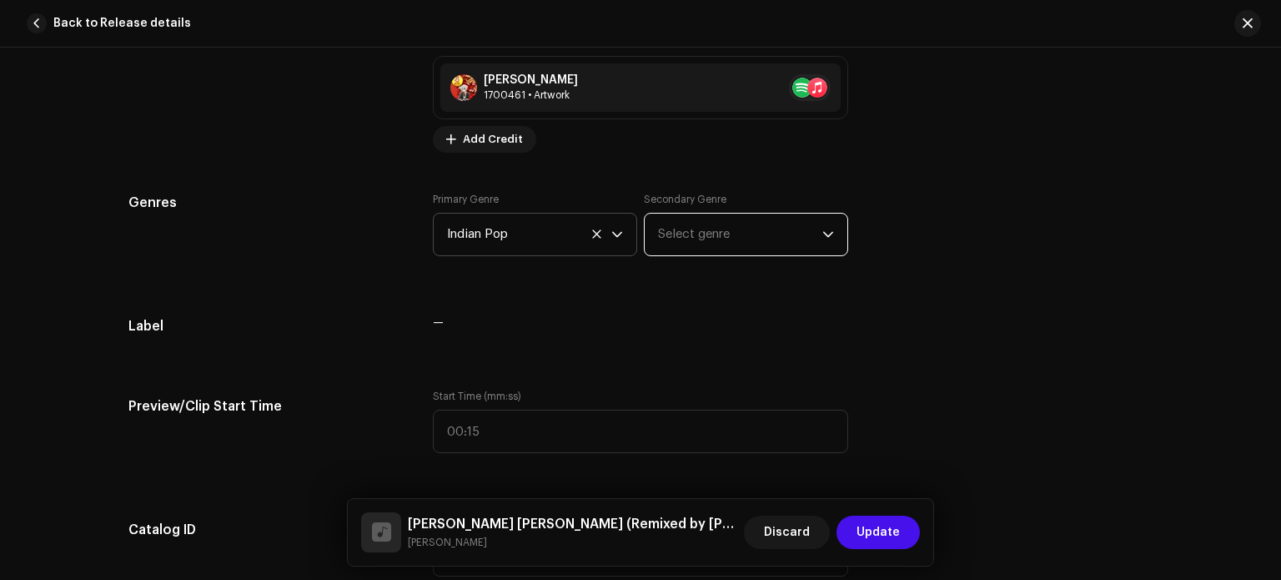
click at [707, 243] on span "Select genre" at bounding box center [740, 235] width 164 height 42
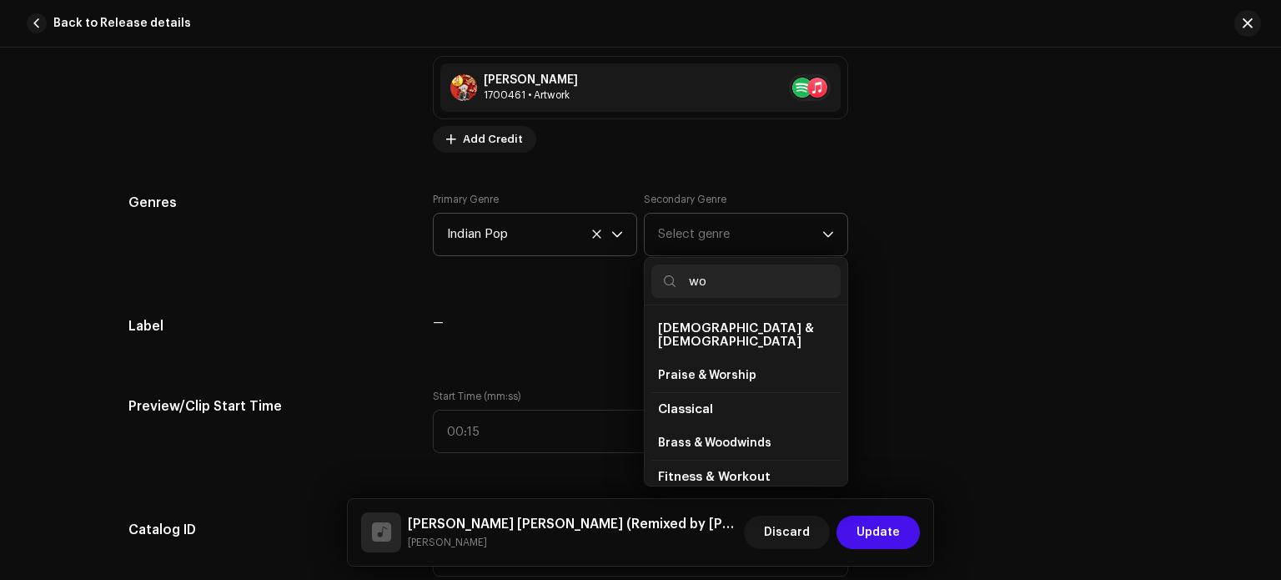
type input "w"
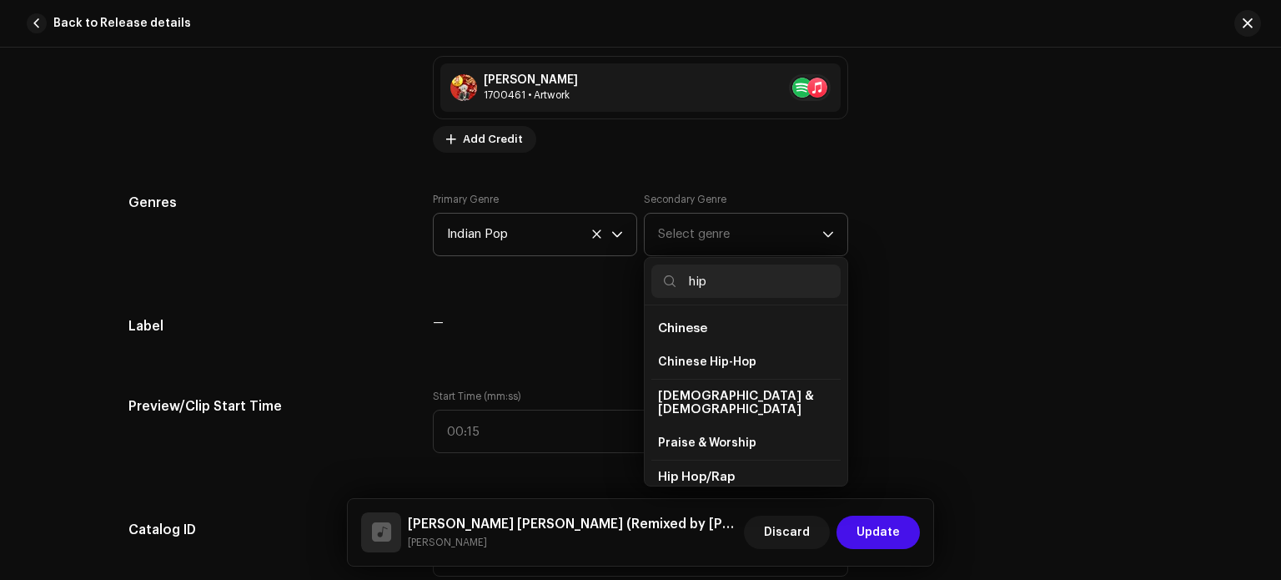
type input "hip"
click at [708, 470] on span "Hip Hop/Rap" at bounding box center [696, 476] width 77 height 13
click at [731, 460] on li "Hip Hop/Rap" at bounding box center [745, 477] width 189 height 34
click at [708, 470] on span "Hip Hop/Rap" at bounding box center [696, 476] width 77 height 13
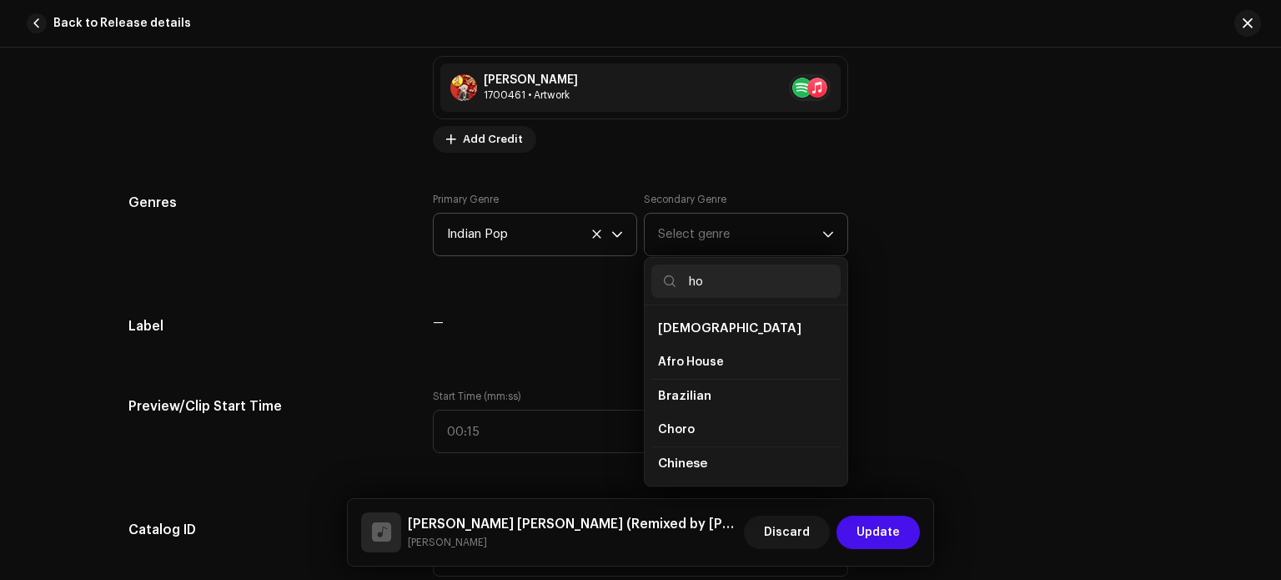
scroll to position [364, 0]
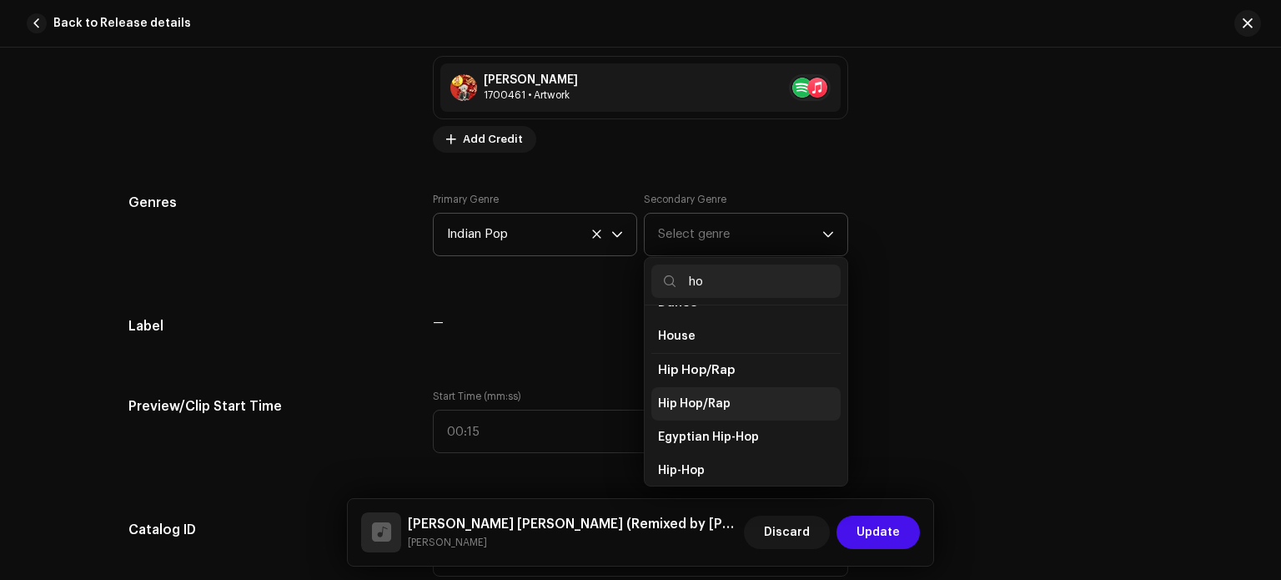
type input "ho"
click at [710, 400] on span "Hip Hop/Rap" at bounding box center [694, 403] width 73 height 17
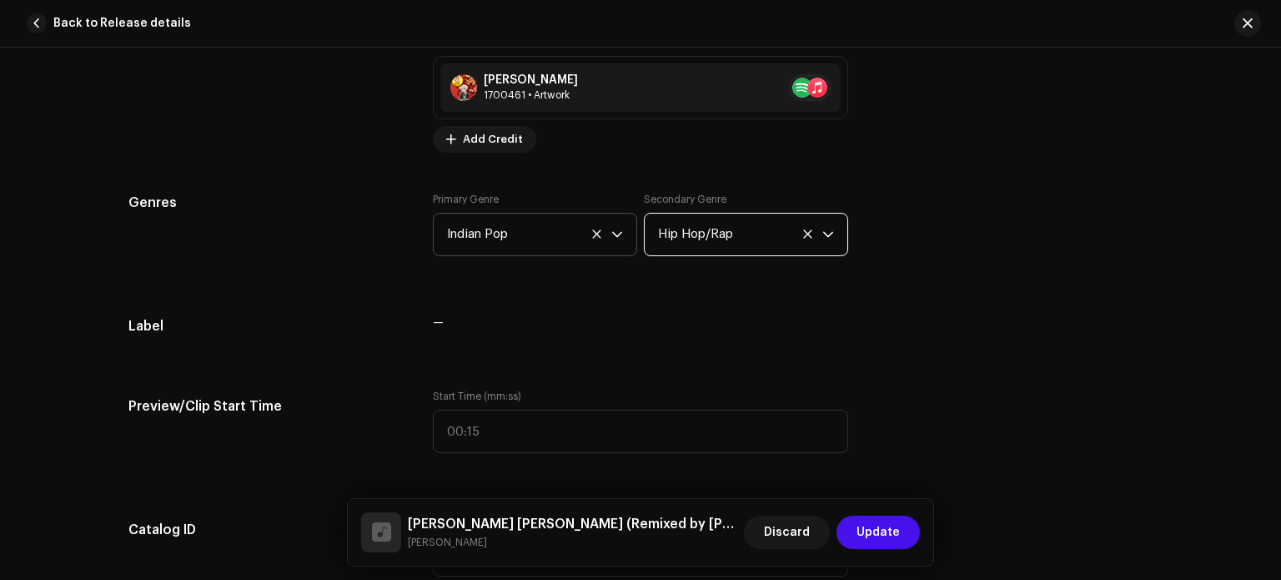
click at [745, 231] on span "Hip Hop/Rap" at bounding box center [740, 235] width 164 height 42
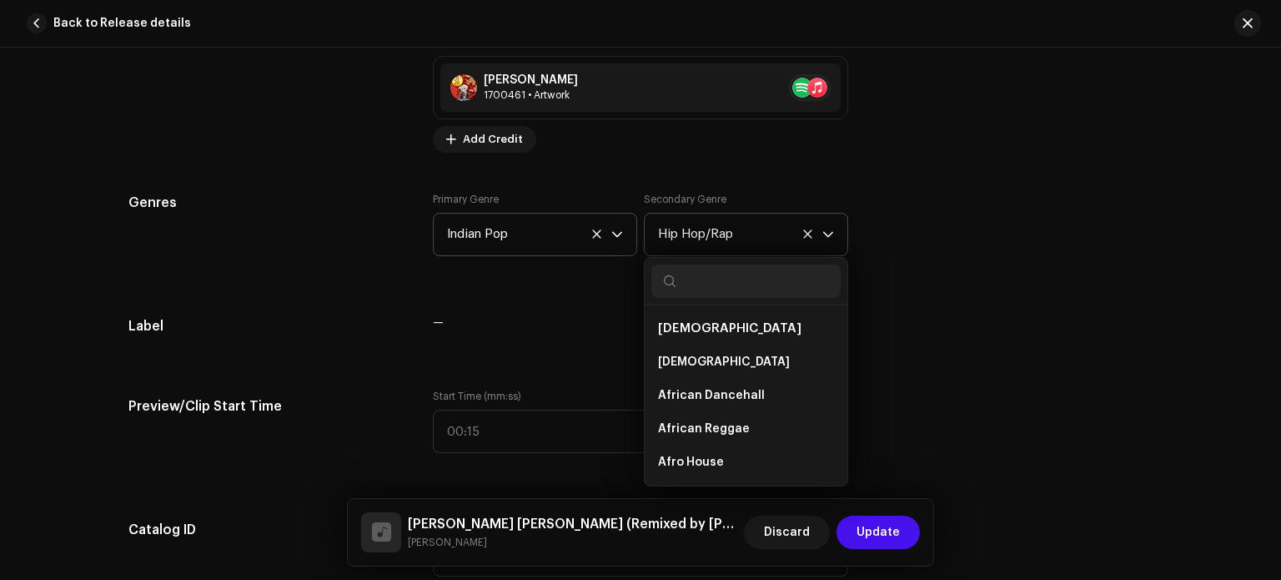
scroll to position [6546, 0]
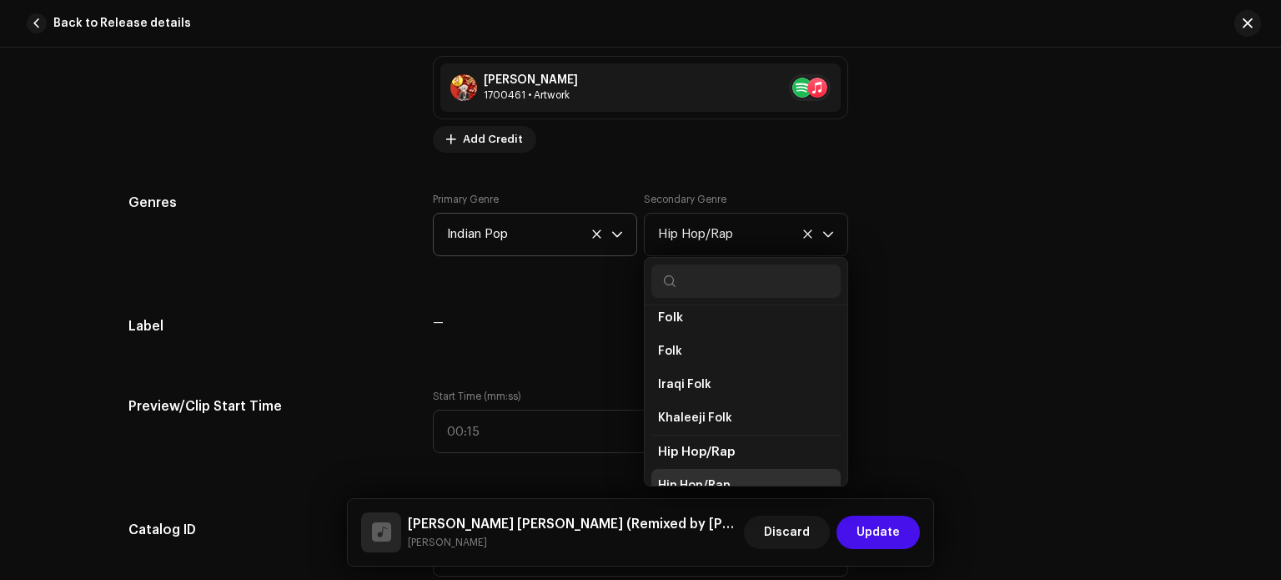
click at [693, 279] on input "text" at bounding box center [745, 280] width 189 height 33
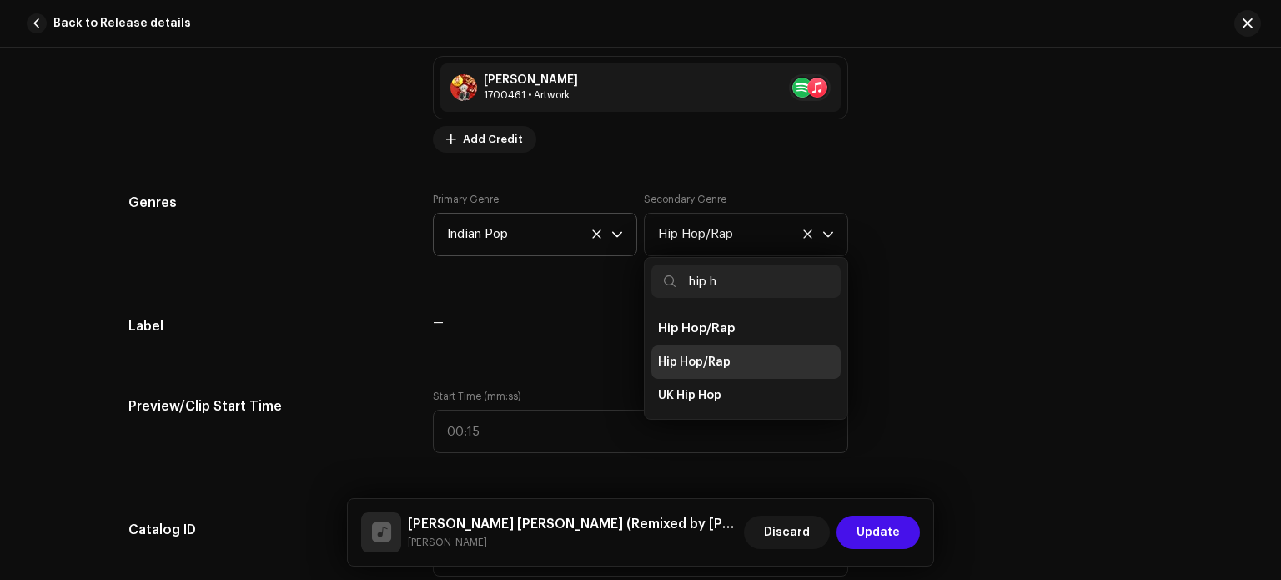
scroll to position [0, 0]
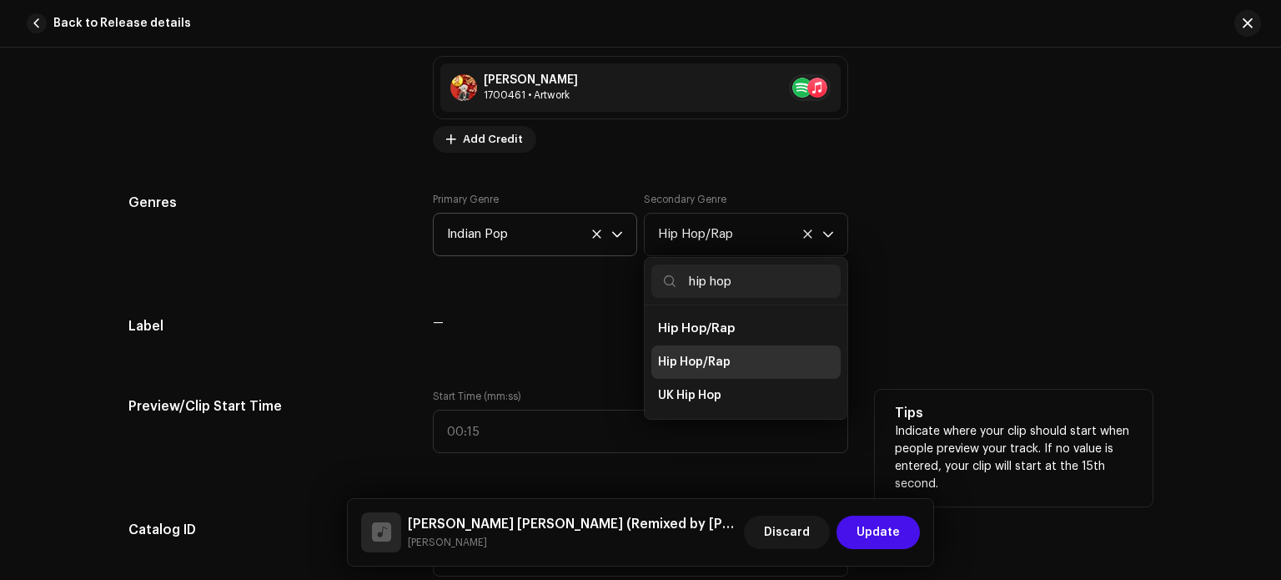
type input "hip hop"
click at [912, 435] on p "Indicate where your clip should start when people preview your track. If no val…" at bounding box center [1014, 458] width 238 height 70
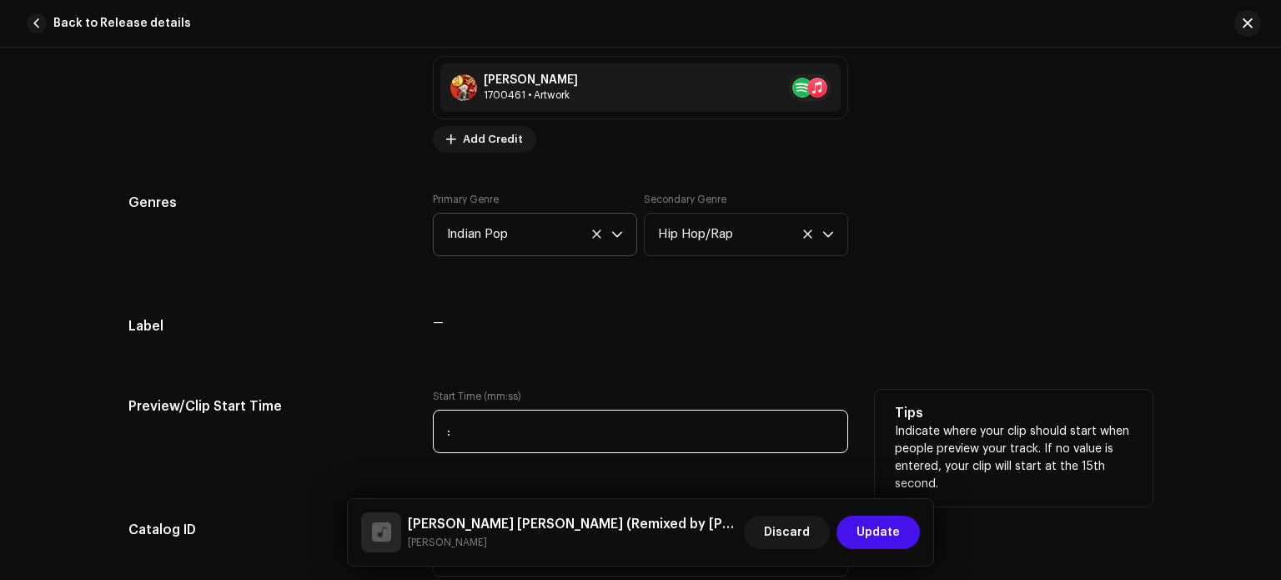
click at [633, 436] on input ":" at bounding box center [640, 431] width 415 height 43
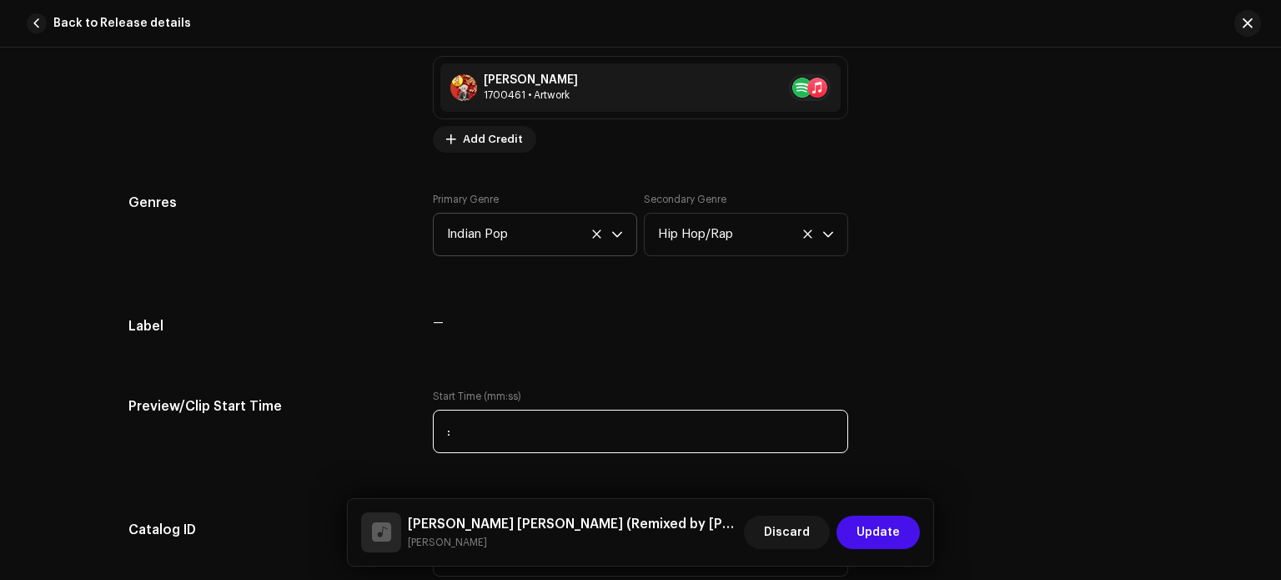
type input "00:01"
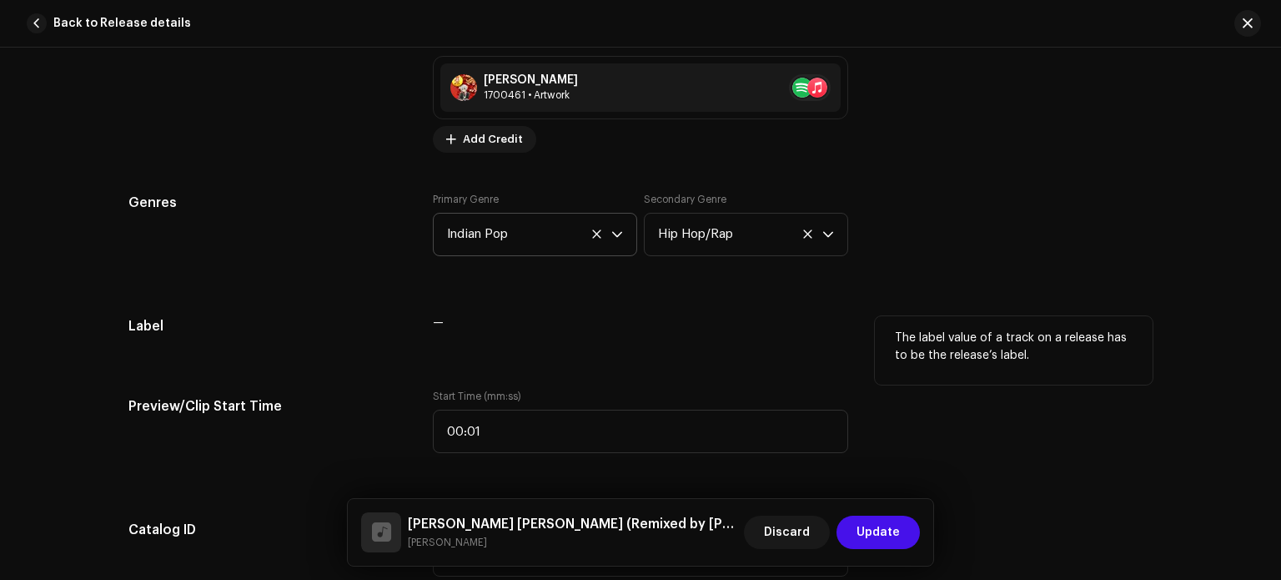
click at [961, 334] on p "The label value of a track on a release has to be the release’s label." at bounding box center [1014, 346] width 238 height 35
drag, startPoint x: 1280, startPoint y: 283, endPoint x: 1278, endPoint y: 316, distance: 33.5
click at [1278, 316] on html "[PERSON_NAME] Home Catalog Transactions Analytics Resources Marketplace [PERSON…" at bounding box center [640, 290] width 1281 height 580
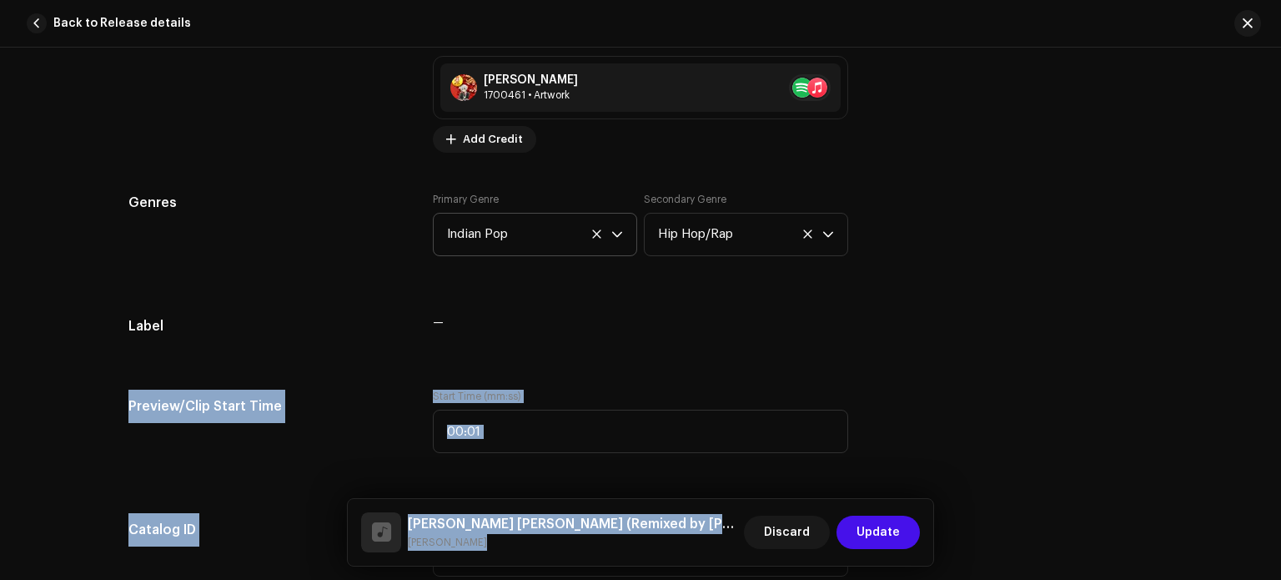
drag, startPoint x: 1274, startPoint y: 309, endPoint x: 1280, endPoint y: 381, distance: 72.9
click at [1280, 381] on html "[PERSON_NAME] Home Catalog Transactions Analytics Resources Marketplace [PERSON…" at bounding box center [640, 290] width 1281 height 580
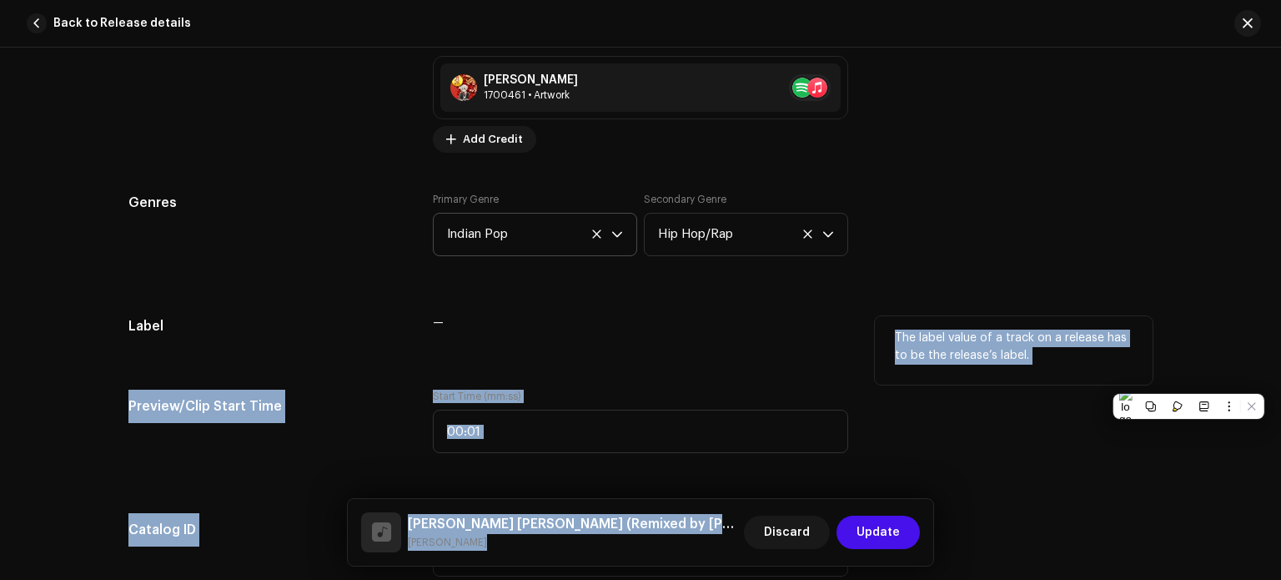
click at [1098, 341] on p "The label value of a track on a release has to be the release’s label." at bounding box center [1014, 346] width 238 height 35
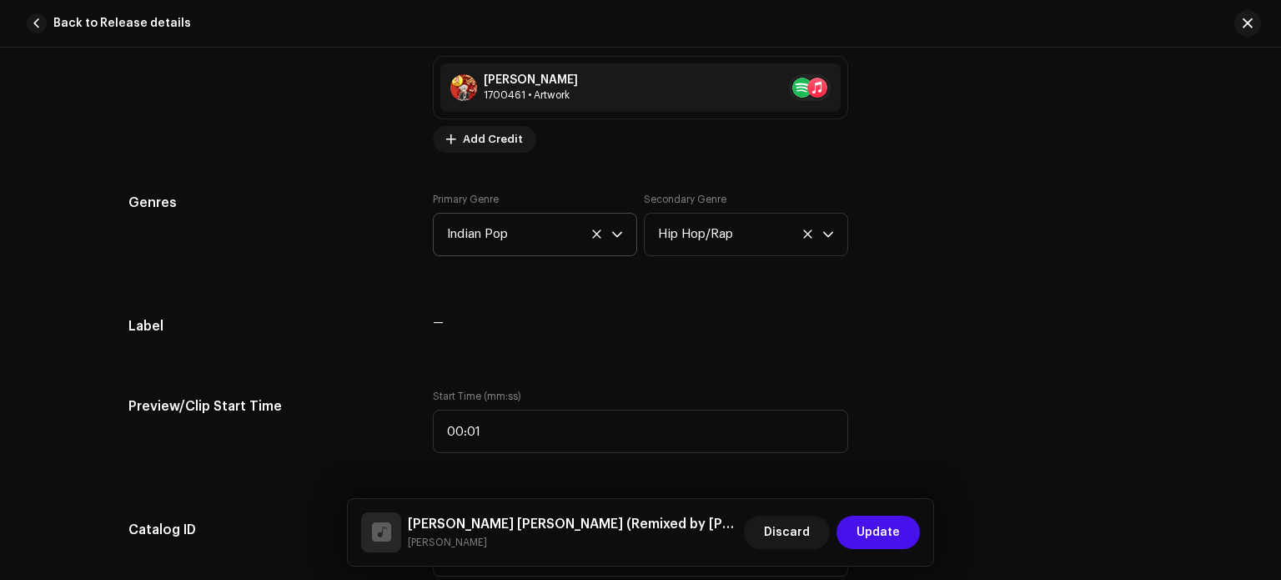
click at [1064, 213] on div "Genres Primary Genre Indian Pop Secondary Genre Hip Hop/Rap" at bounding box center [640, 234] width 1024 height 83
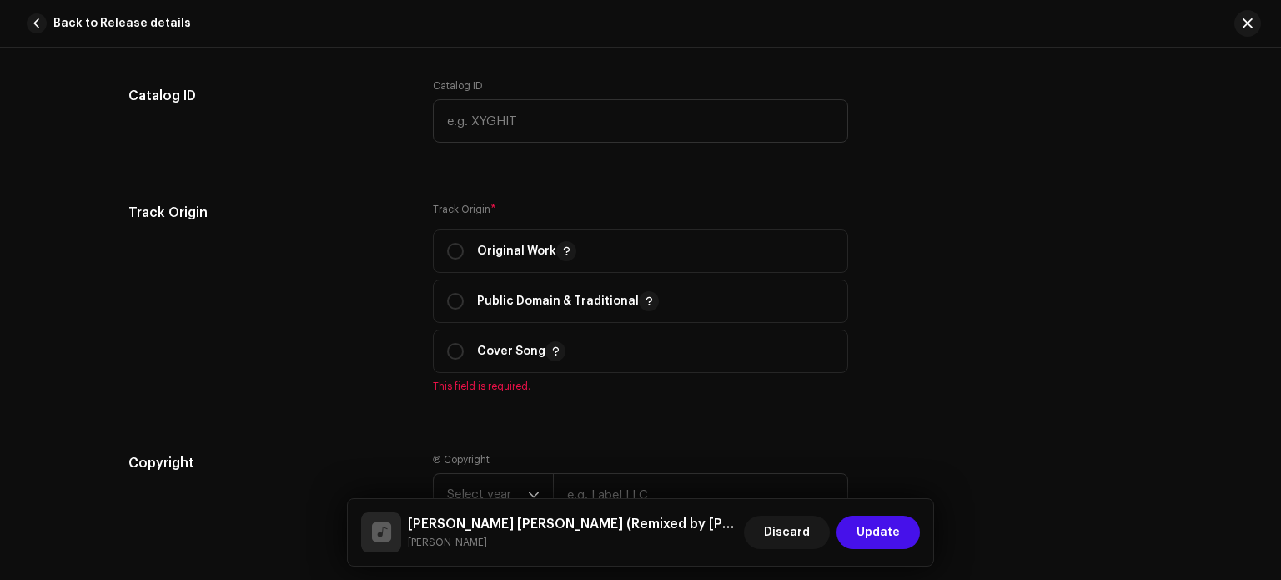
scroll to position [1989, 0]
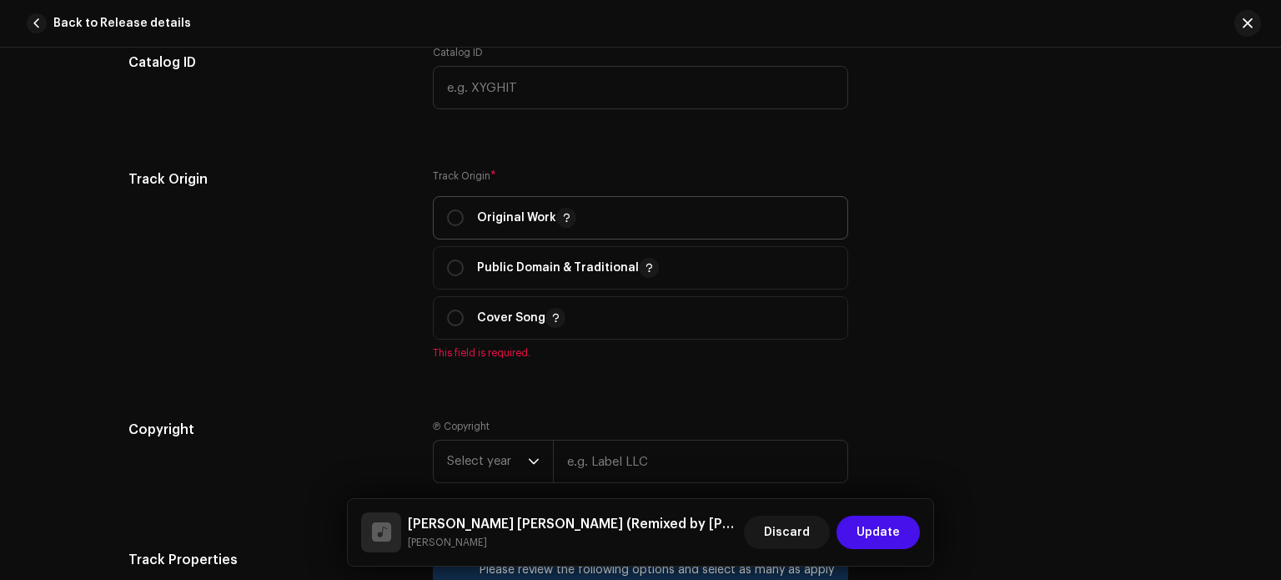
click at [550, 210] on p "Original Work" at bounding box center [526, 218] width 99 height 20
radio input "true"
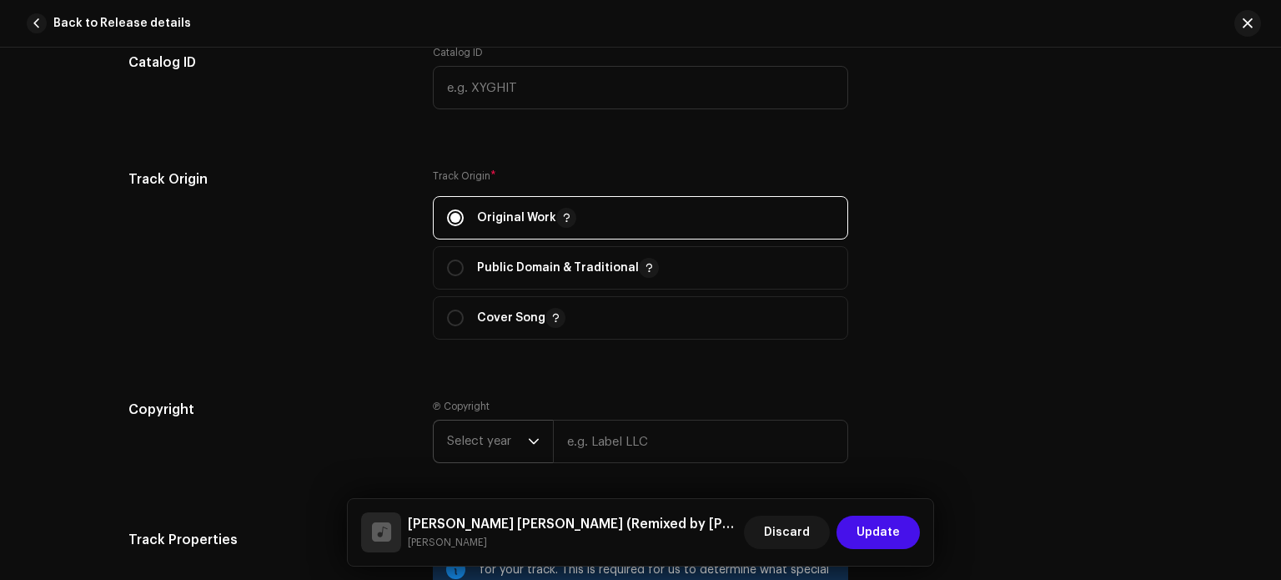
click at [506, 450] on span "Select year" at bounding box center [487, 441] width 81 height 42
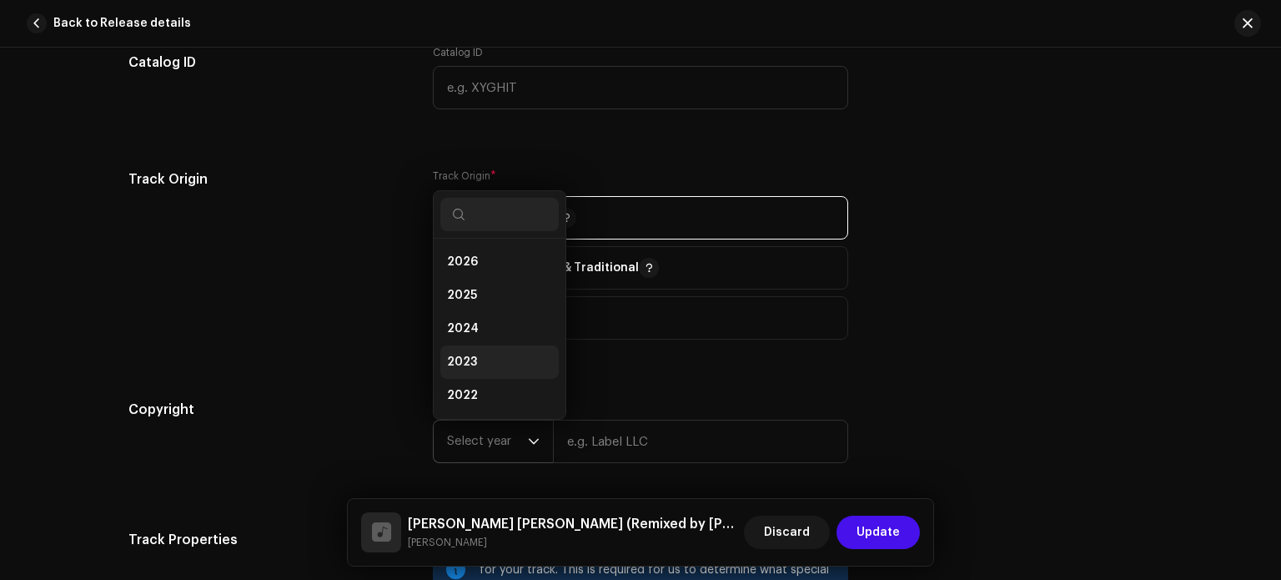
scroll to position [27, 0]
click at [513, 272] on li "2025" at bounding box center [499, 268] width 118 height 33
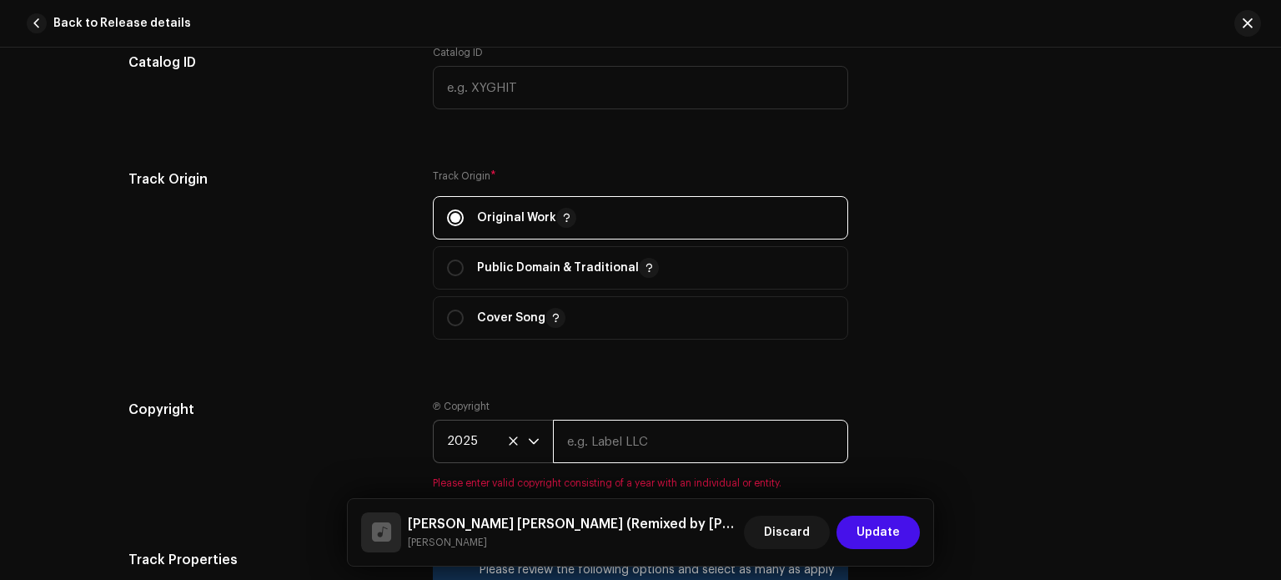
click at [610, 442] on input "text" at bounding box center [700, 441] width 295 height 43
type input "[PERSON_NAME]"
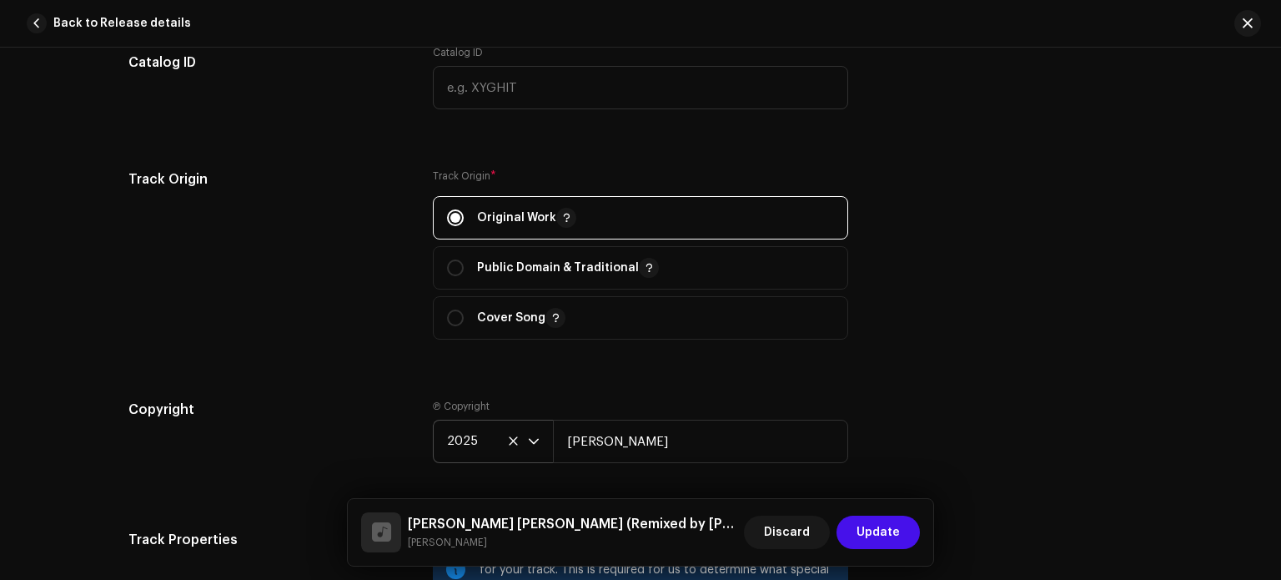
click at [1051, 418] on div "Copyright Ⓟ Copyright 2025 [PERSON_NAME]" at bounding box center [640, 445] width 1024 height 90
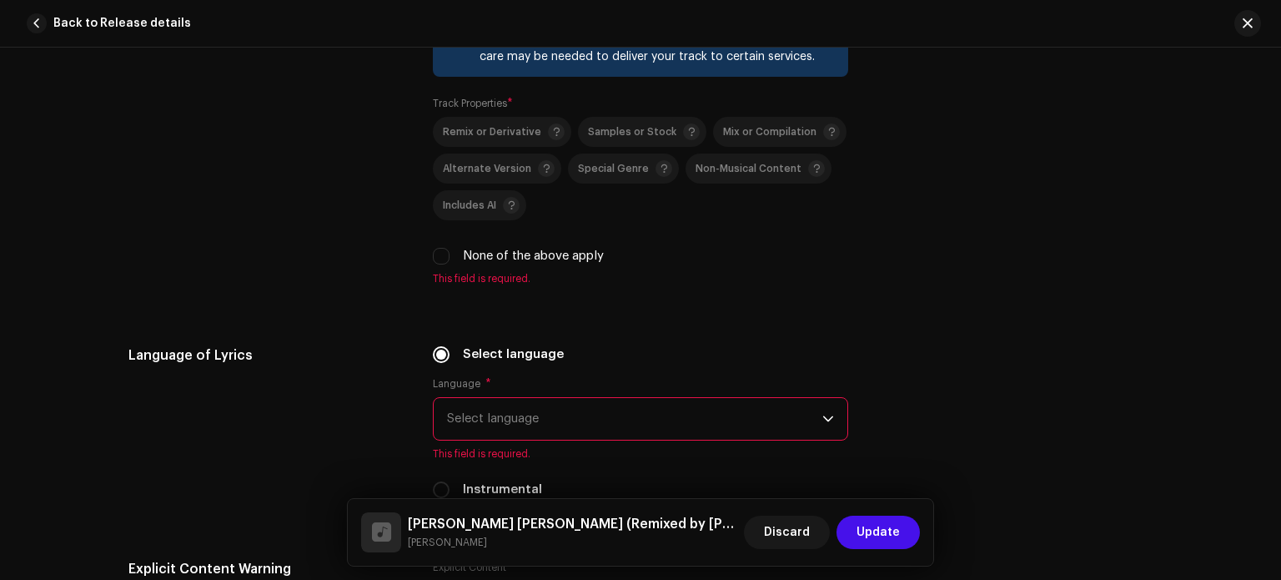
scroll to position [2523, 0]
click at [440, 251] on input "None of the above apply" at bounding box center [441, 255] width 17 height 17
checkbox input "true"
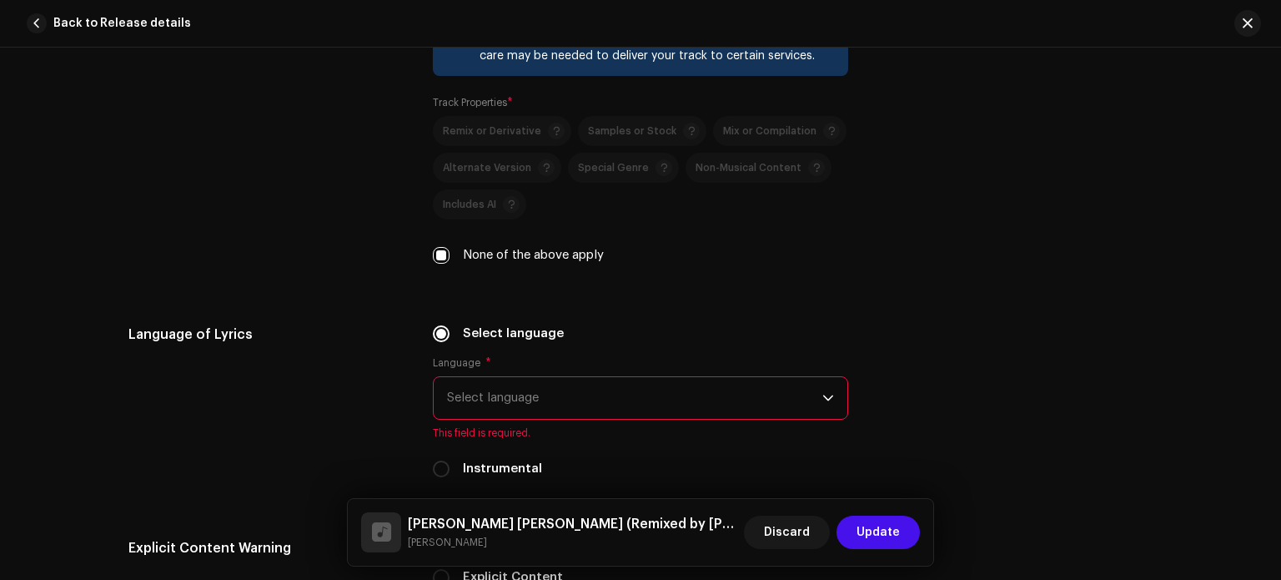
click at [531, 399] on span "Select language" at bounding box center [634, 398] width 375 height 42
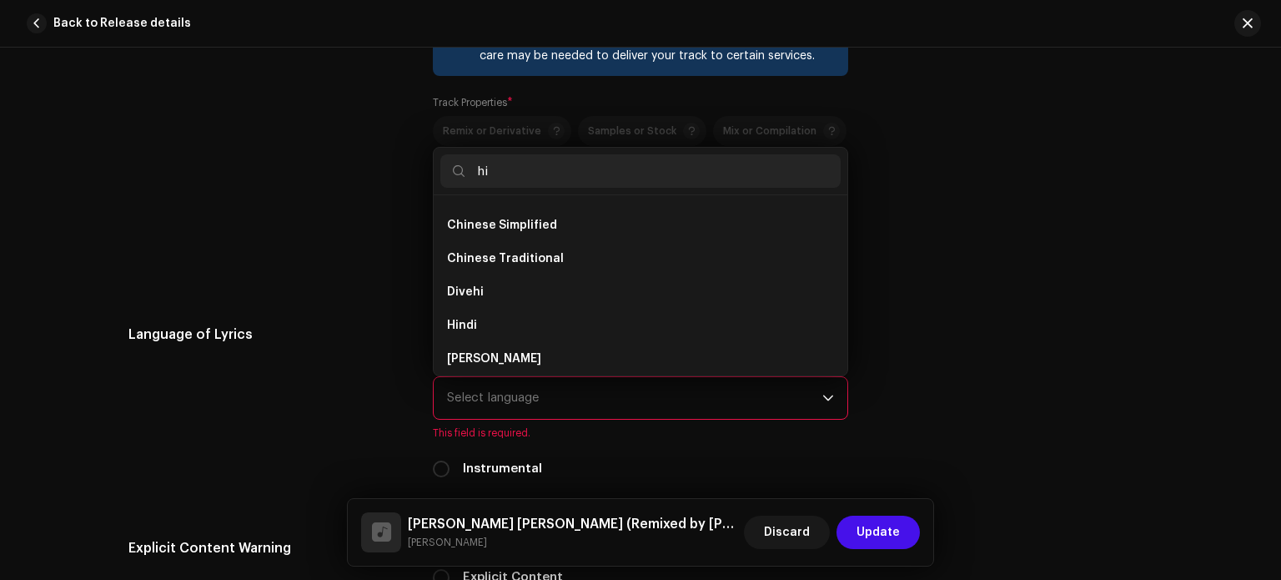
scroll to position [93, 0]
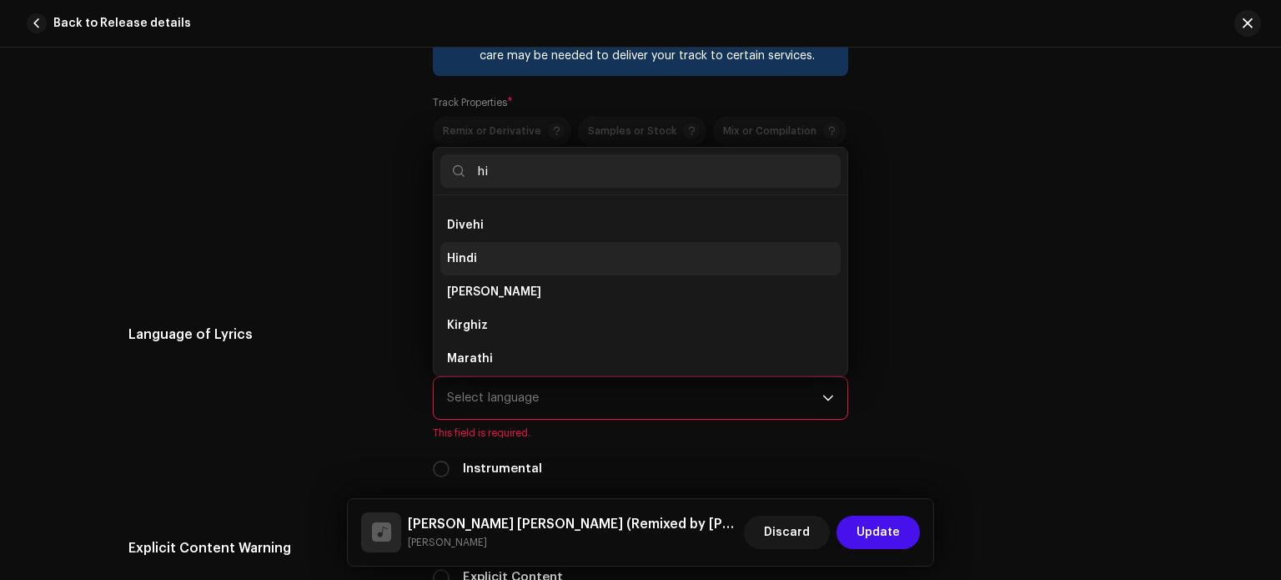
type input "hi"
click at [511, 256] on li "Hindi" at bounding box center [640, 258] width 400 height 33
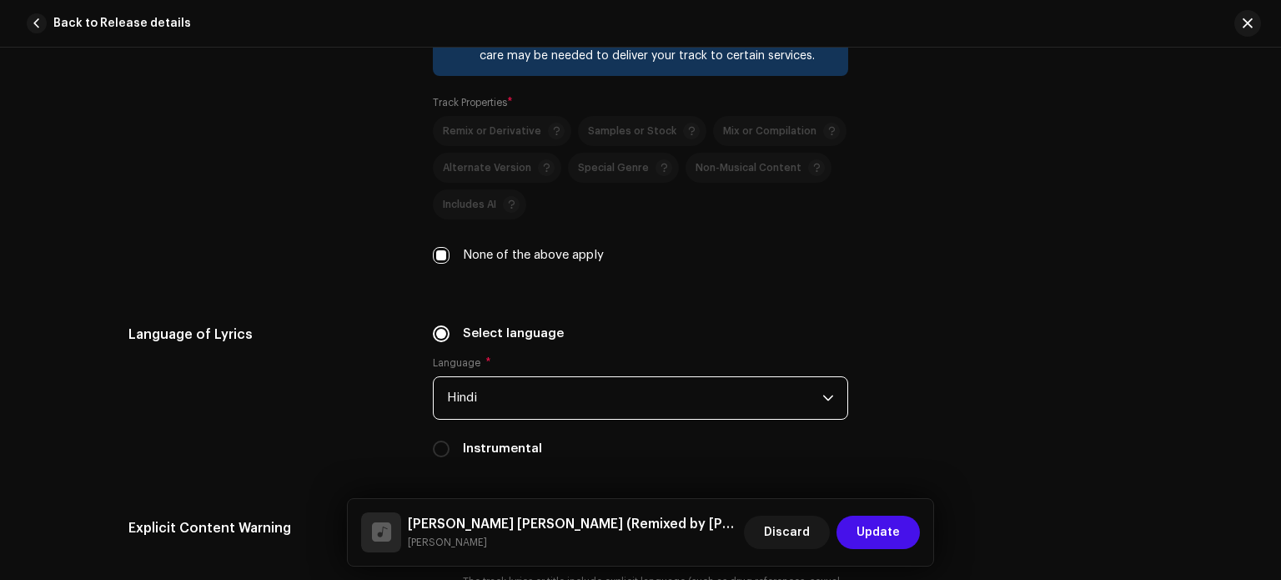
click at [967, 395] on div "Language of Lyrics Select language Language * Hindi Instrumental" at bounding box center [640, 400] width 1024 height 153
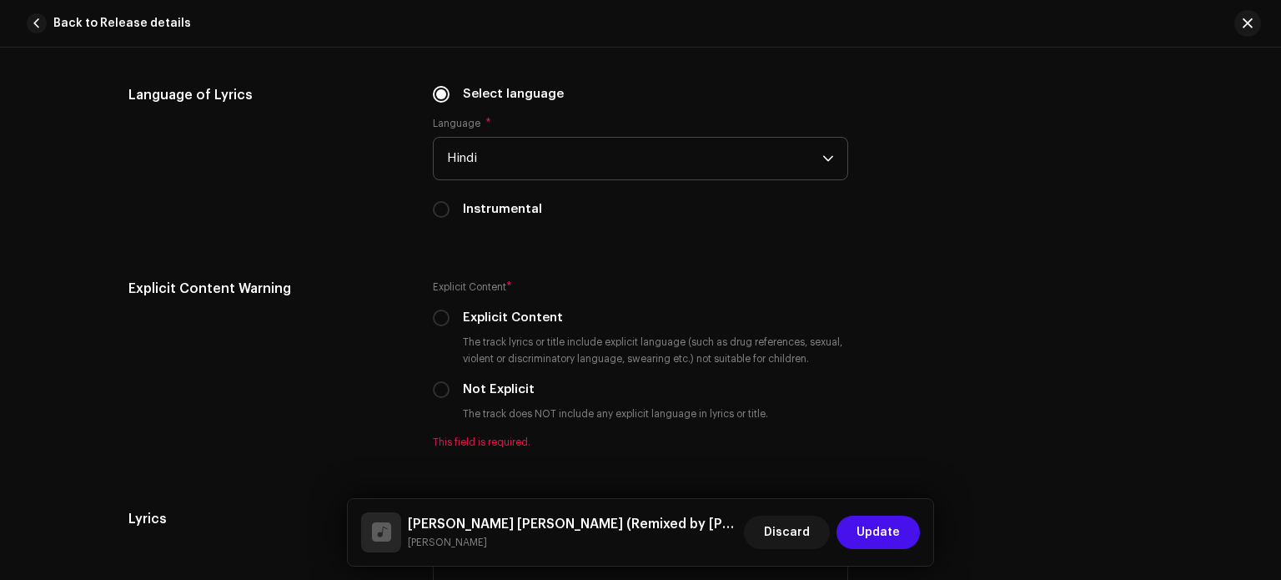
scroll to position [2790, 0]
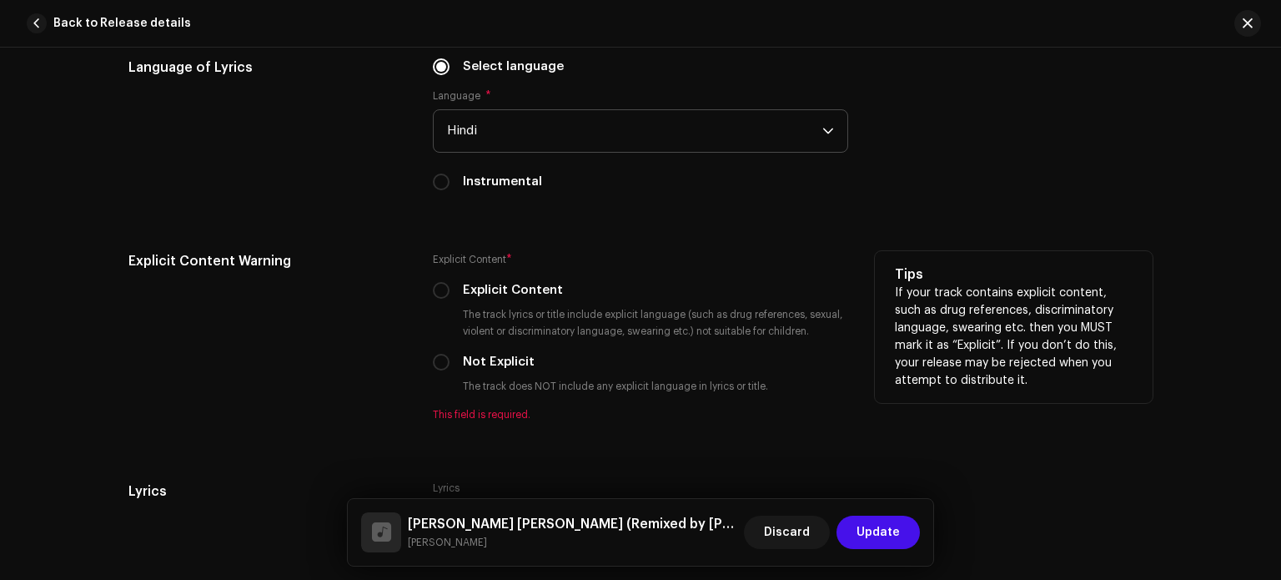
click at [450, 360] on div "Not Explicit" at bounding box center [640, 362] width 415 height 18
click at [446, 360] on div "Not Explicit" at bounding box center [640, 362] width 415 height 18
click at [439, 360] on input "Not Explicit" at bounding box center [441, 362] width 17 height 17
radio input "true"
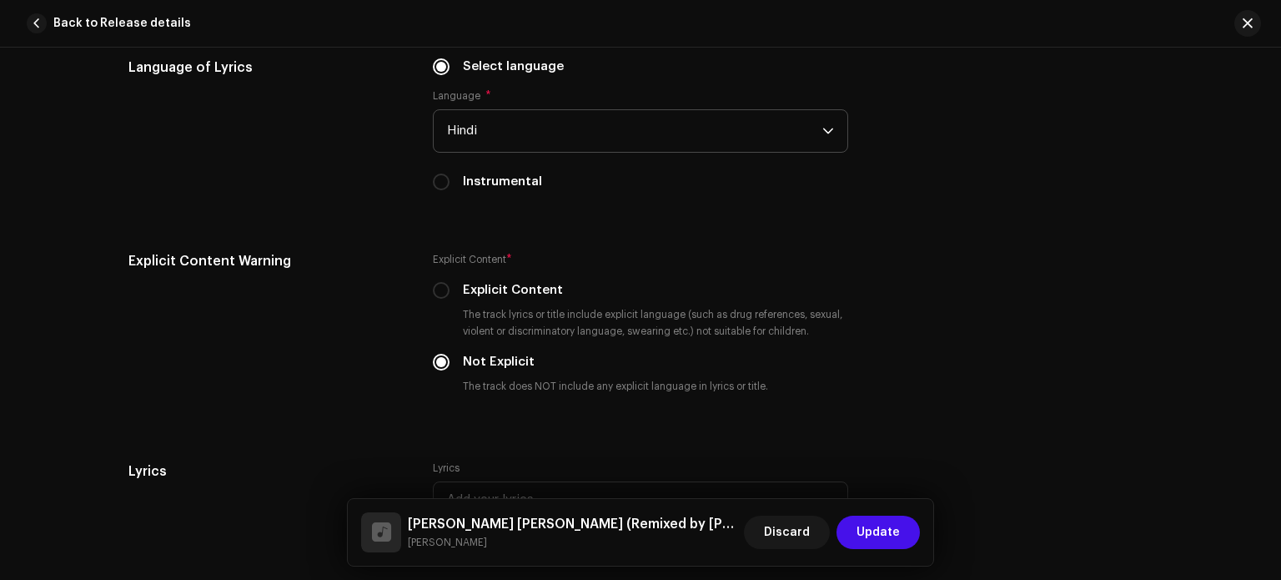
click at [1016, 465] on div "Lyrics Lyrics" at bounding box center [640, 512] width 1024 height 103
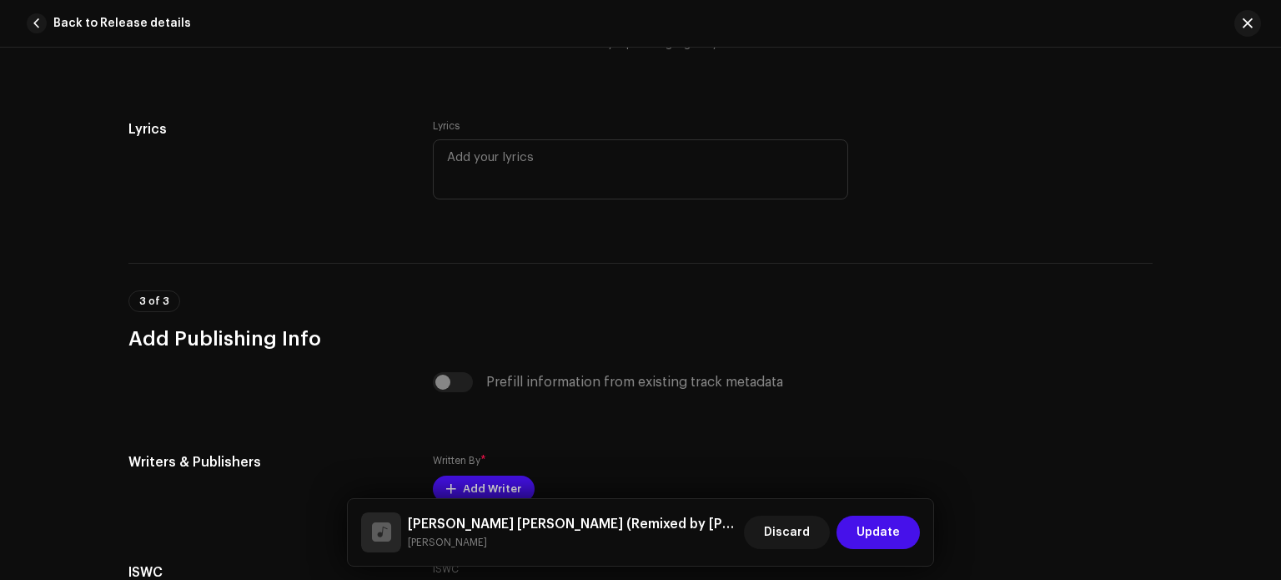
scroll to position [3324, 0]
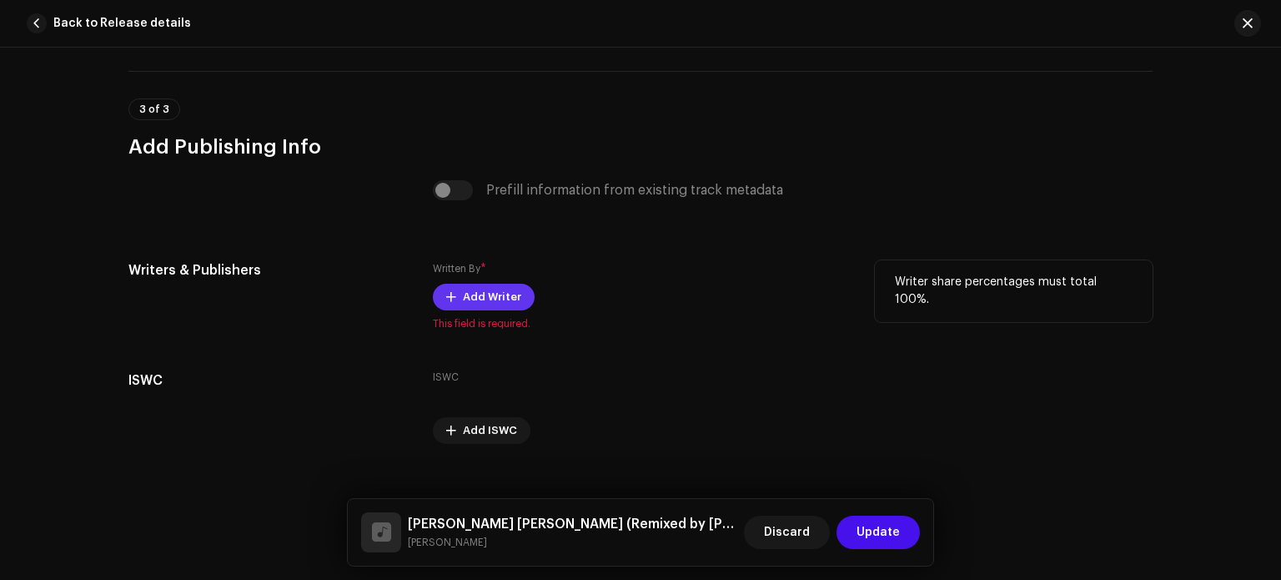
click at [478, 302] on span "Add Writer" at bounding box center [492, 296] width 58 height 33
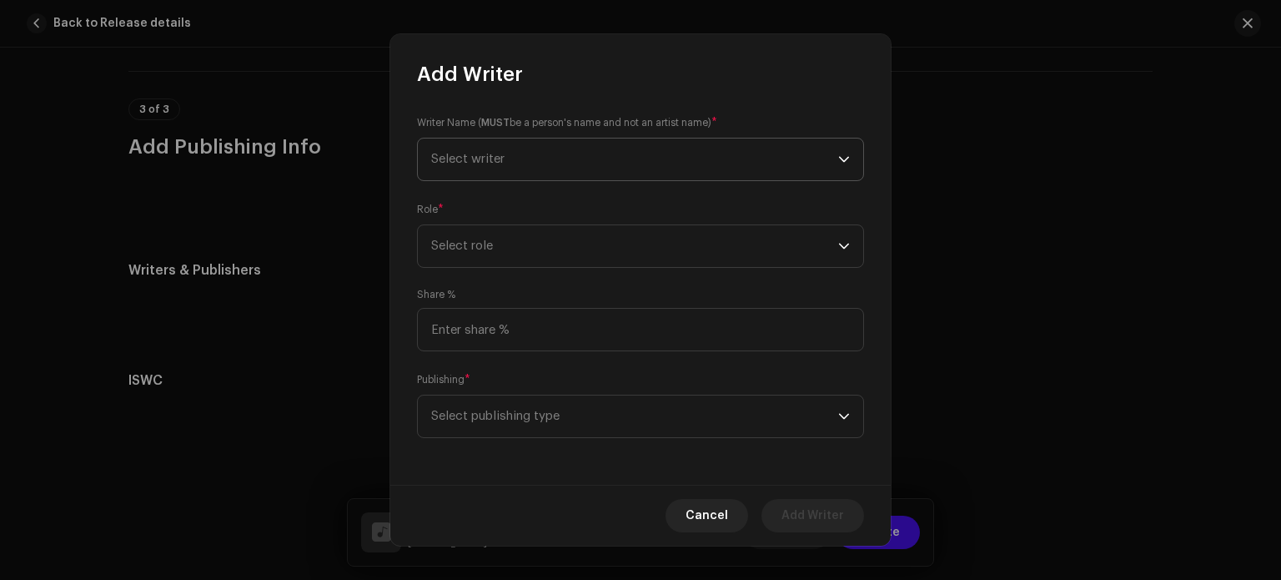
click at [636, 173] on span "Select writer" at bounding box center [634, 159] width 407 height 42
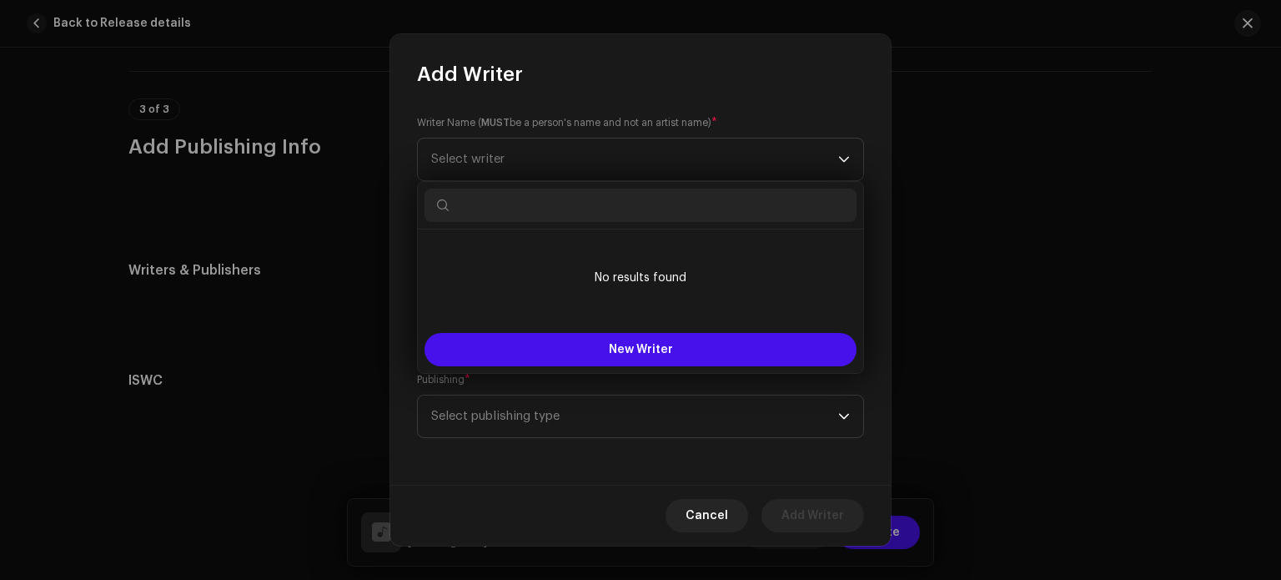
click at [607, 209] on input "text" at bounding box center [641, 205] width 432 height 33
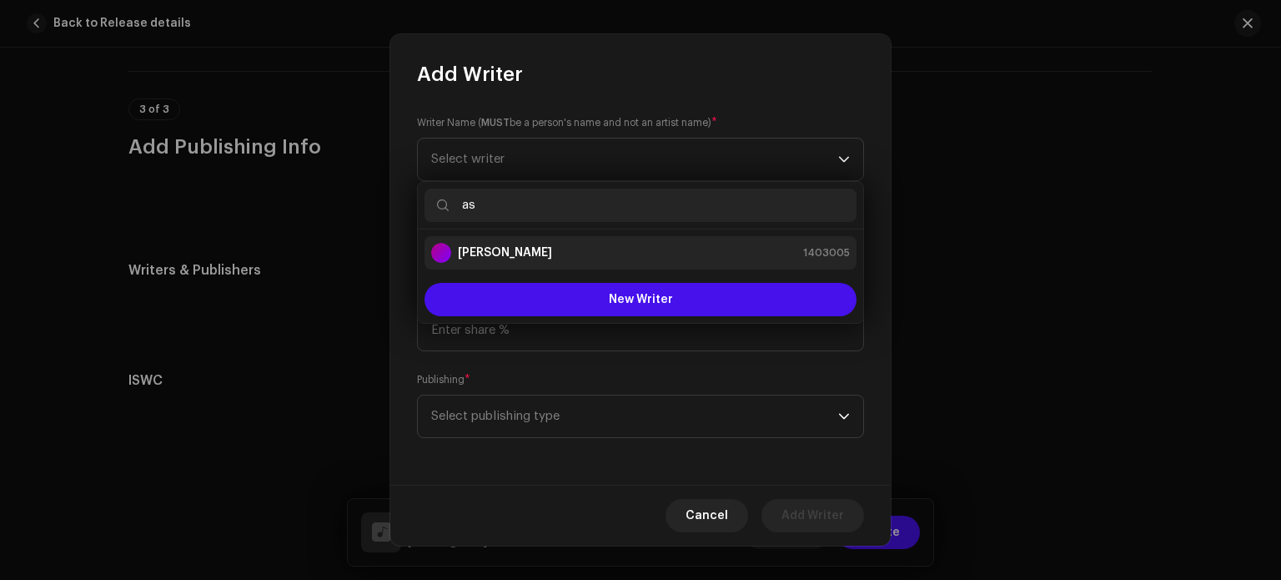
type input "as"
click at [584, 243] on div "[PERSON_NAME] 1403005" at bounding box center [640, 253] width 419 height 20
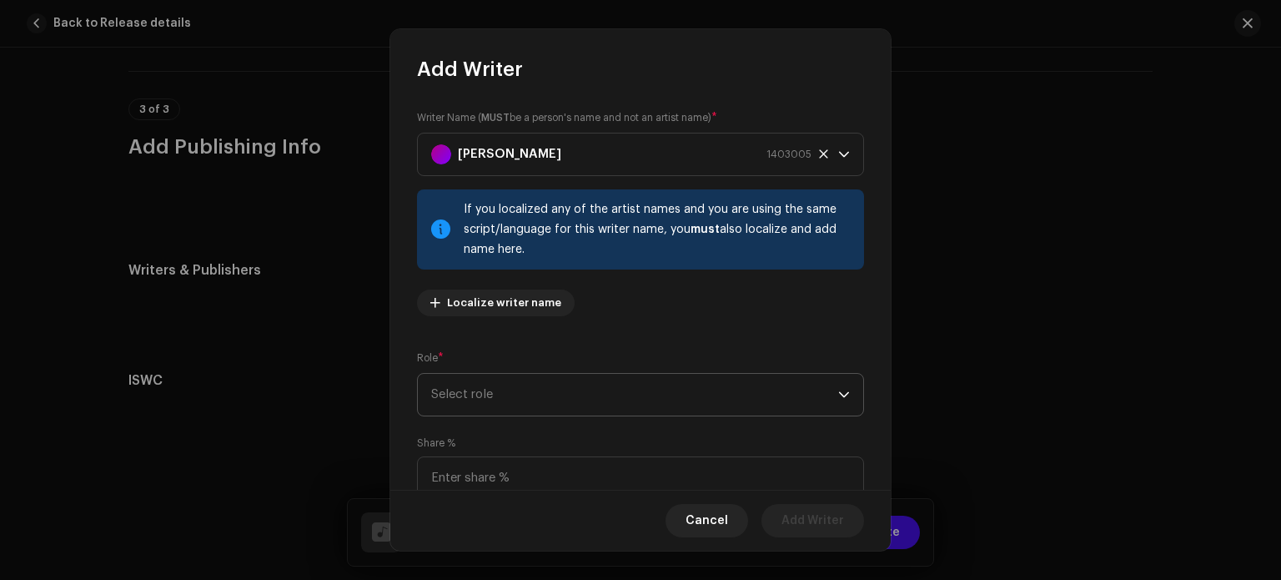
click at [551, 388] on span "Select role" at bounding box center [634, 395] width 407 height 42
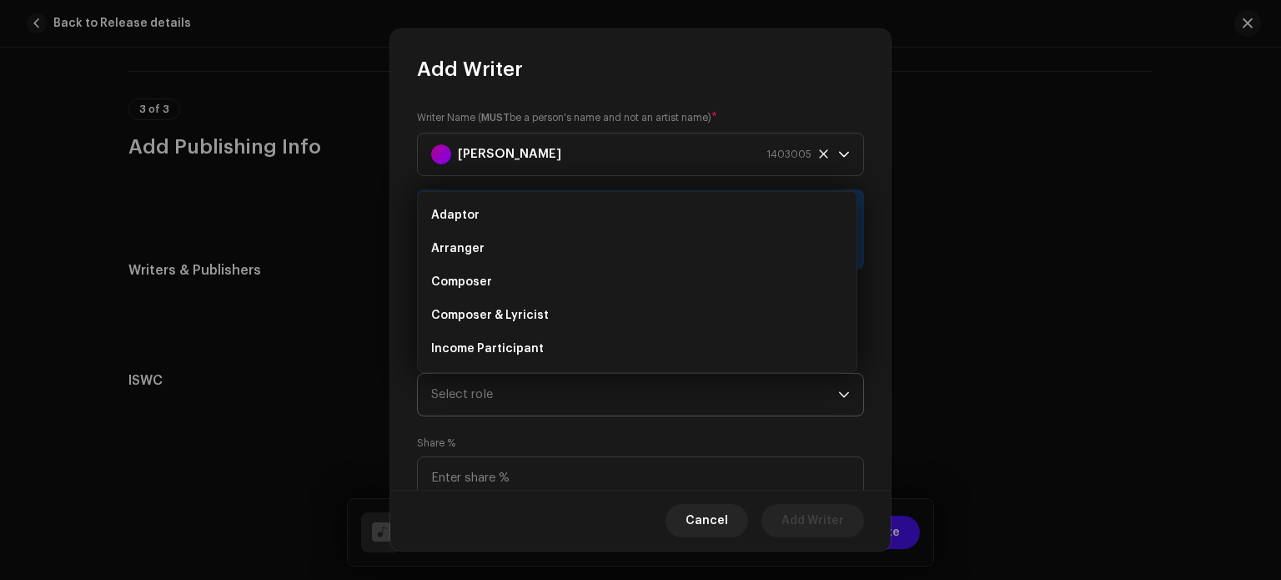
scroll to position [27, 0]
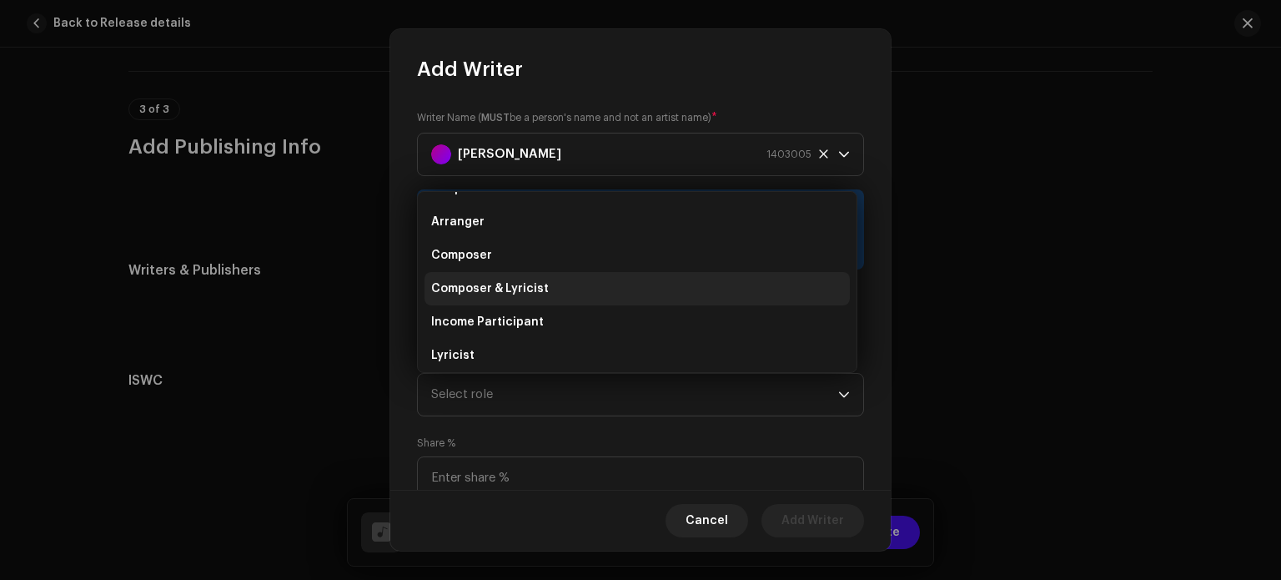
click at [565, 289] on li "Composer & Lyricist" at bounding box center [637, 288] width 425 height 33
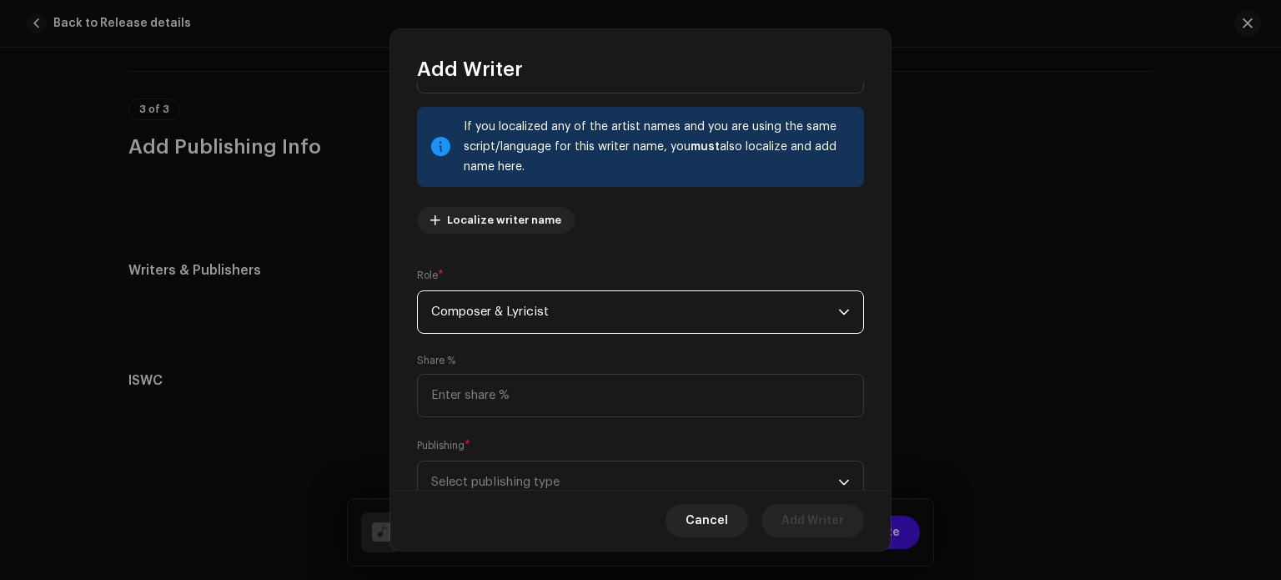
scroll to position [101, 0]
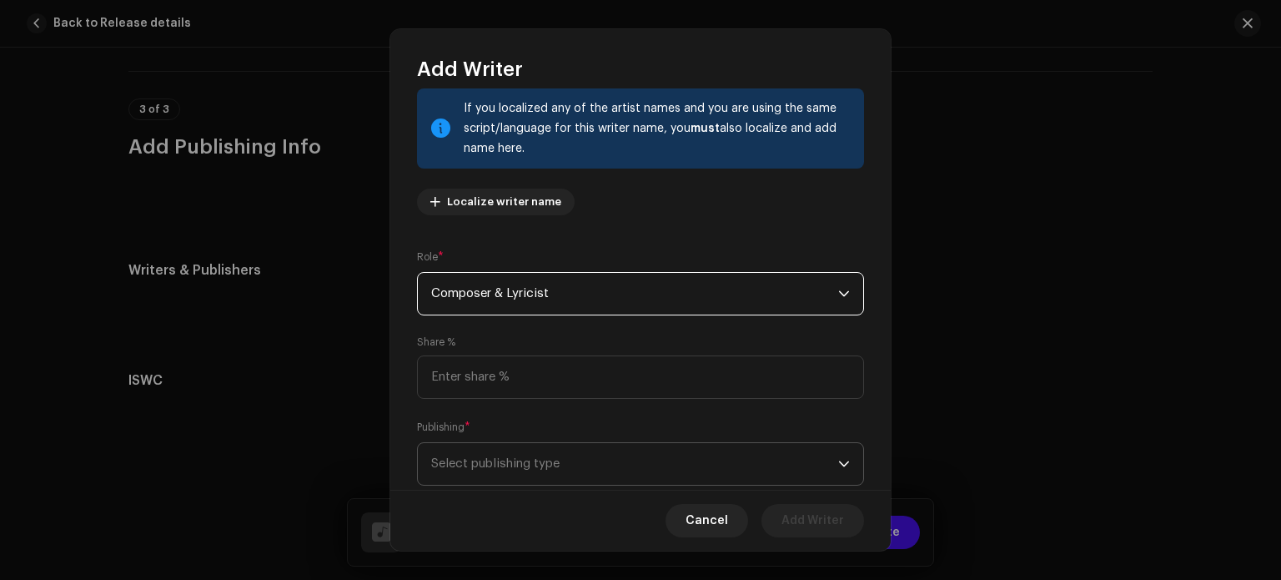
click at [686, 466] on span "Select publishing type" at bounding box center [634, 464] width 407 height 42
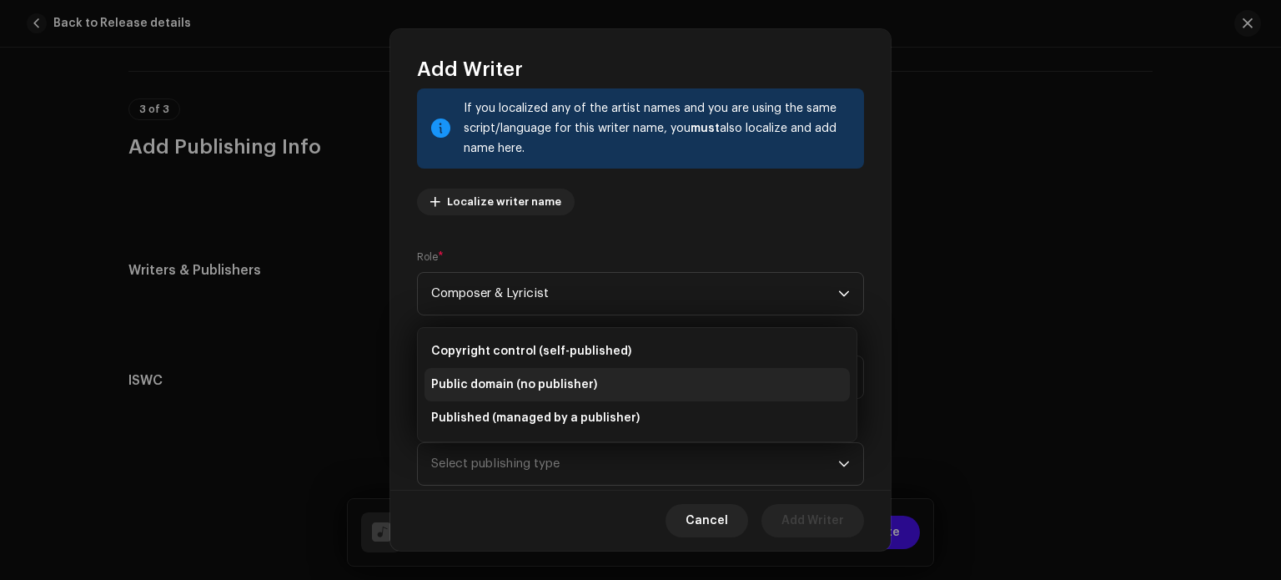
click at [636, 394] on li "Public domain (no publisher)" at bounding box center [637, 384] width 425 height 33
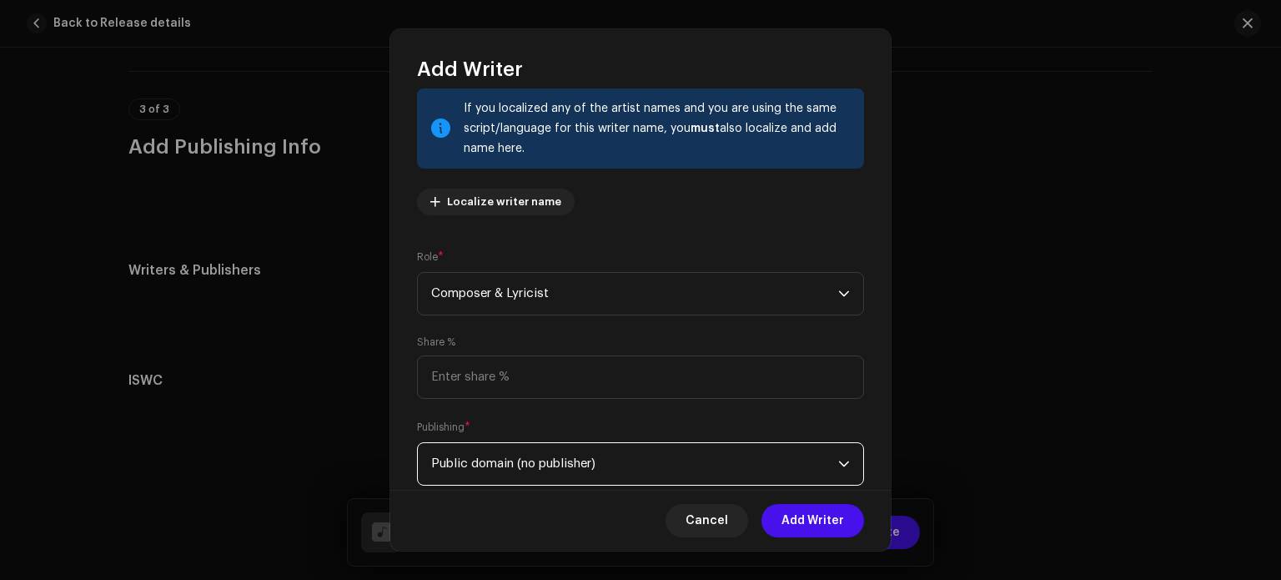
scroll to position [143, 0]
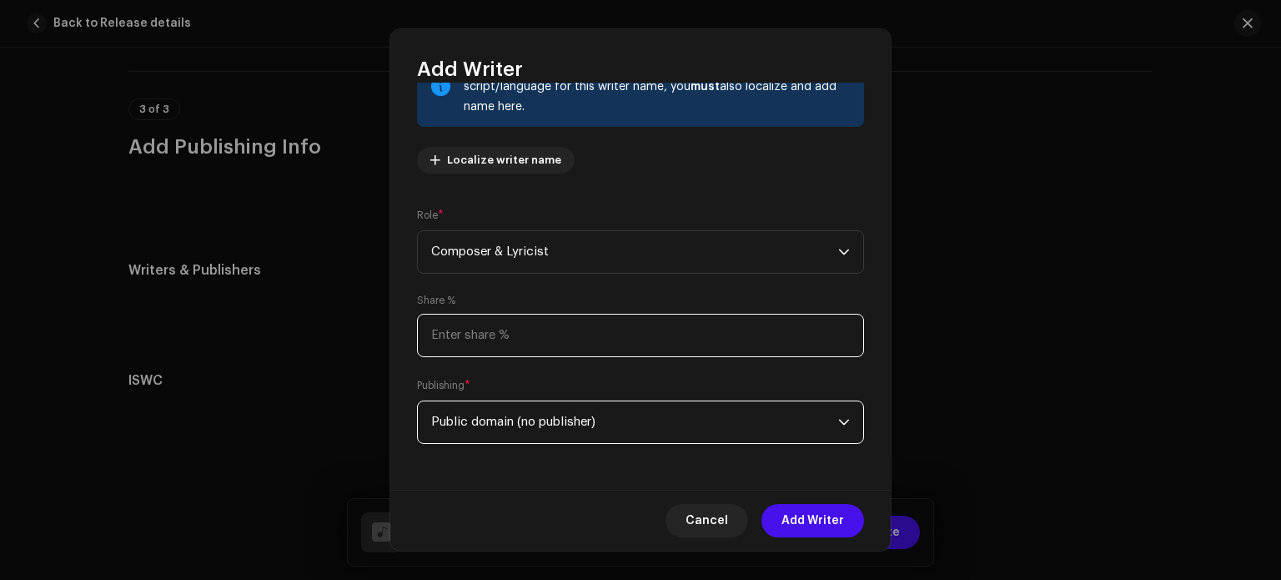
click at [672, 333] on input at bounding box center [640, 335] width 447 height 43
type input "100.00"
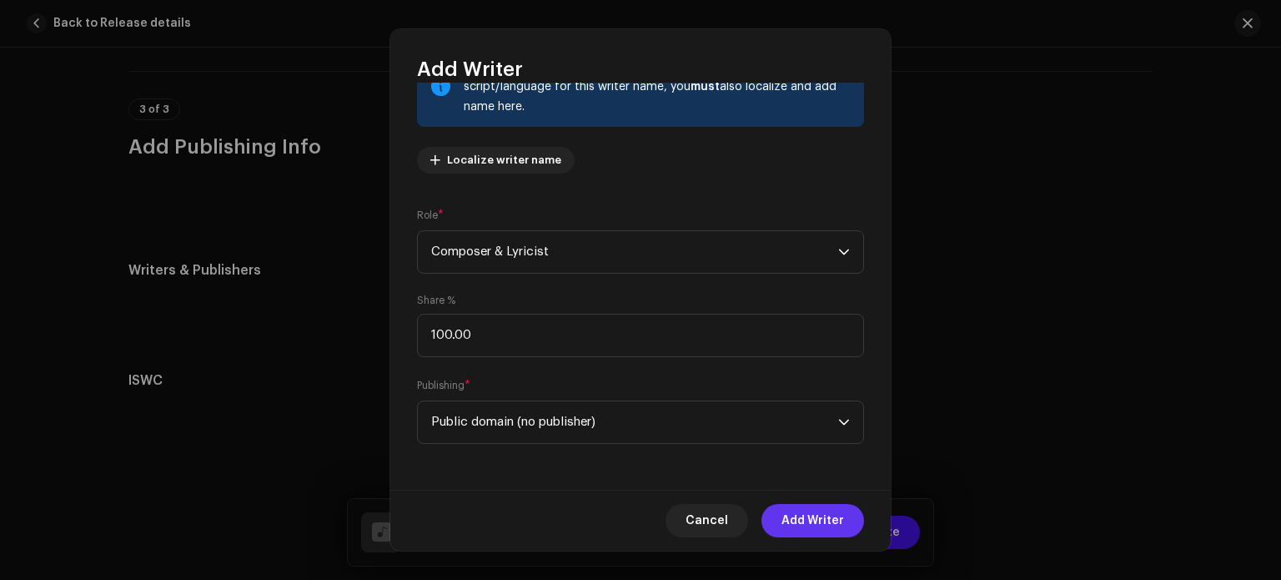
click at [832, 522] on span "Add Writer" at bounding box center [813, 520] width 63 height 33
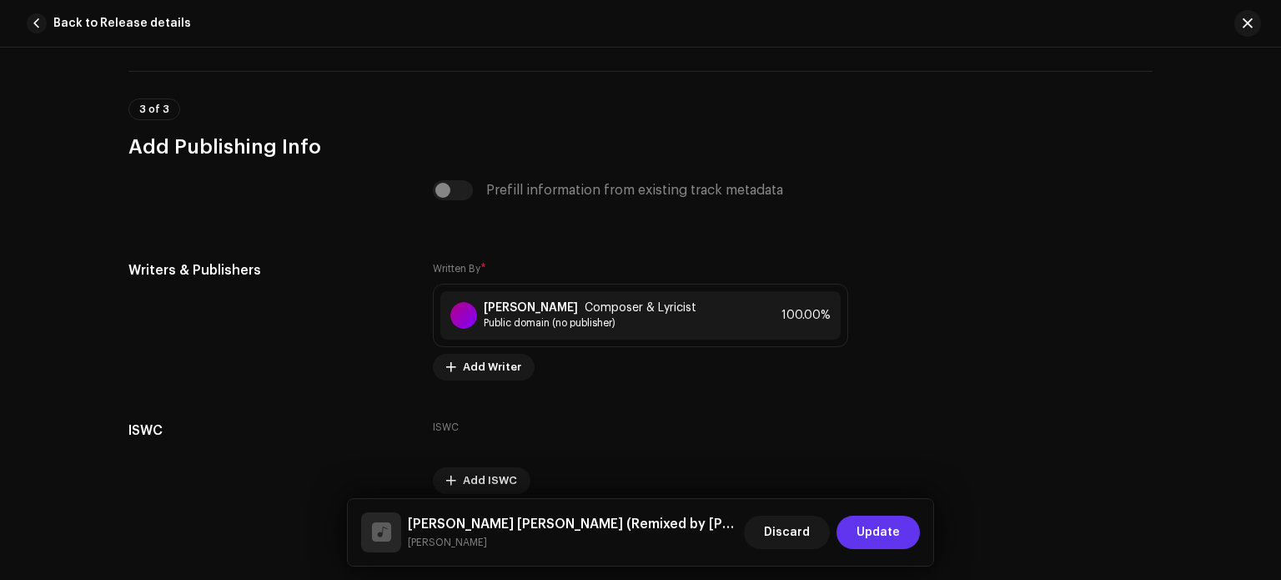
click at [879, 532] on span "Update" at bounding box center [878, 532] width 43 height 33
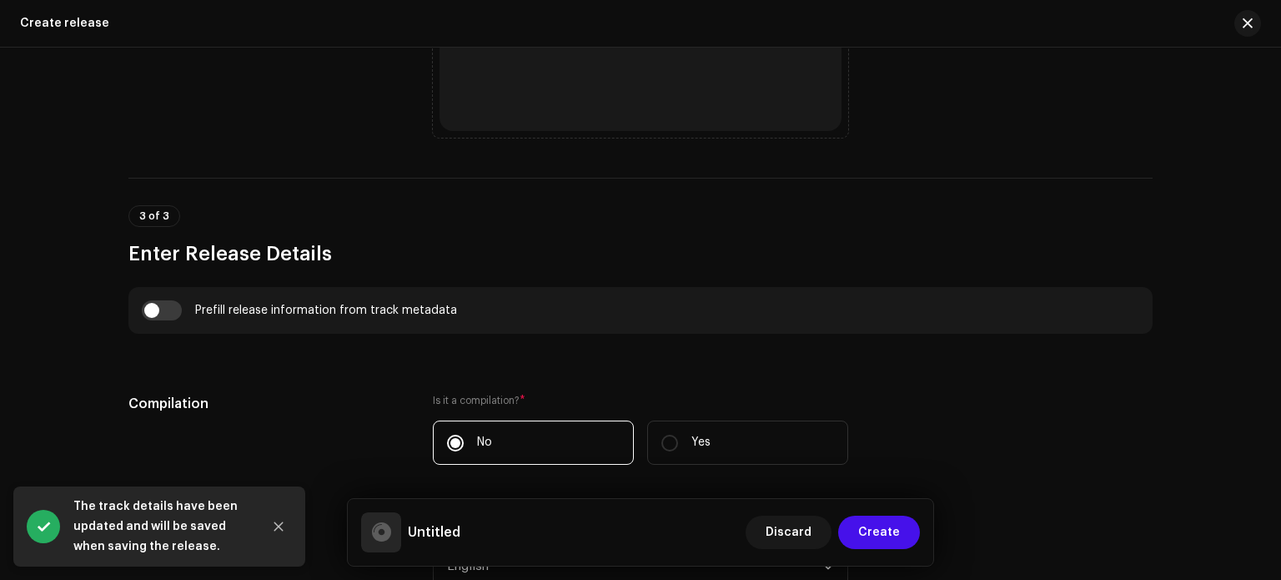
scroll to position [1070, 0]
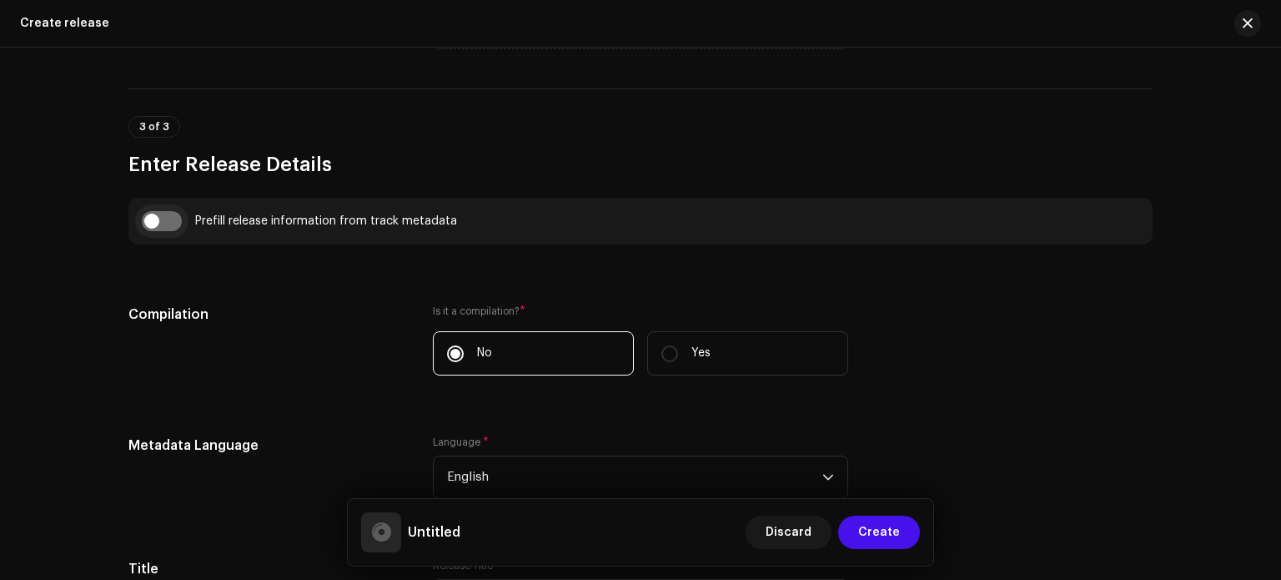
click at [160, 220] on input "checkbox" at bounding box center [162, 221] width 40 height 20
checkbox input "true"
type input "[PERSON_NAME] Ji [PERSON_NAME]"
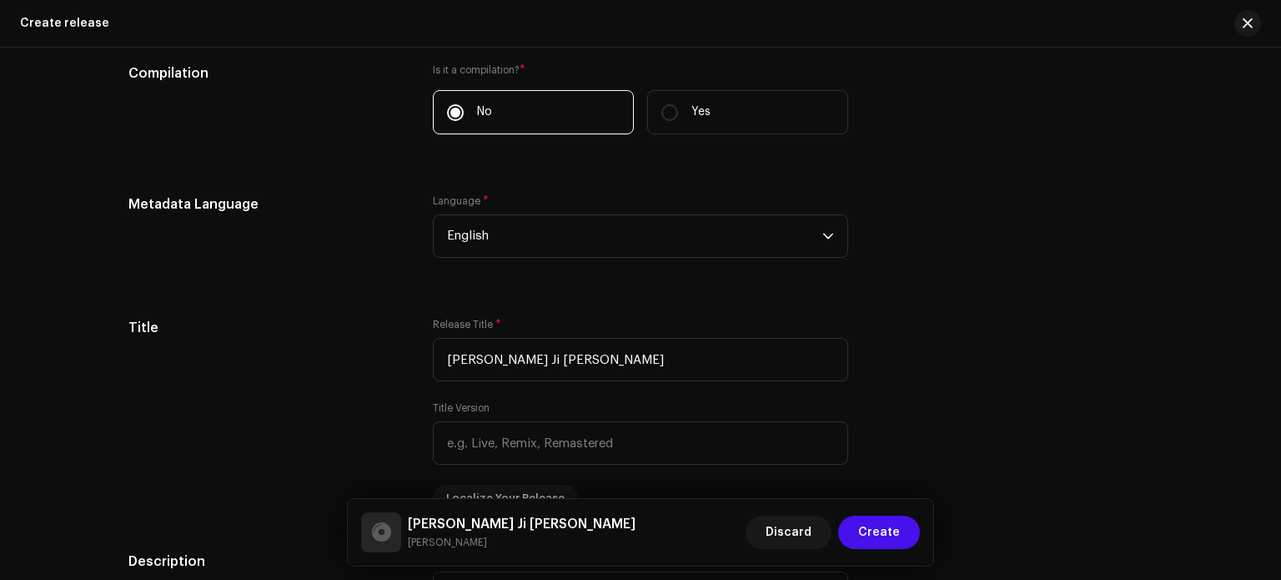
scroll to position [1403, 0]
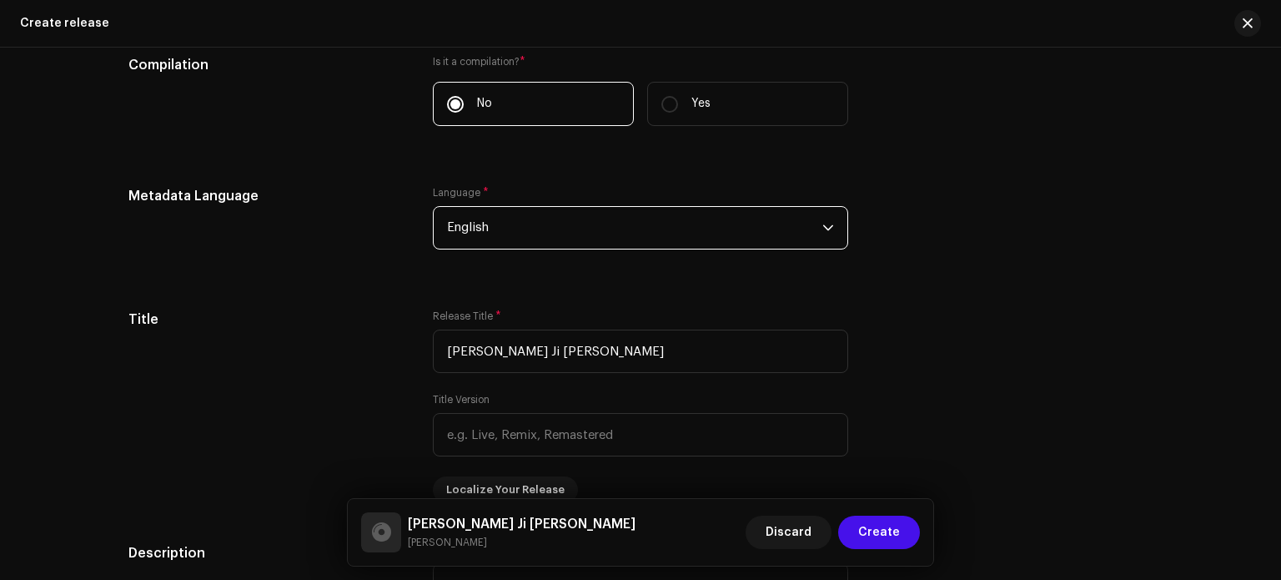
click at [661, 234] on span "English" at bounding box center [634, 228] width 375 height 42
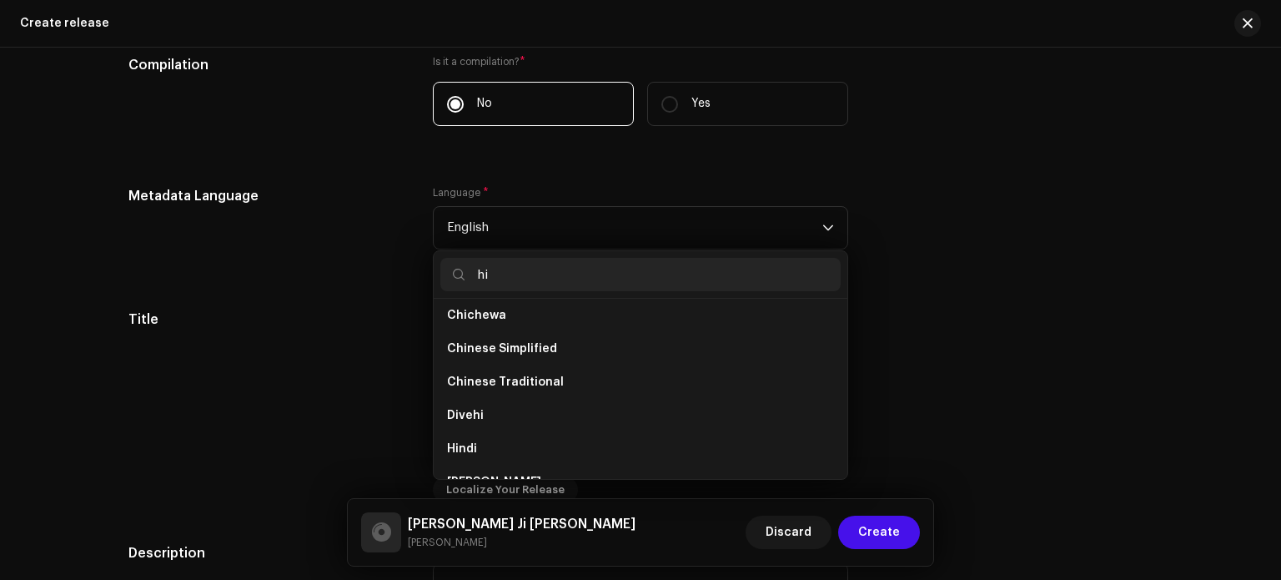
scroll to position [0, 0]
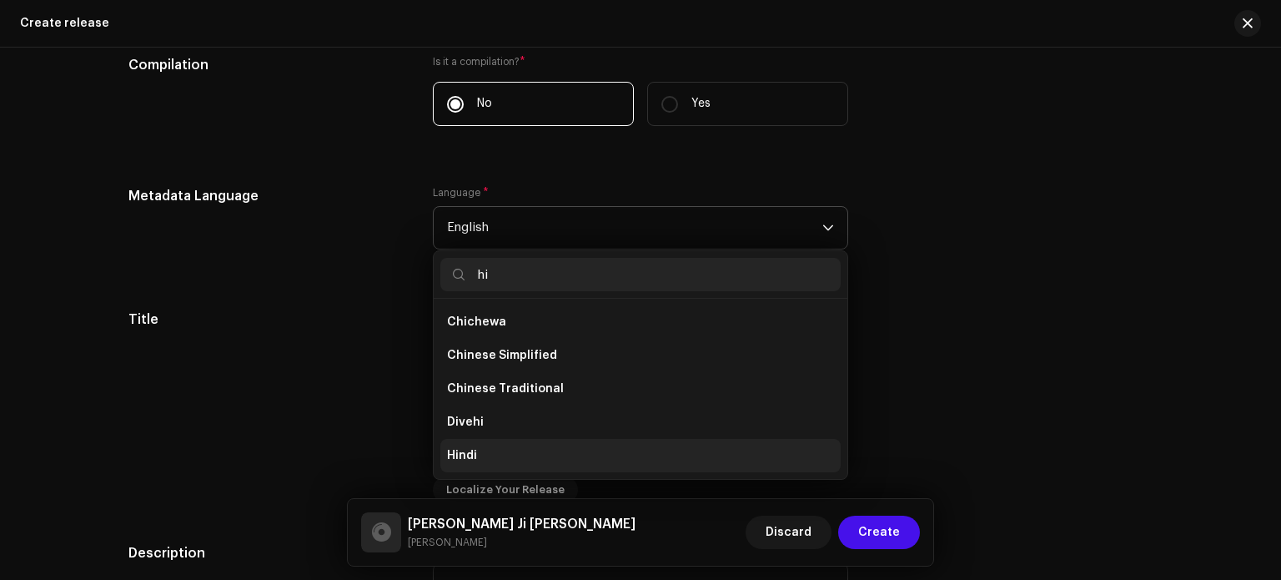
type input "hi"
click at [521, 465] on li "Hindi" at bounding box center [640, 455] width 400 height 33
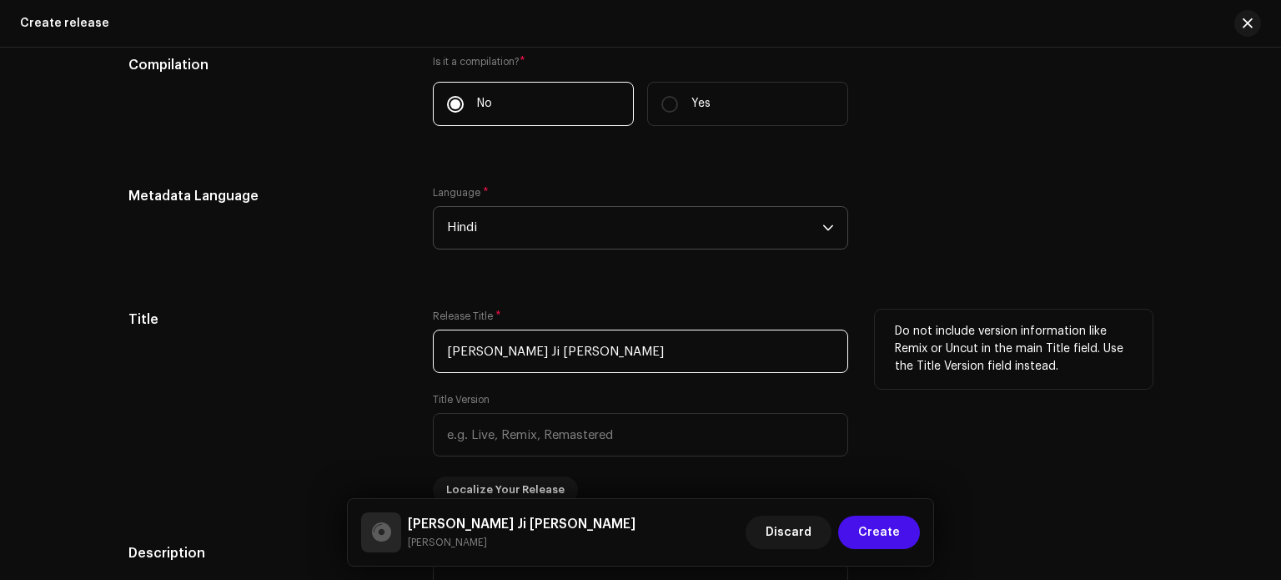
click at [616, 350] on input "[PERSON_NAME] Ji [PERSON_NAME]" at bounding box center [640, 350] width 415 height 43
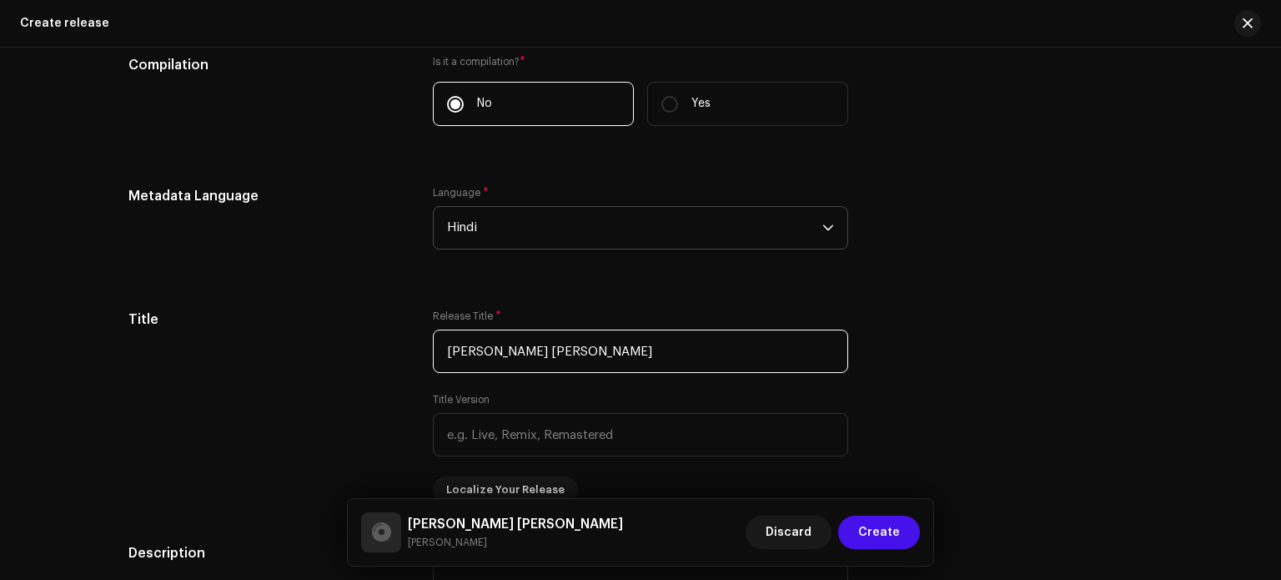
type input "[PERSON_NAME] [PERSON_NAME]"
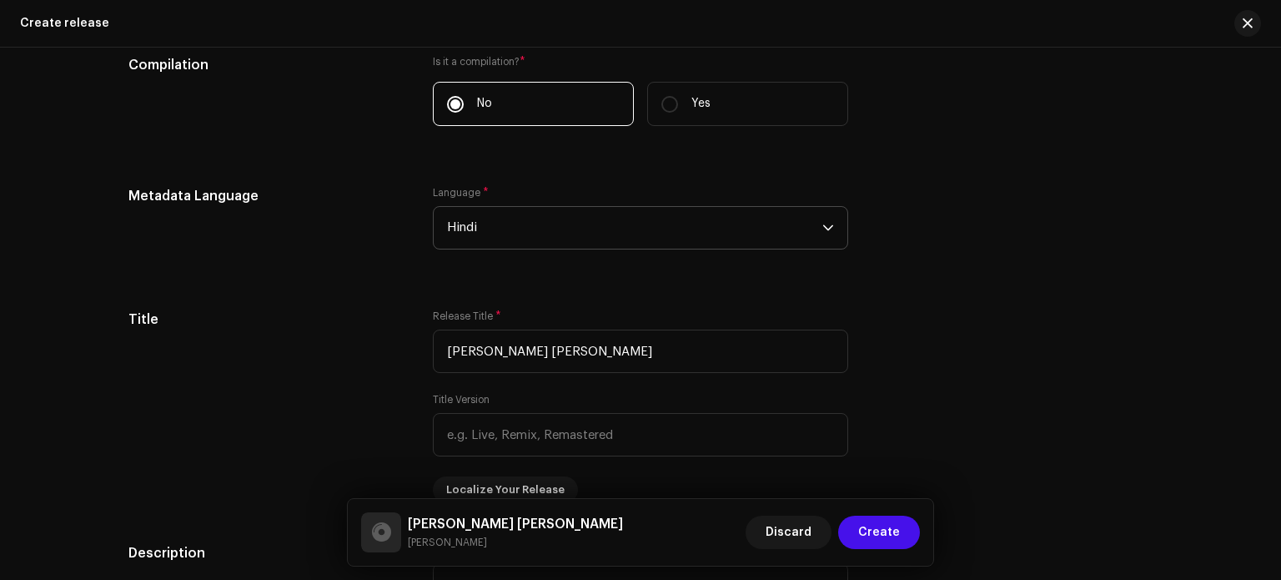
click at [971, 247] on div "Metadata Language Language * Hindi" at bounding box center [640, 227] width 1024 height 83
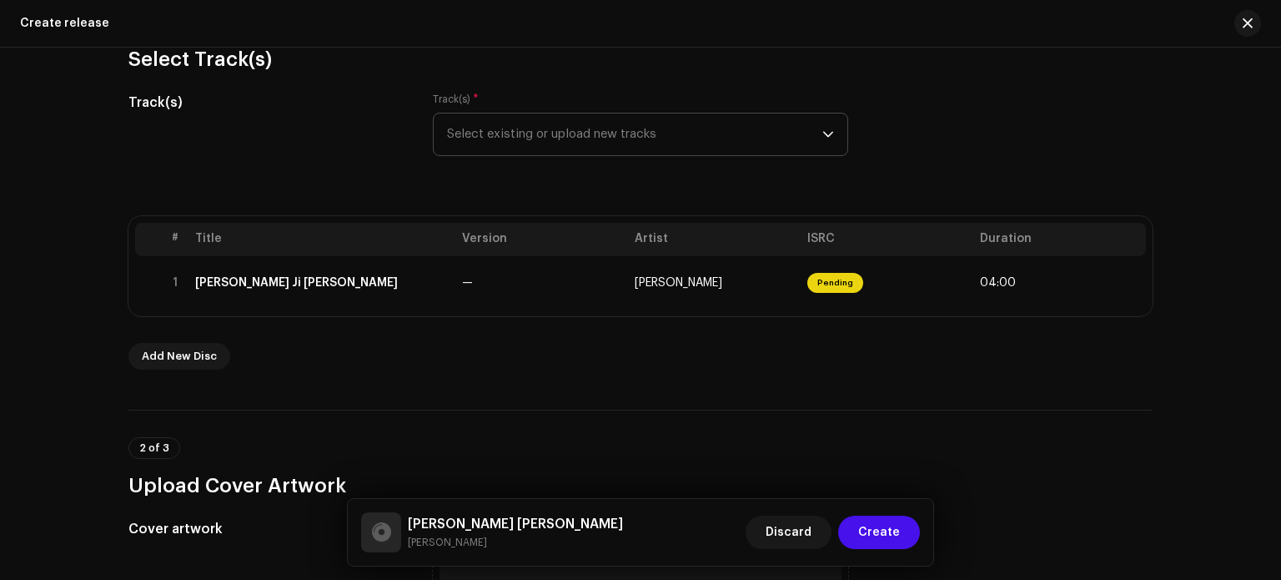
scroll to position [174, 0]
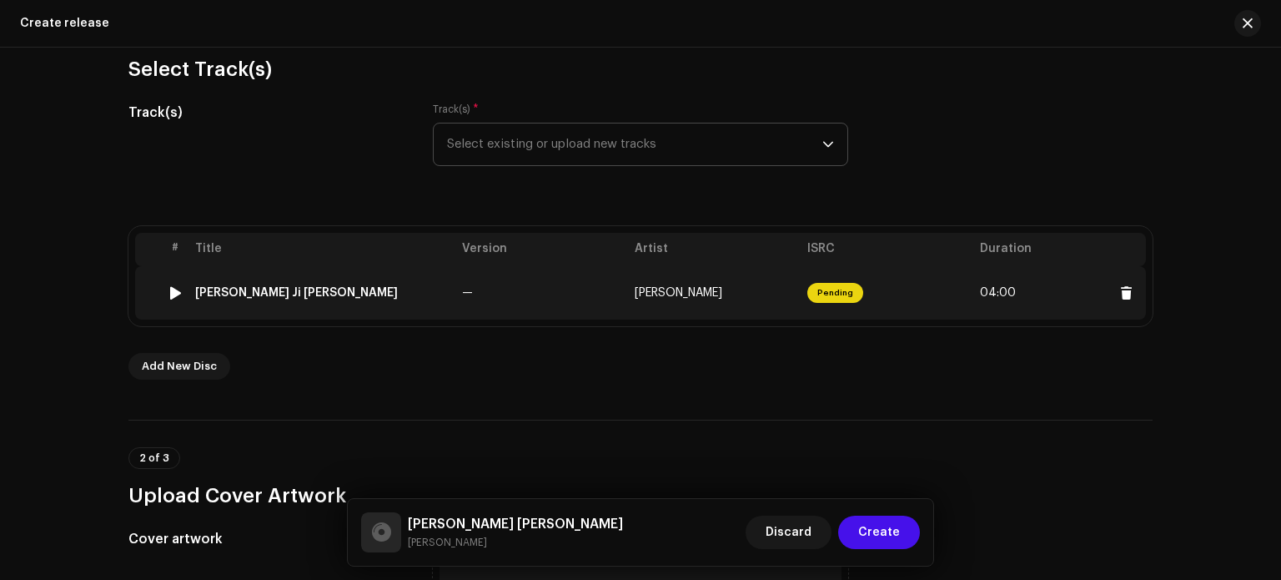
click at [385, 288] on div "[PERSON_NAME] Ji [PERSON_NAME]" at bounding box center [322, 292] width 254 height 13
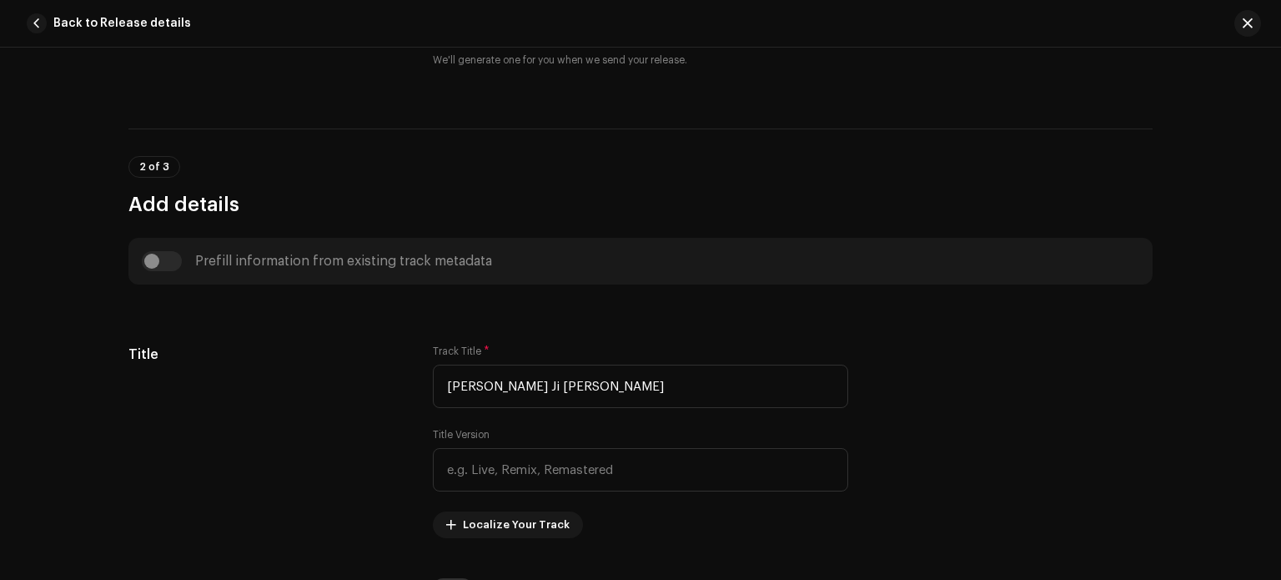
scroll to position [502, 0]
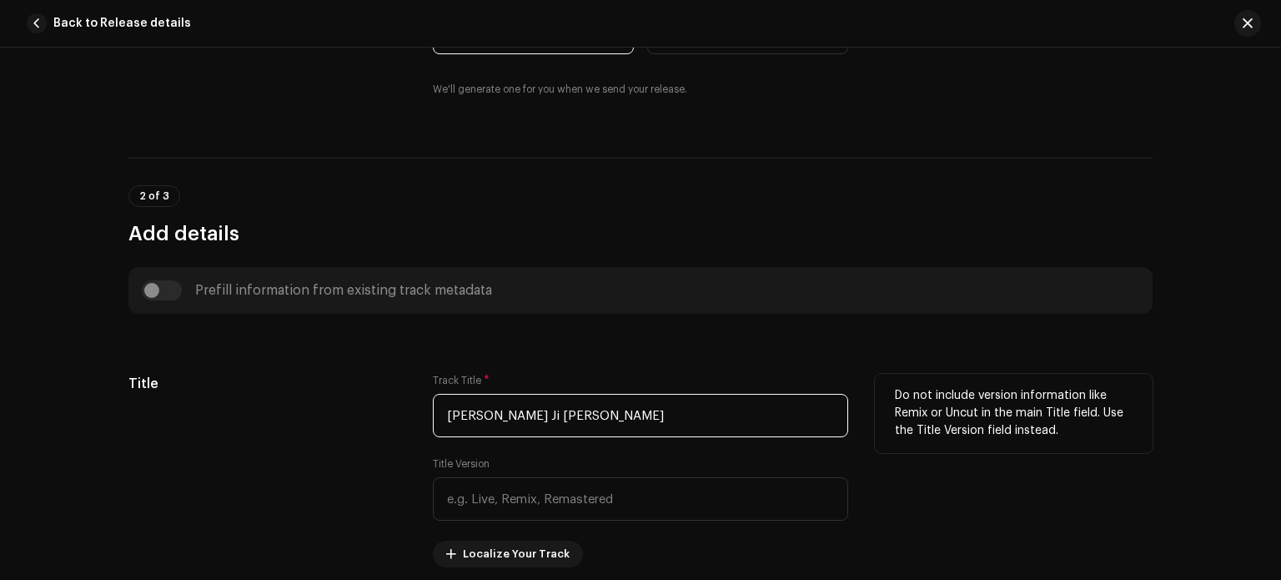
click at [614, 416] on input "[PERSON_NAME] Ji [PERSON_NAME]" at bounding box center [640, 415] width 415 height 43
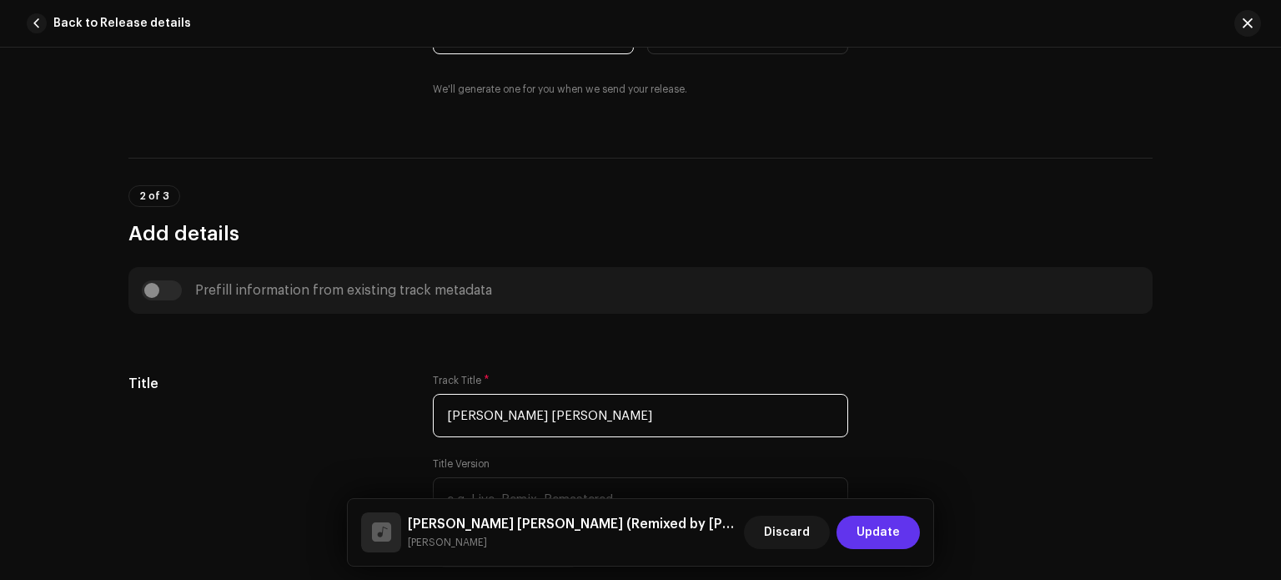
type input "[PERSON_NAME] [PERSON_NAME]"
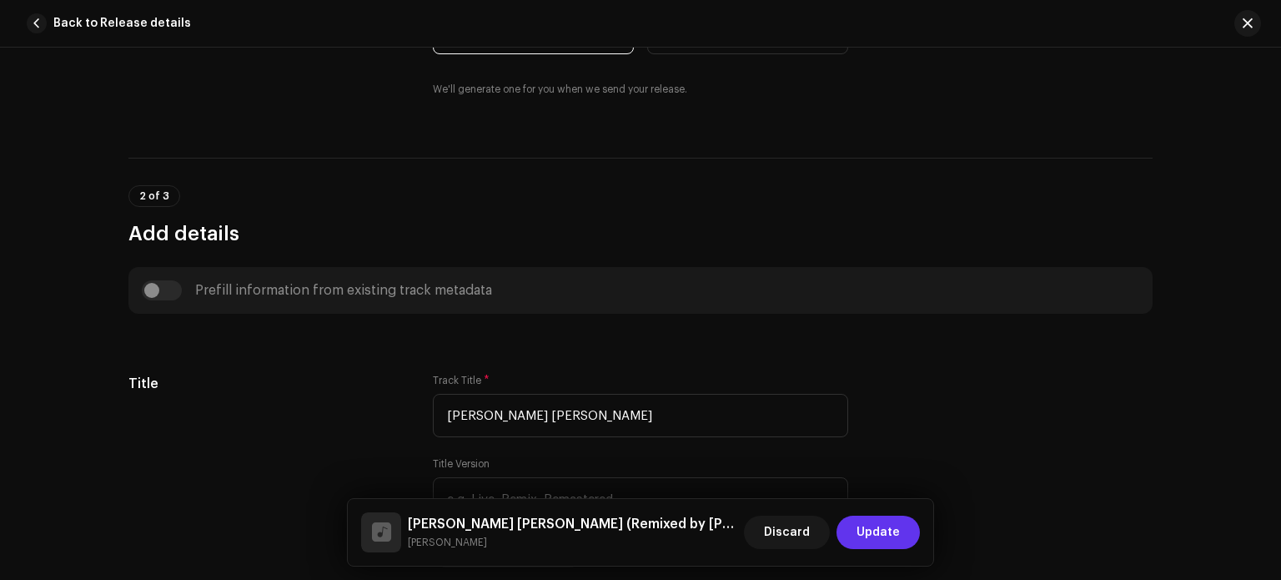
click at [884, 536] on span "Update" at bounding box center [878, 532] width 43 height 33
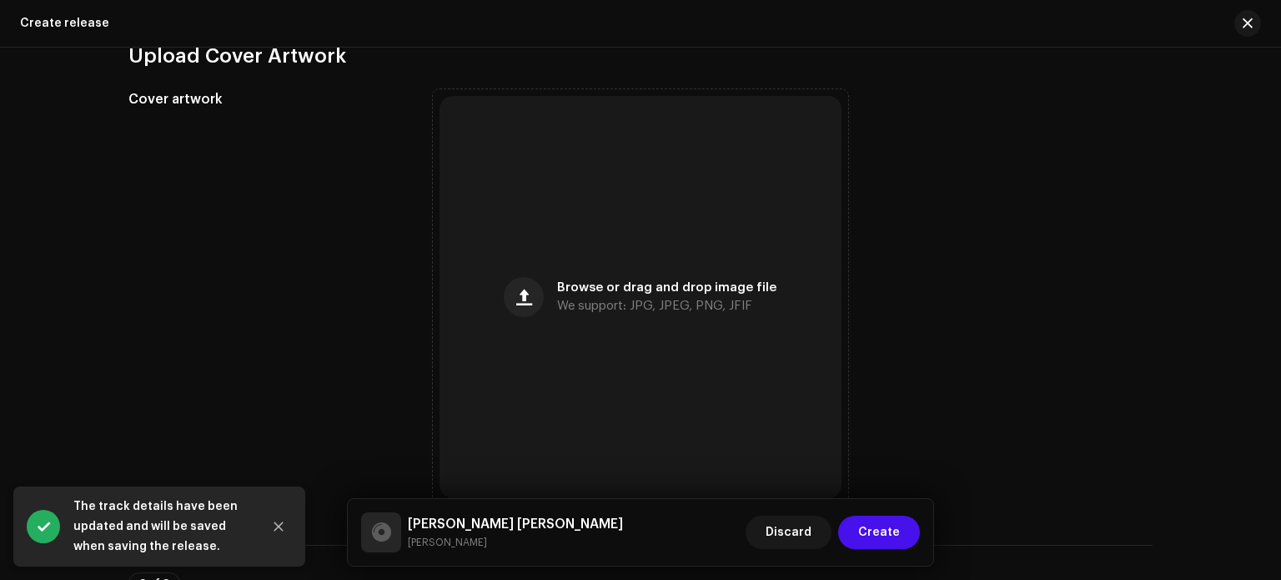
scroll to position [627, 0]
